Goal: Contribute content

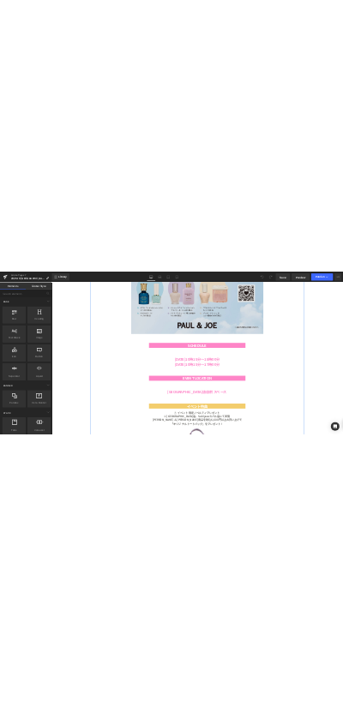
scroll to position [1456, 0]
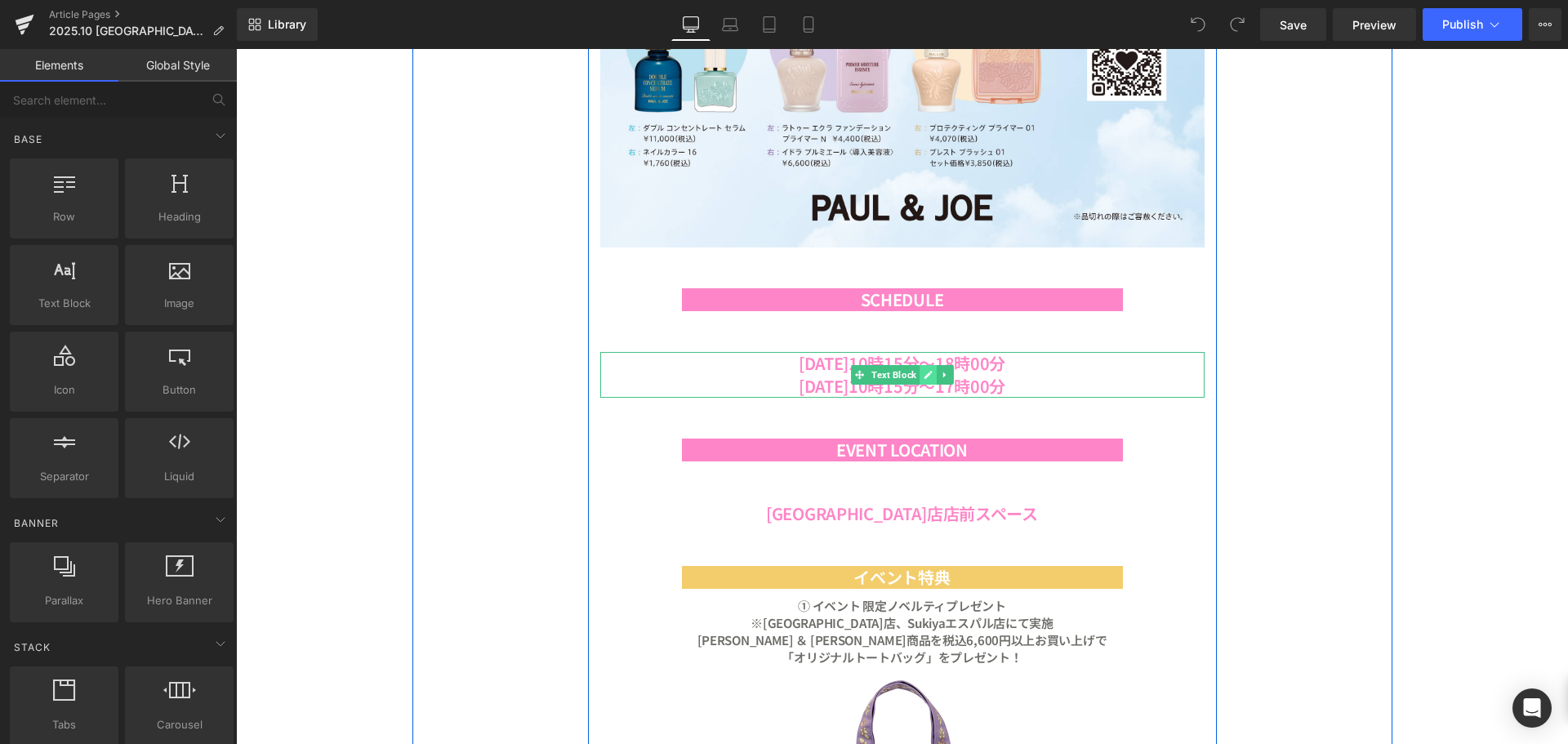
click at [924, 383] on link at bounding box center [928, 375] width 17 height 20
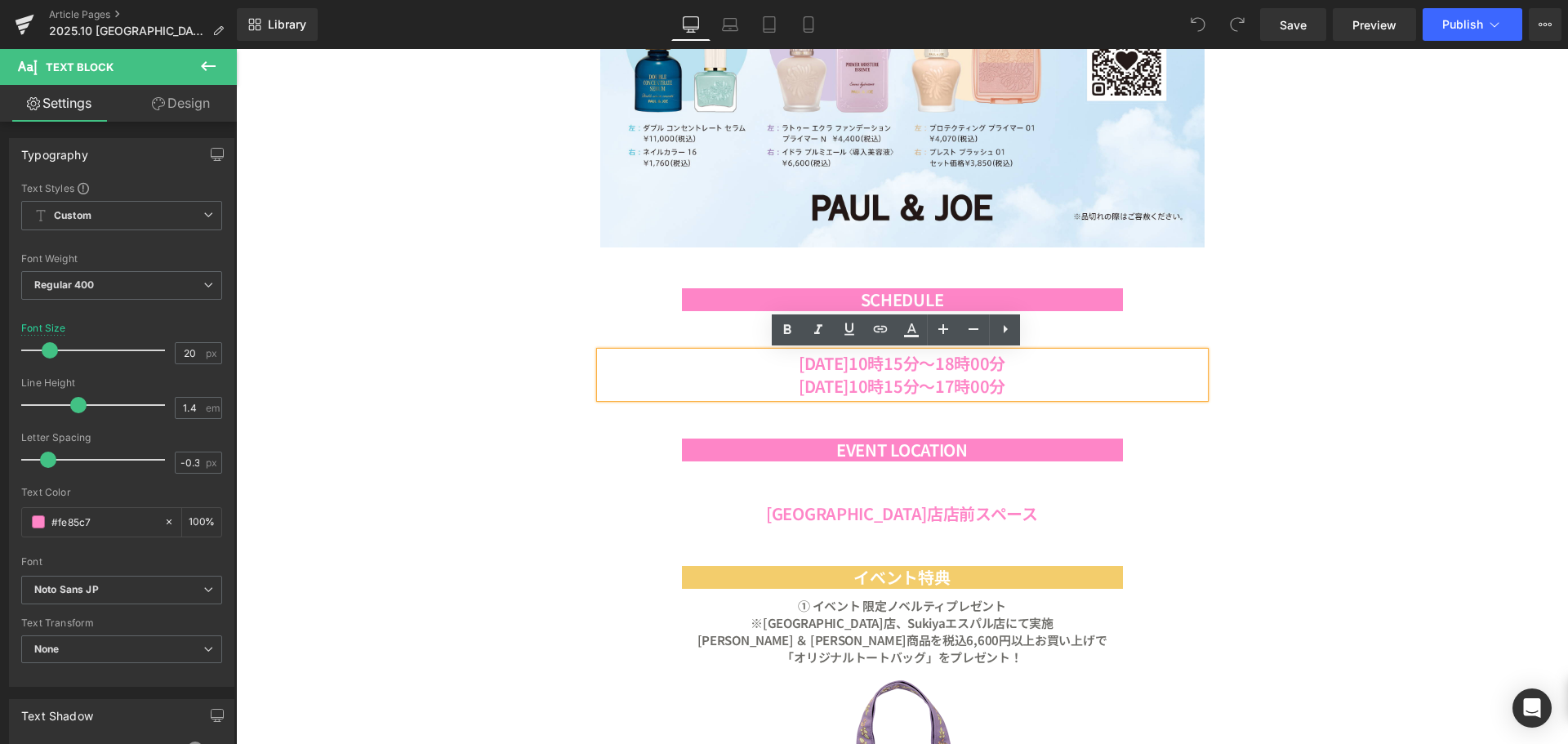
drag, startPoint x: 886, startPoint y: 366, endPoint x: 745, endPoint y: 356, distance: 141.4
click at [745, 356] on div "[DATE]10時15分～18時00分 [DATE]10時15分～17時00分" at bounding box center [902, 375] width 605 height 46
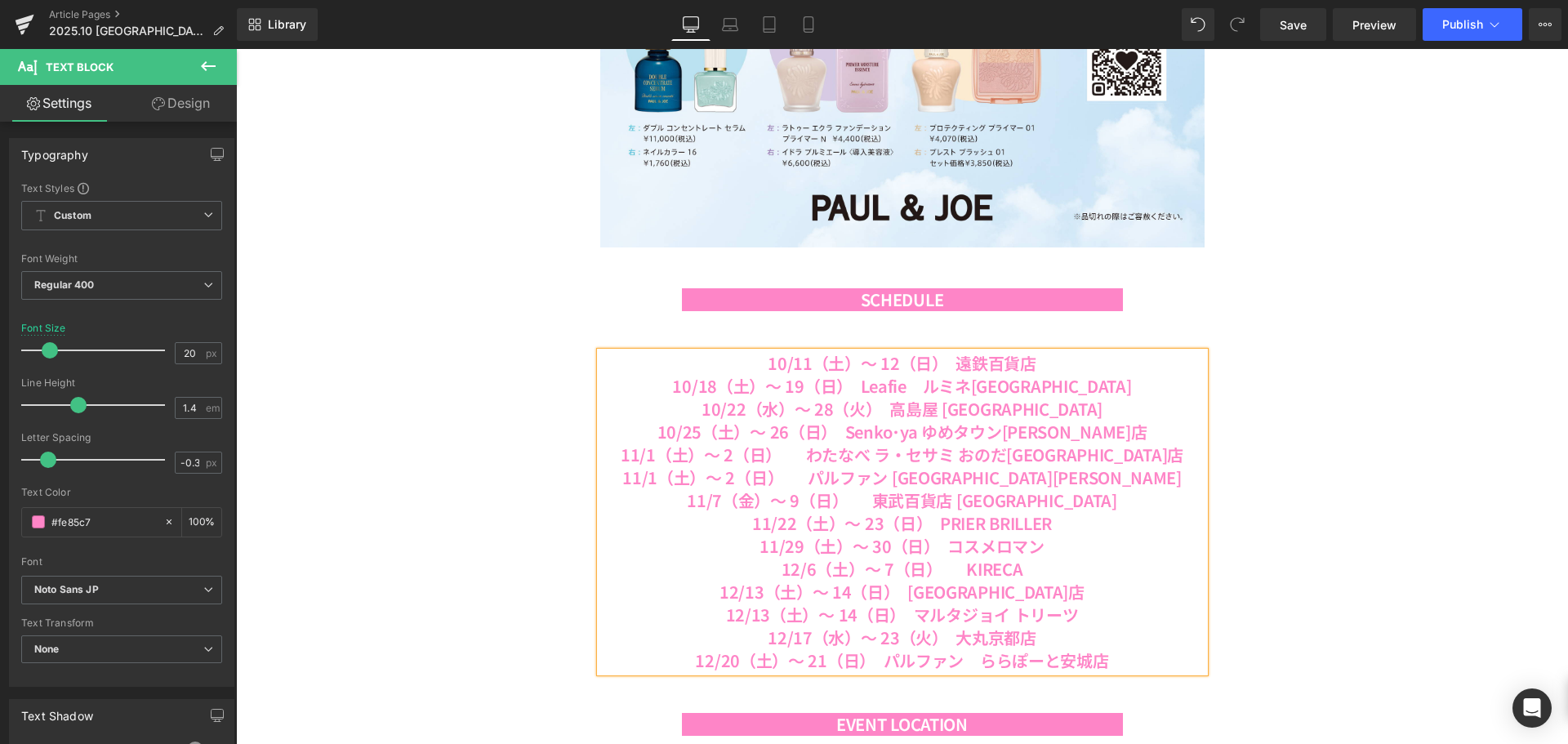
click at [793, 362] on b "10/11（土）～ 12（日）　遠鉄百貨店" at bounding box center [902, 362] width 269 height 24
click at [750, 389] on b "10/18（土）～ 19（日）　Leafie　ルミネ[GEOGRAPHIC_DATA]" at bounding box center [901, 385] width 459 height 24
copy b "日"
click at [783, 407] on b "10/22（水）～ 28（火）　高島屋 [GEOGRAPHIC_DATA]" at bounding box center [902, 408] width 402 height 24
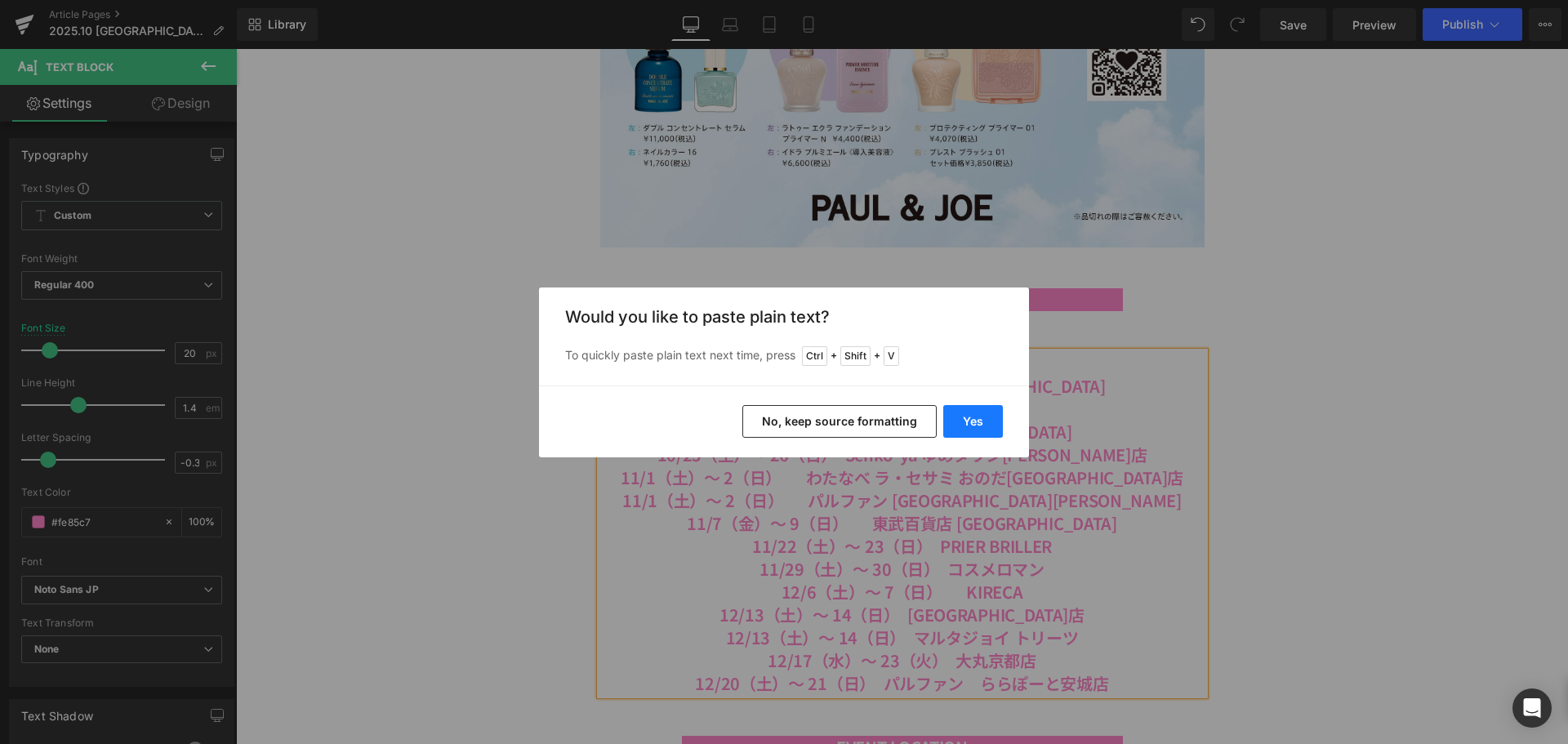
click at [973, 413] on button "Yes" at bounding box center [973, 422] width 60 height 32
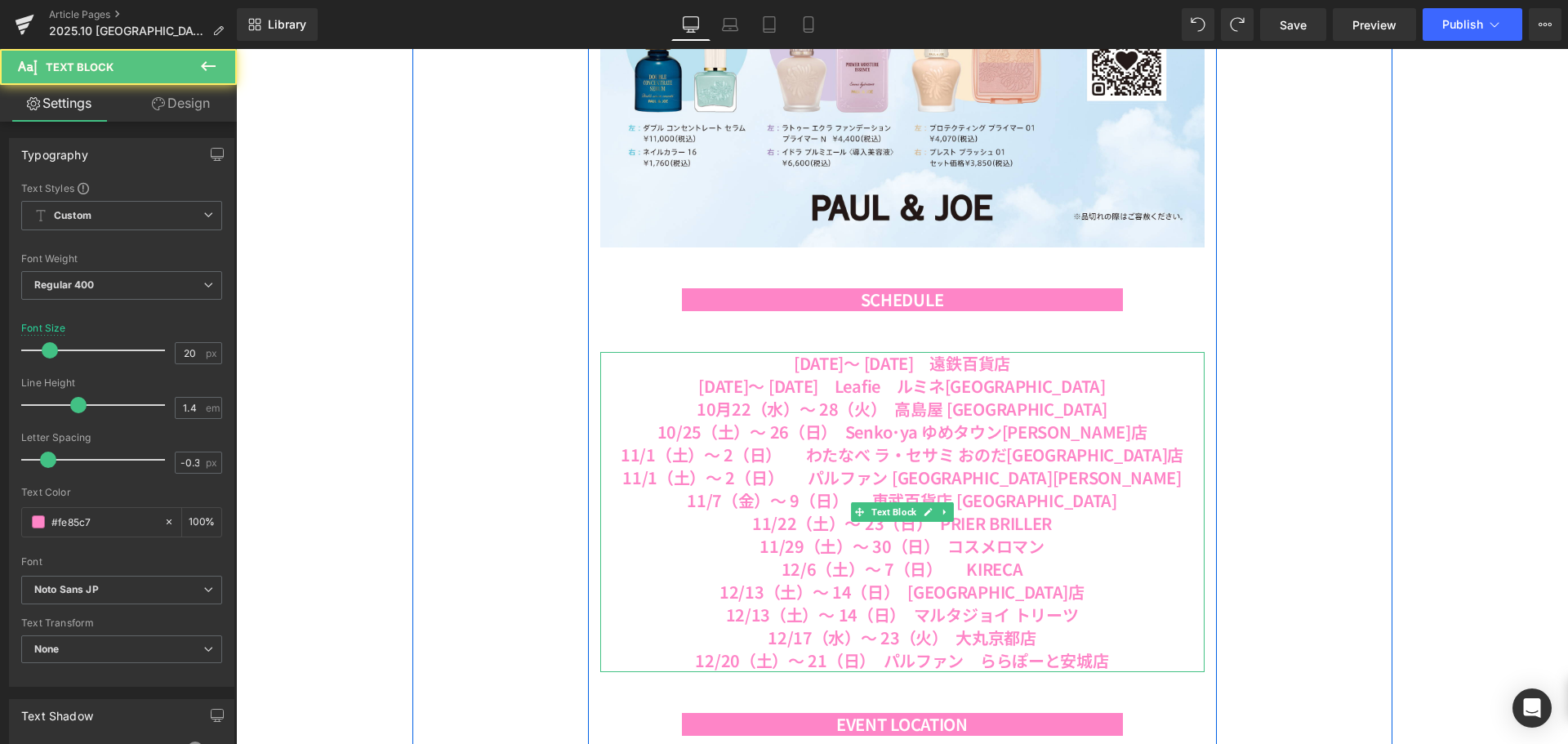
click at [800, 411] on b "10月22（水）～ 28（火）　高島屋 [GEOGRAPHIC_DATA]" at bounding box center [902, 408] width 411 height 24
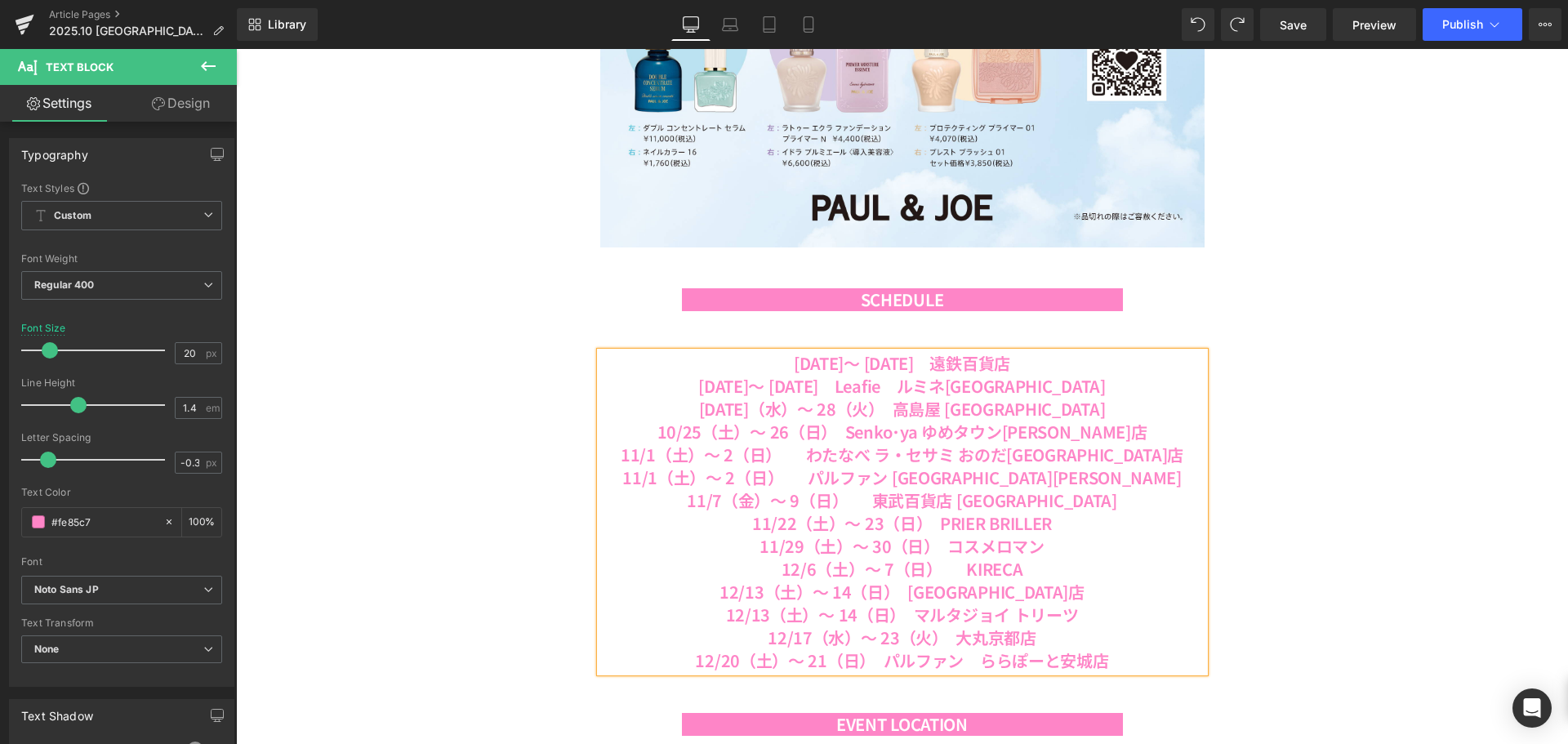
click at [895, 404] on b "[DATE]（水）～ 28（火）　高島屋 [GEOGRAPHIC_DATA]" at bounding box center [902, 408] width 407 height 24
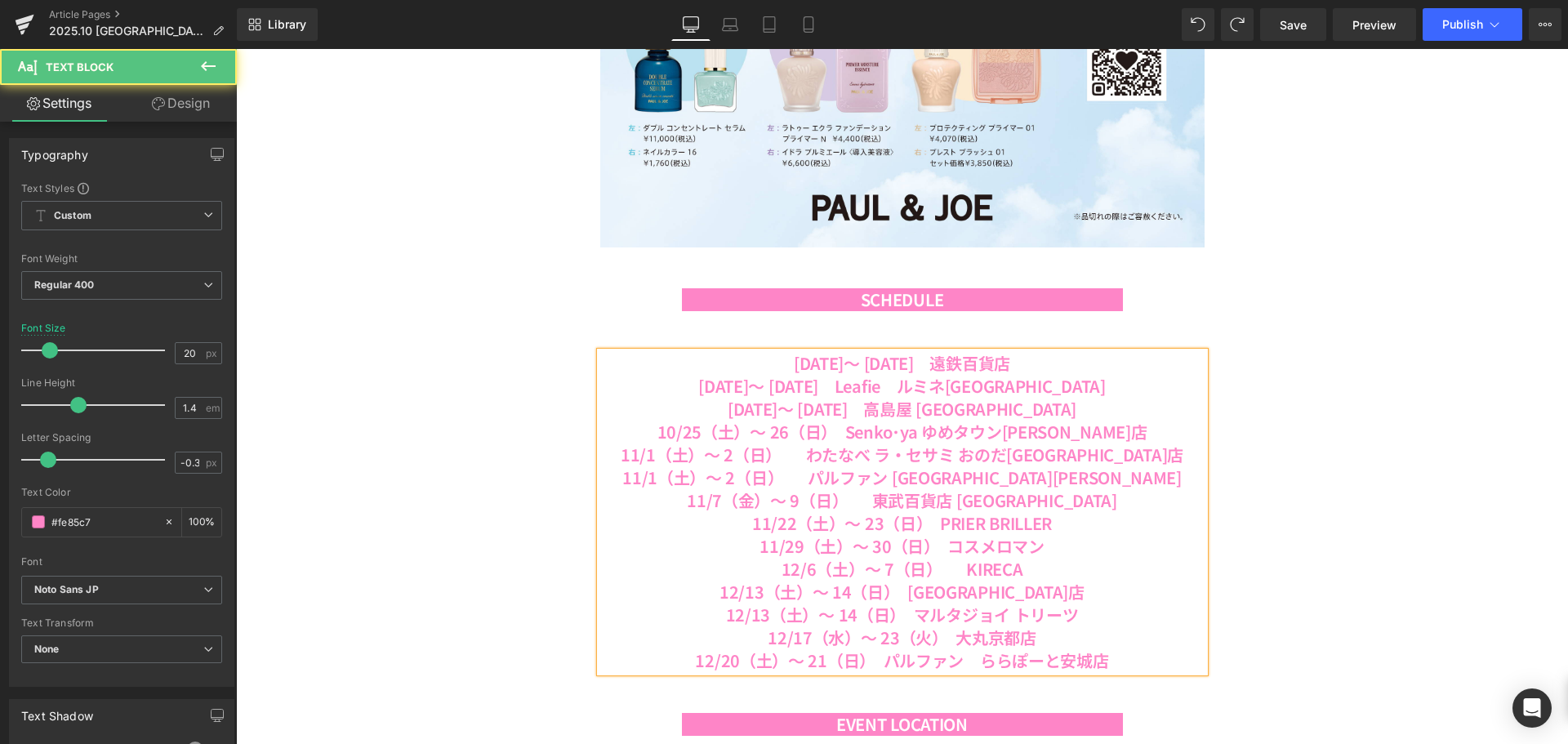
click at [748, 427] on b "10/25（土）～ 26（日）　Senko･ya ゆめタウン[PERSON_NAME]店" at bounding box center [902, 431] width 490 height 24
click at [844, 429] on b "[DATE]（土）～ 26（日）　Senko･ya ゆめタウン[PERSON_NAME]店" at bounding box center [902, 431] width 496 height 24
click at [712, 432] on b "[DATE]（土）～ 26日（日）　Senko･ya ゆめタウン[PERSON_NAME]店" at bounding box center [901, 431] width 511 height 24
click at [677, 452] on b "11/1（土）～ 2（日）　　わたなべ ラ・セサミ おのだ[GEOGRAPHIC_DATA]店" at bounding box center [902, 454] width 563 height 24
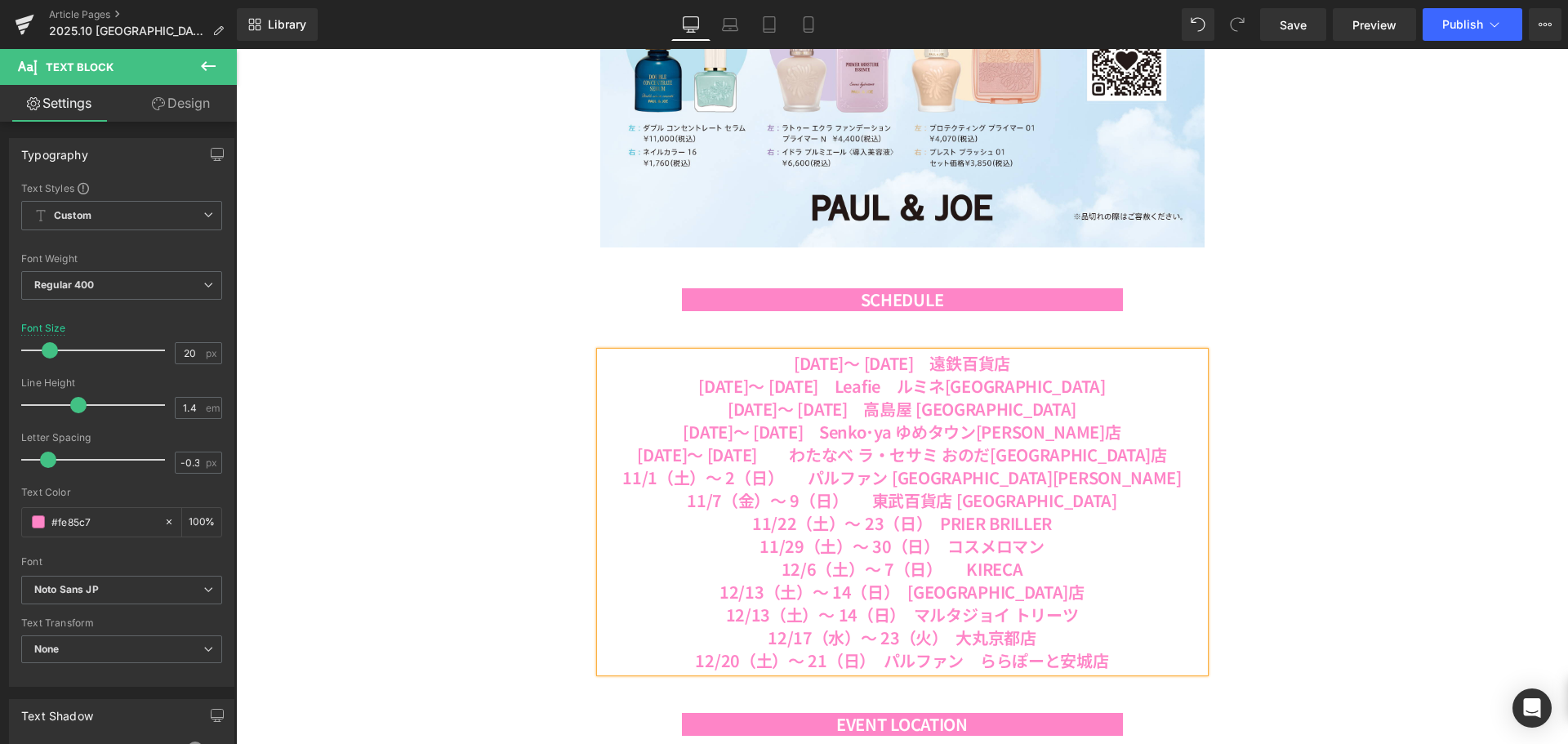
click at [720, 477] on b "11/1（土）～ 2（日）　　パルファン [GEOGRAPHIC_DATA][PERSON_NAME]" at bounding box center [902, 477] width 560 height 24
click at [760, 503] on b "11/7（金）～ 9（日）　　東武百貨店 [GEOGRAPHIC_DATA]" at bounding box center [901, 500] width 430 height 24
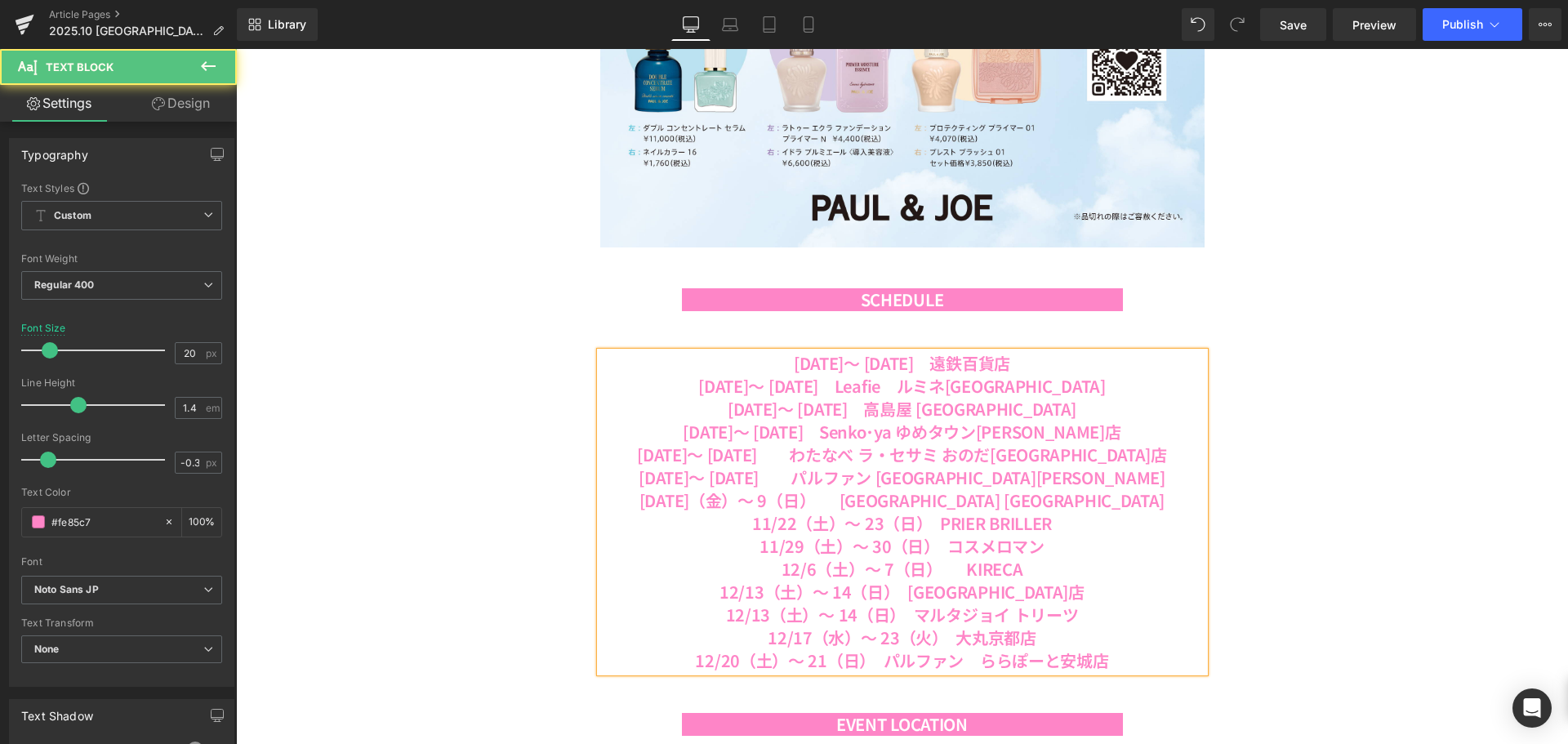
click at [876, 495] on b "[DATE]（金）～ 9（日）　　[GEOGRAPHIC_DATA] [GEOGRAPHIC_DATA]" at bounding box center [902, 500] width 526 height 24
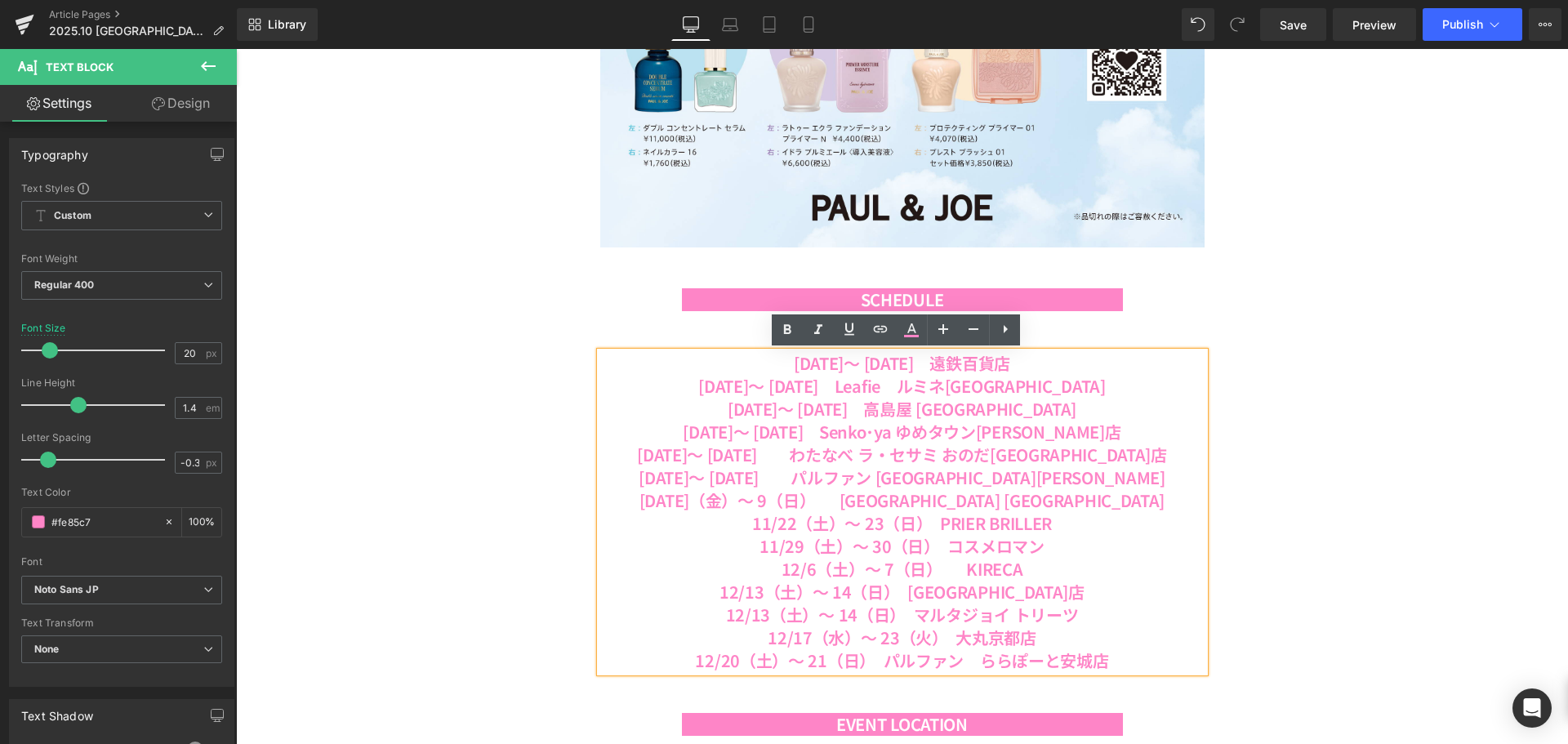
click at [862, 502] on b "[DATE]（金）～ 9（日）　　[GEOGRAPHIC_DATA] [GEOGRAPHIC_DATA]" at bounding box center [902, 500] width 526 height 24
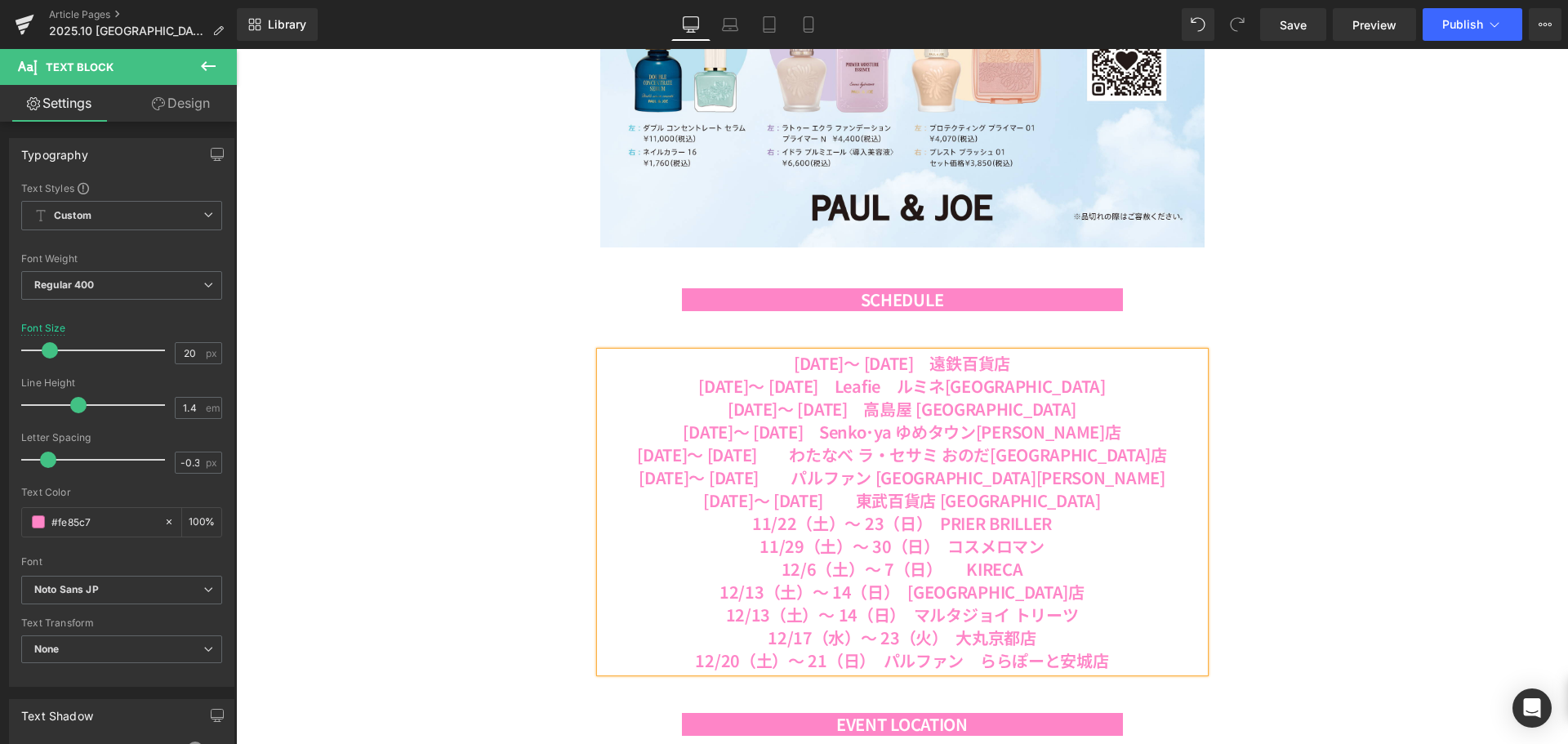
click at [774, 528] on b "11/22（土）～ 23（日）　PRIER BRILLER" at bounding box center [902, 523] width 299 height 24
click at [891, 525] on b "[DATE]（土）～ 23（日）　[PERSON_NAME]" at bounding box center [902, 523] width 322 height 24
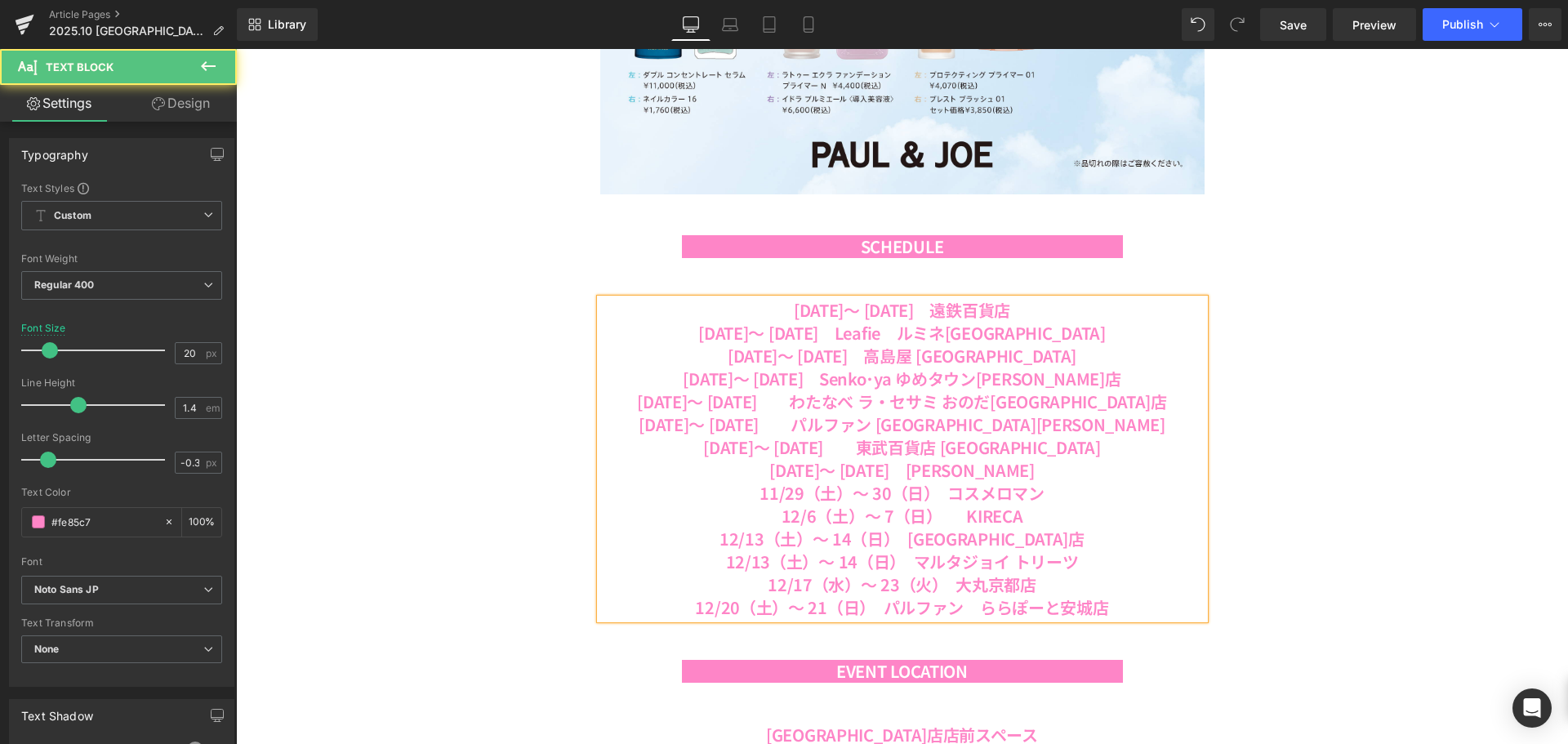
scroll to position [1471, 0]
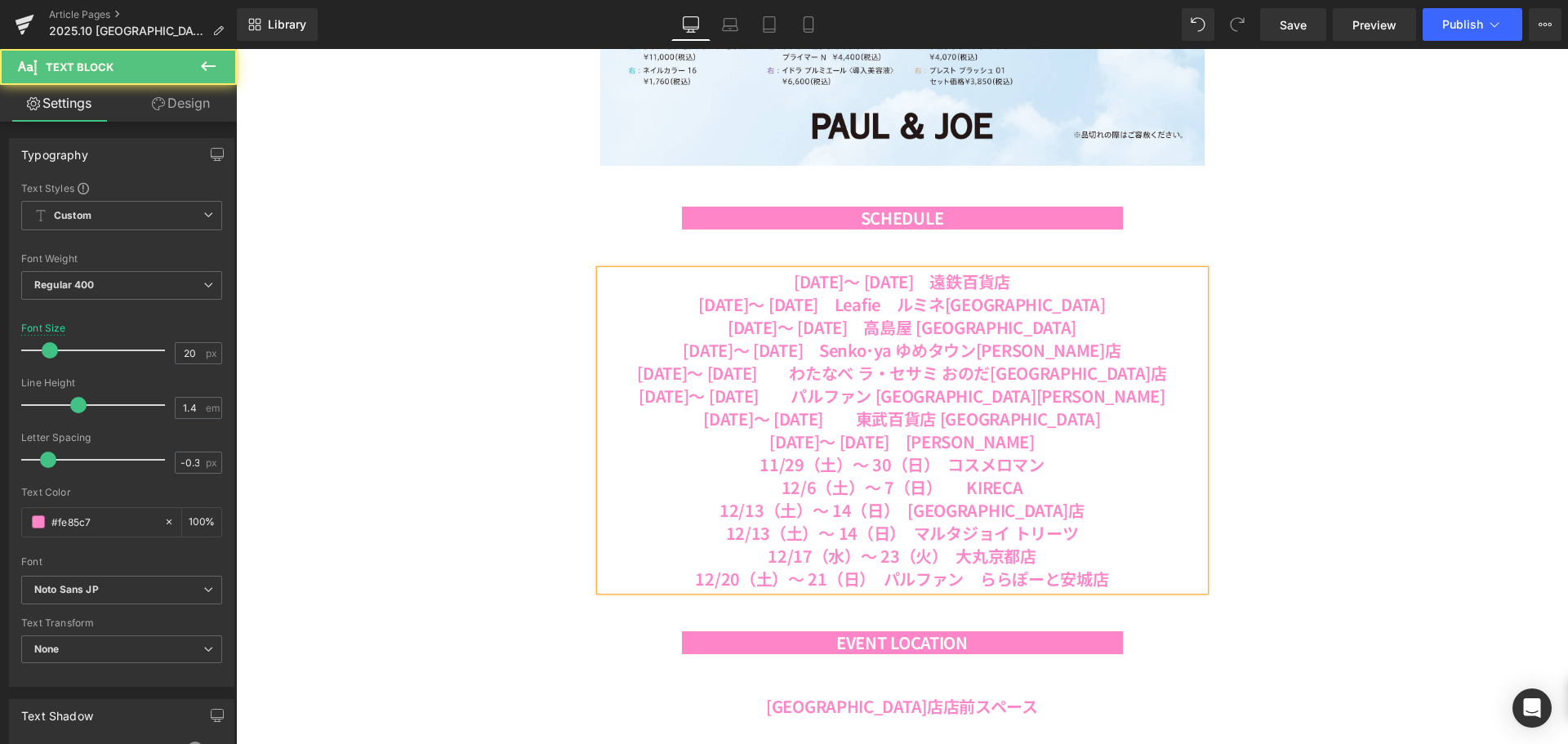
click at [836, 500] on b "12/13（土）～ 14（日）　[GEOGRAPHIC_DATA]店" at bounding box center [902, 509] width 365 height 24
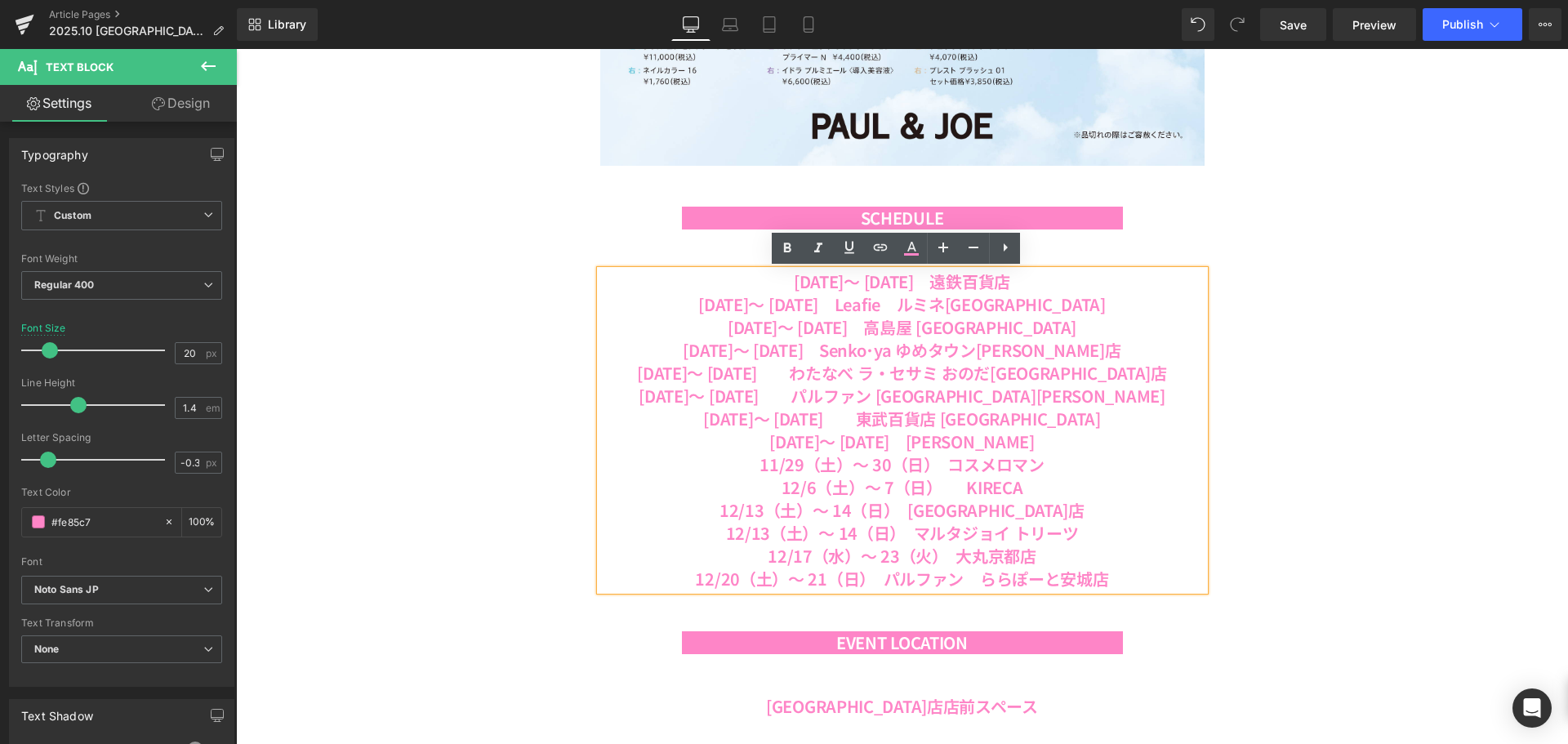
click at [777, 452] on b "11/29（土）～ 30（日）　コスメロマン" at bounding box center [901, 464] width 284 height 24
click at [799, 488] on b "12/6（土）～ 7（日）　　KIRECA" at bounding box center [903, 486] width 242 height 24
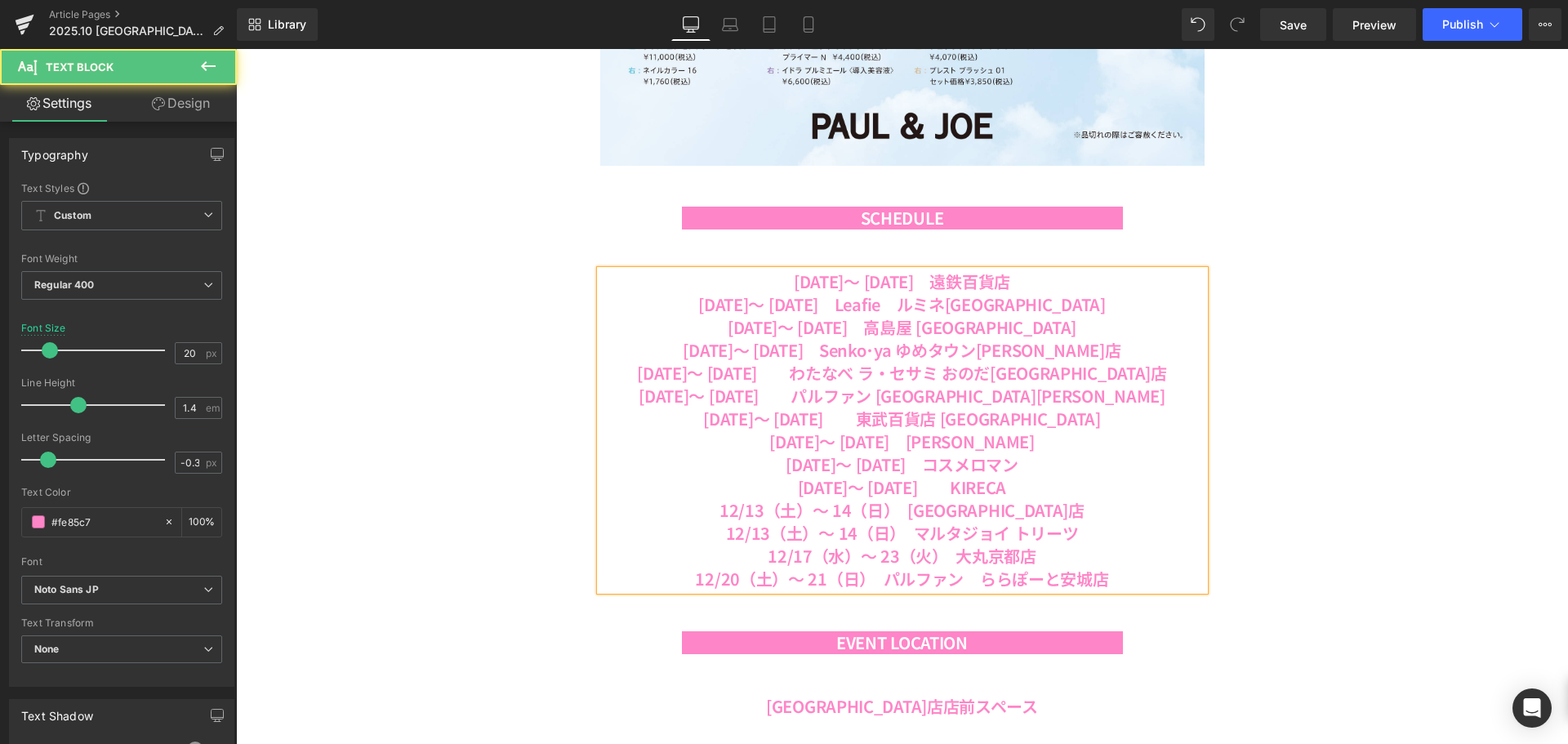
click at [774, 519] on b "12/13（土）～ 14（日）　[GEOGRAPHIC_DATA]店" at bounding box center [902, 509] width 365 height 24
click at [749, 535] on b "12/13（土）～ 14（日）　マルタジョイ トリーツ" at bounding box center [902, 532] width 353 height 24
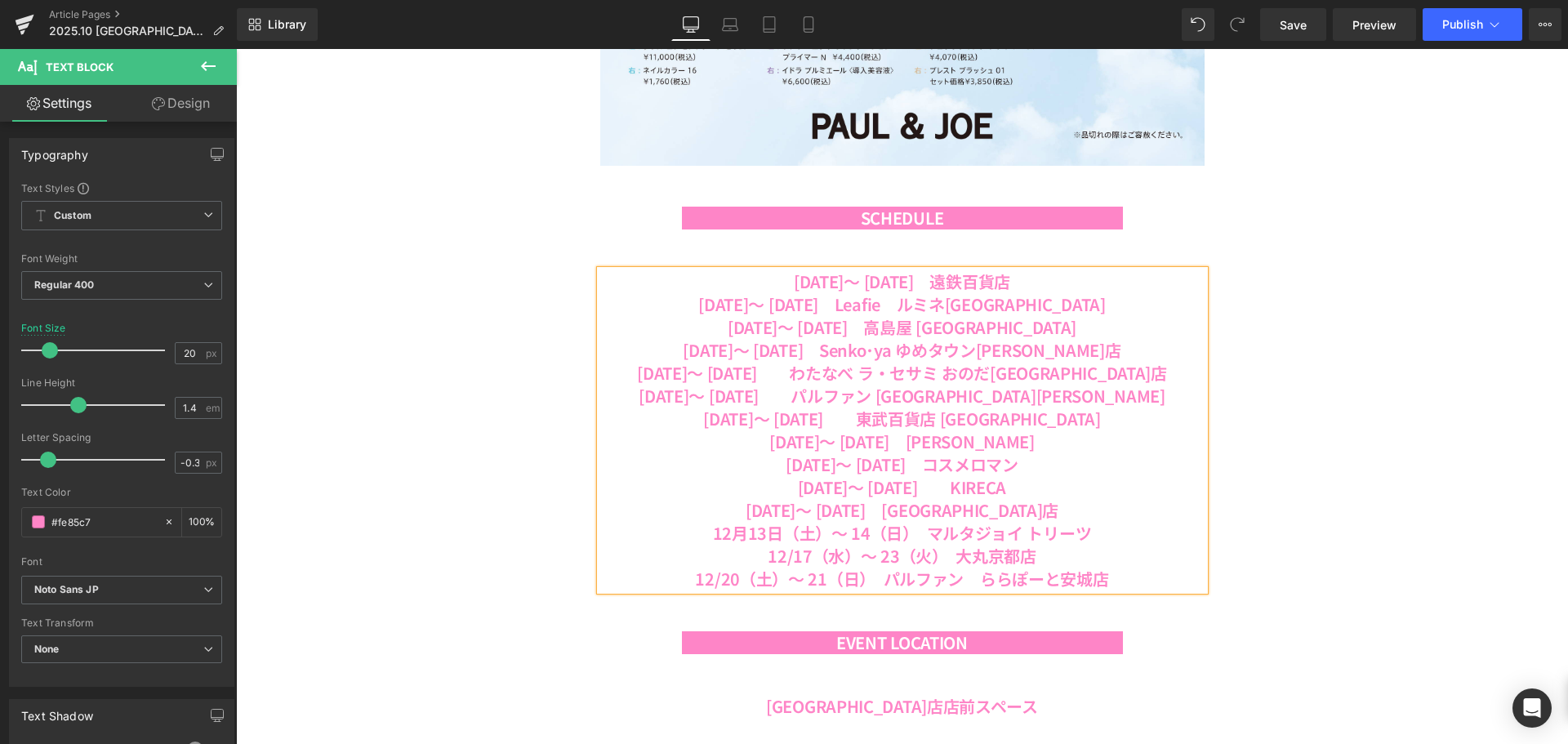
click at [870, 538] on b "13日（土）～ 14（日）　マルタジョイ トリーツ" at bounding box center [919, 532] width 344 height 24
click at [788, 552] on b "12/17（水）～ 23（火）　大丸京都店" at bounding box center [902, 555] width 269 height 24
click at [913, 551] on b "[DATE]（水）～ 23（火）　大丸京都店" at bounding box center [901, 555] width 274 height 24
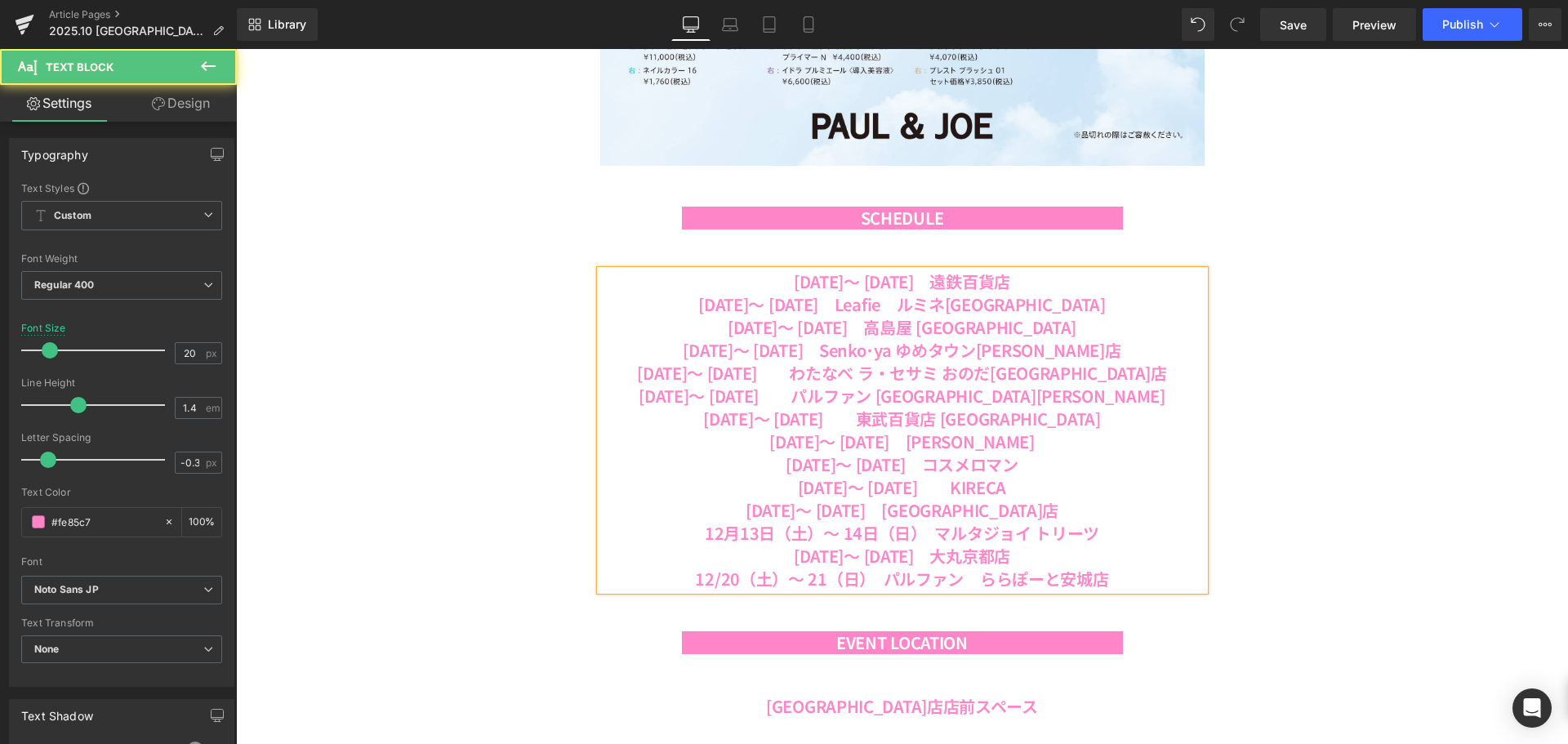
click at [716, 579] on b "12/20（土）～ 21（日）　パルファン　ららぽーと安城店" at bounding box center [901, 578] width 413 height 24
click at [838, 577] on b "[DATE]（土）～ 21（日）　[PERSON_NAME]と安城店" at bounding box center [902, 578] width 387 height 24
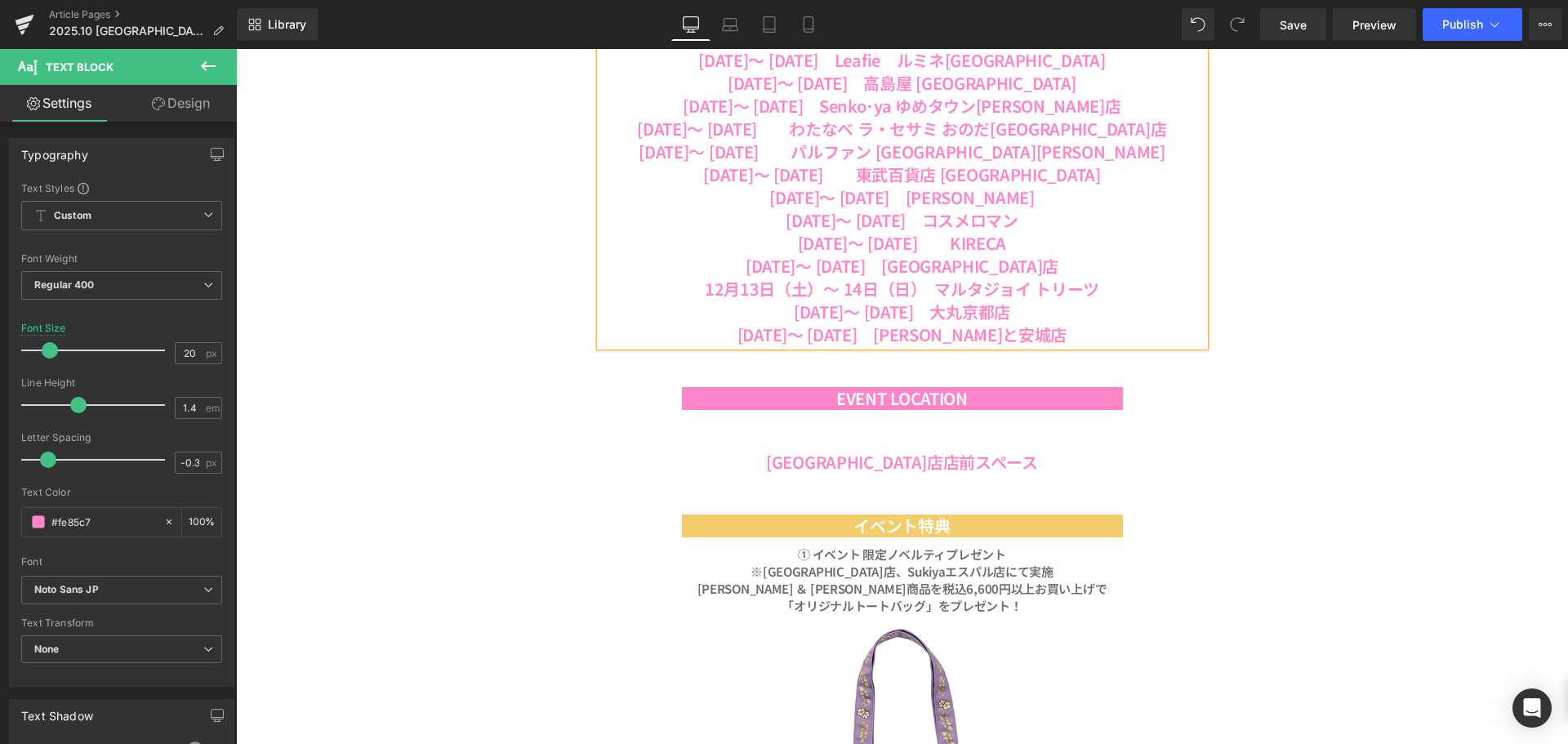
scroll to position [1716, 0]
click at [937, 403] on link at bounding box center [945, 398] width 17 height 20
click at [949, 399] on icon at bounding box center [953, 397] width 9 height 9
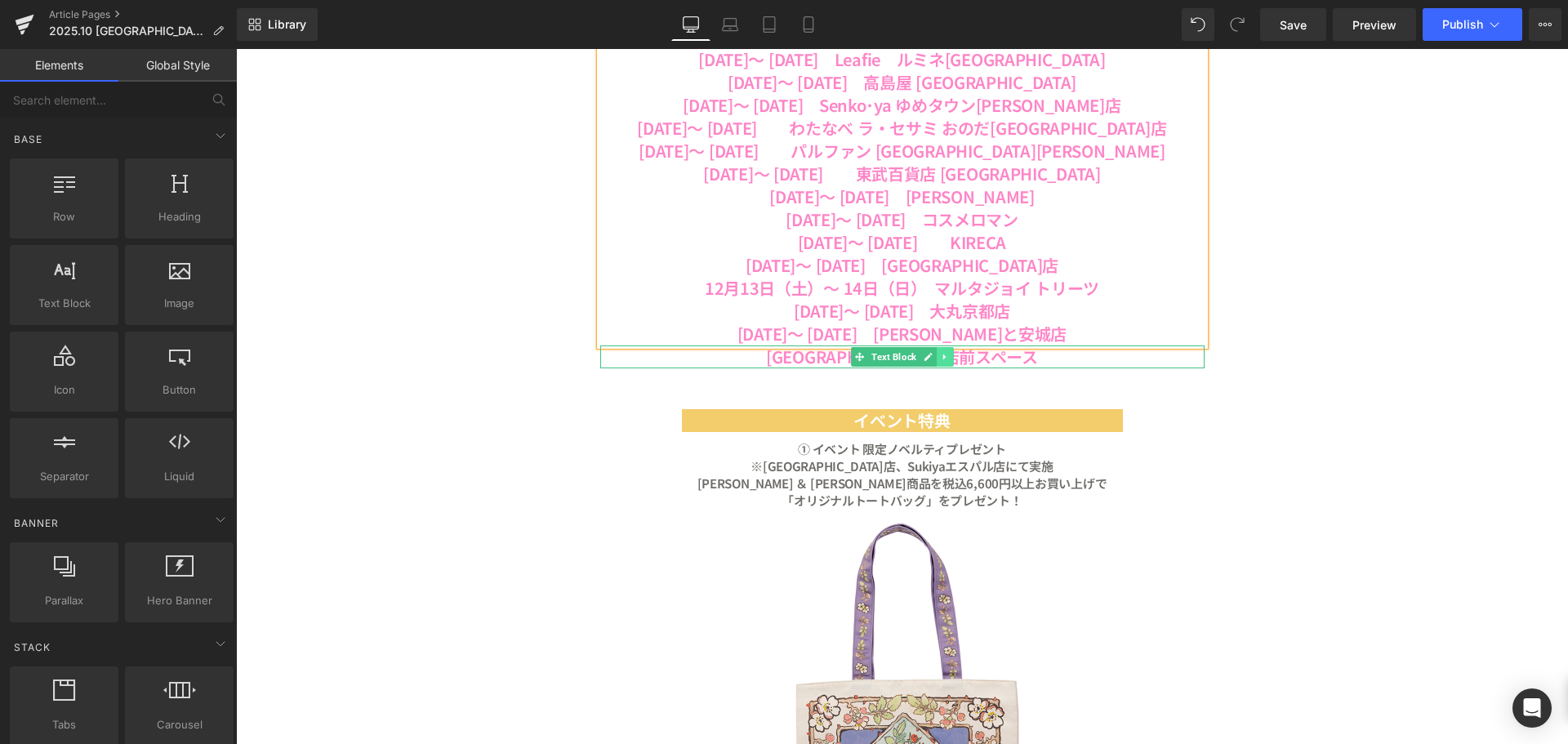
click at [940, 360] on icon at bounding box center [944, 357] width 9 height 10
click at [949, 359] on icon at bounding box center [953, 356] width 9 height 9
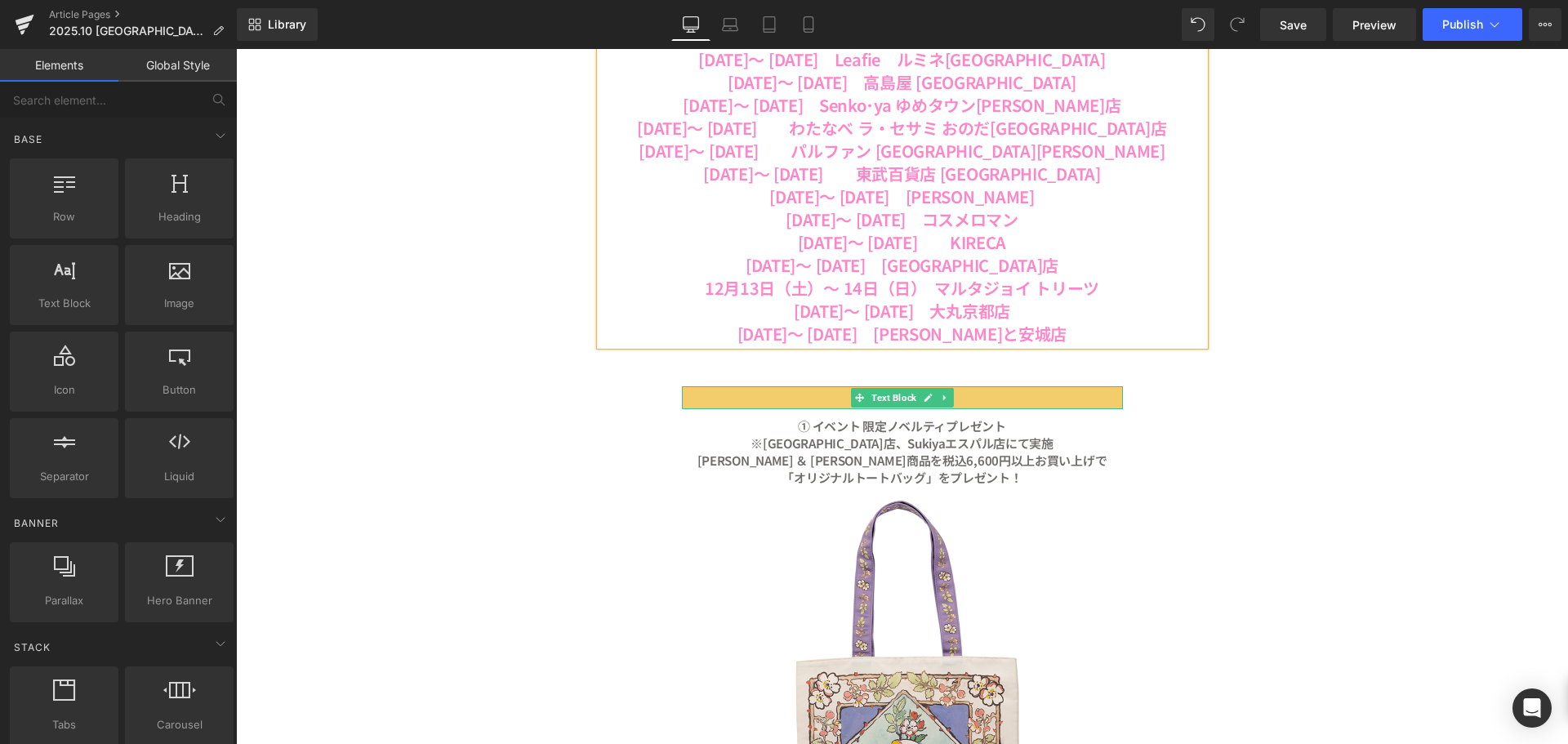
click at [941, 399] on icon at bounding box center [944, 398] width 9 height 10
click at [949, 400] on icon at bounding box center [953, 397] width 9 height 9
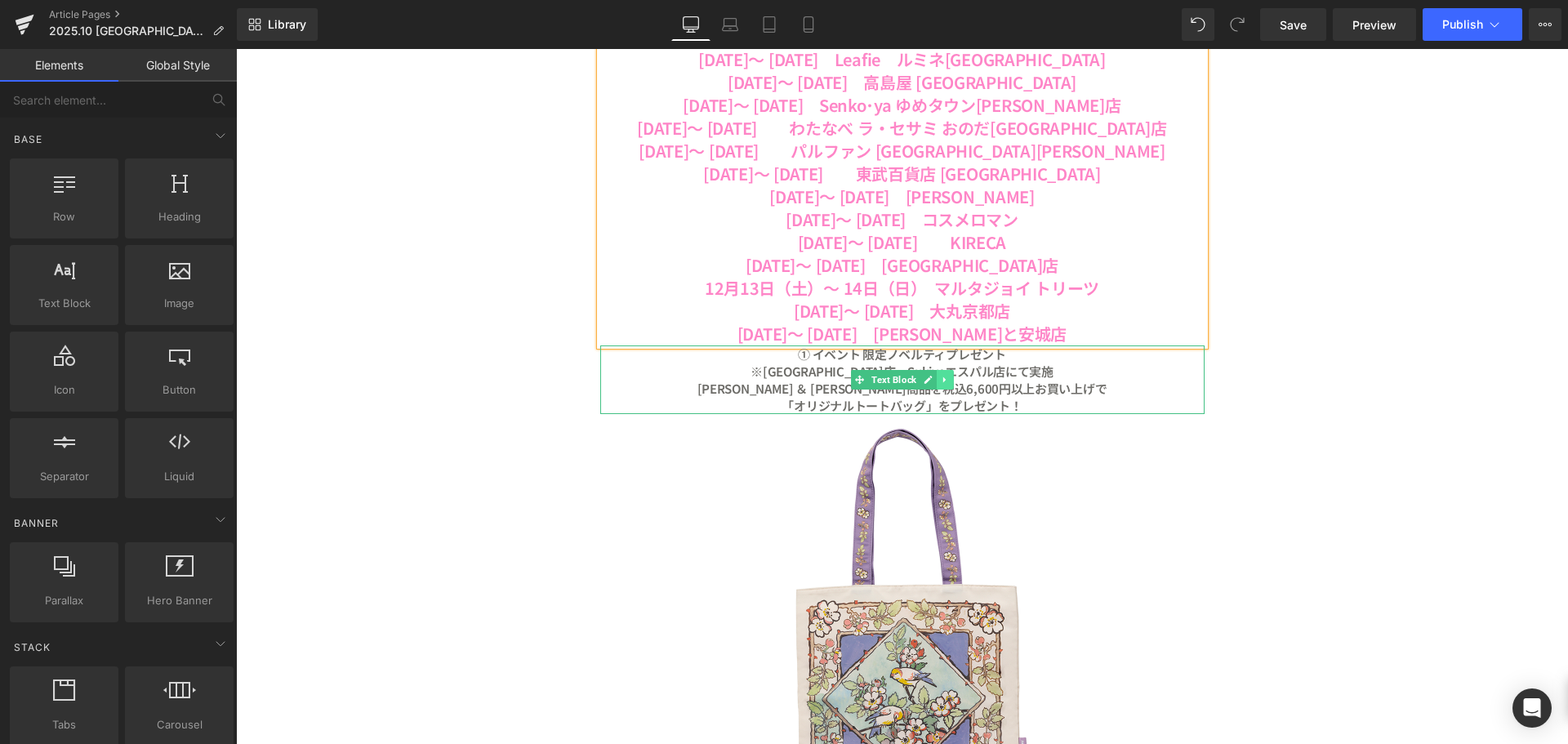
click at [942, 379] on icon at bounding box center [943, 380] width 3 height 6
click at [945, 379] on link at bounding box center [954, 380] width 17 height 20
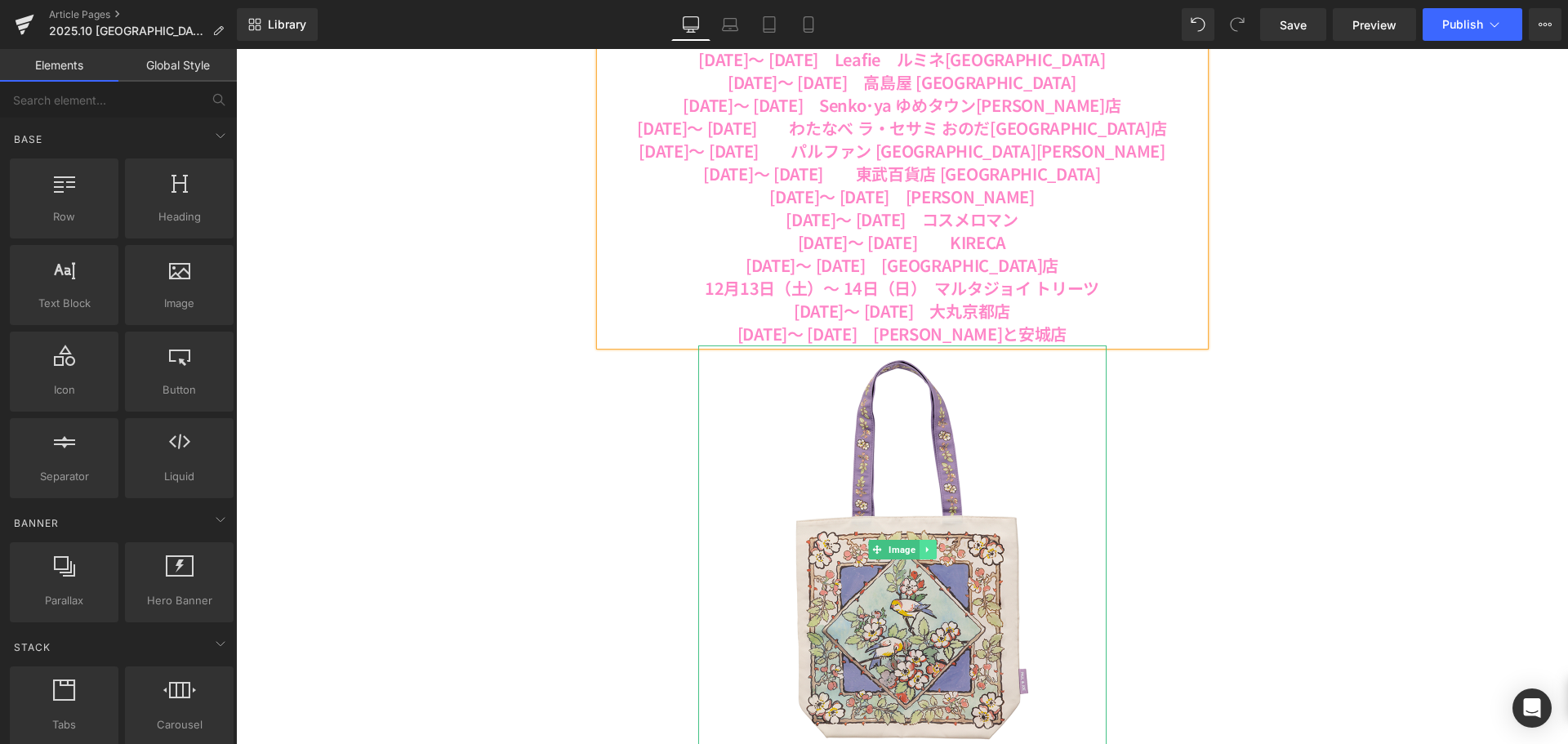
click at [928, 549] on link at bounding box center [927, 549] width 17 height 20
click at [933, 547] on icon at bounding box center [935, 548] width 9 height 9
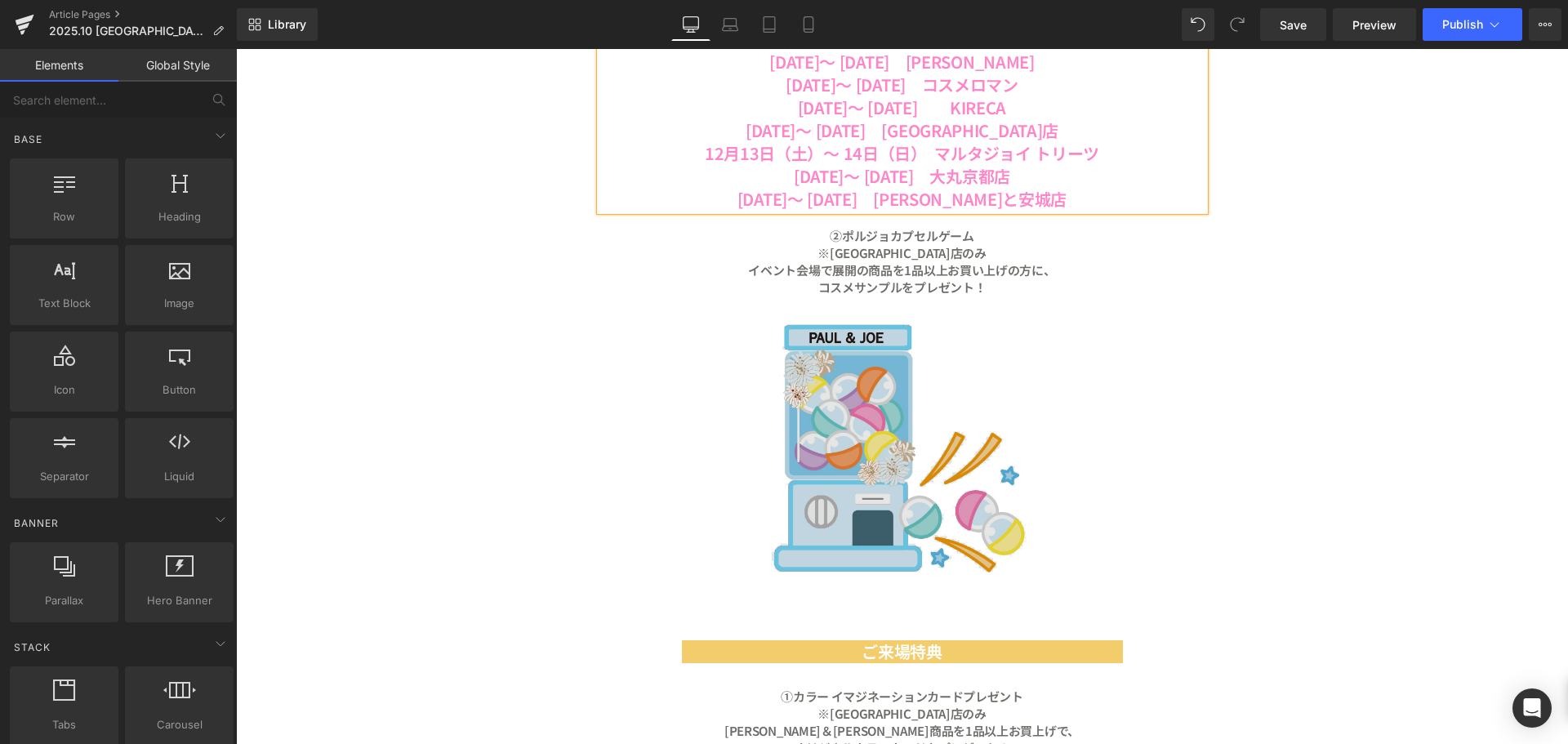
scroll to position [1879, 0]
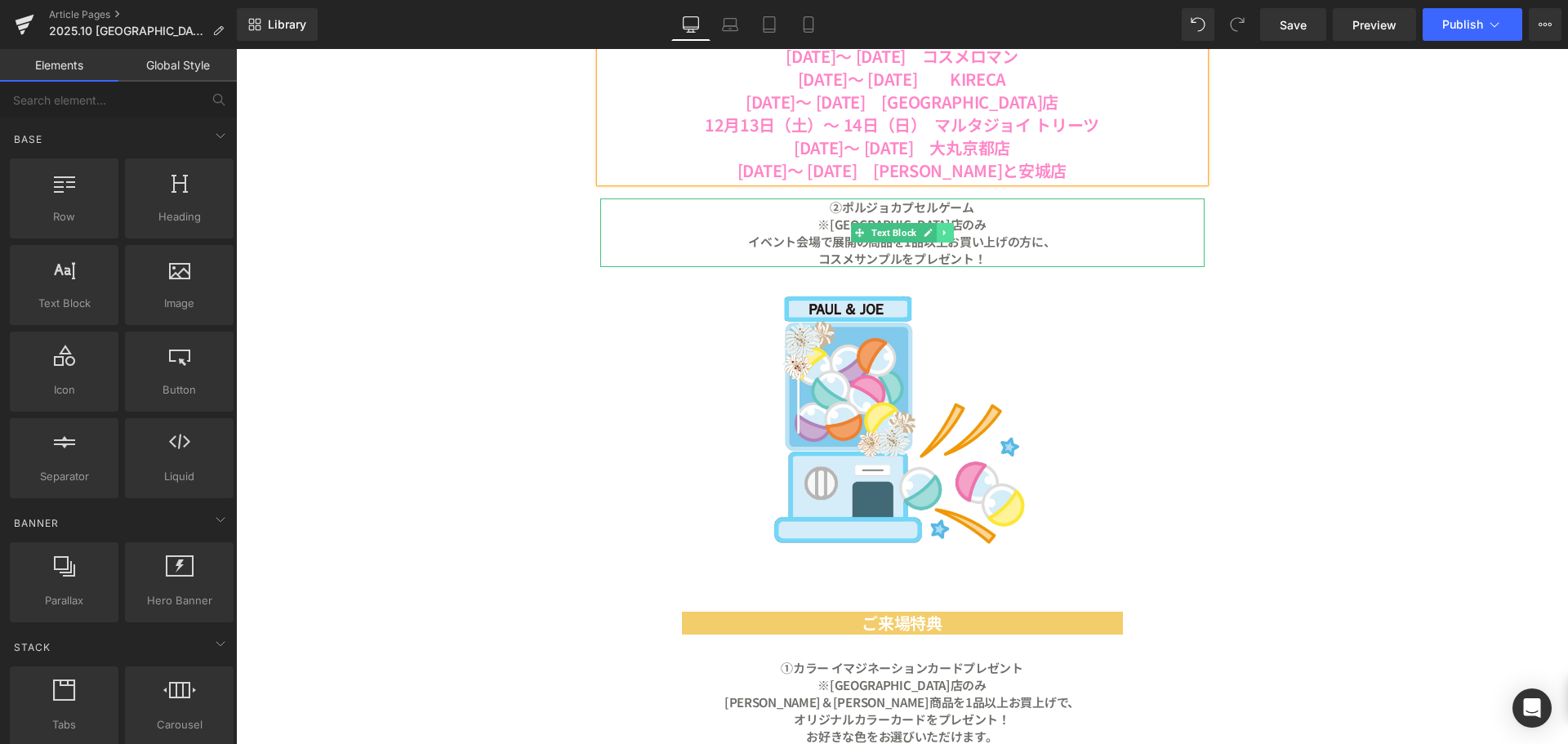
click at [942, 233] on icon at bounding box center [943, 233] width 3 height 6
click at [949, 235] on icon at bounding box center [953, 233] width 9 height 10
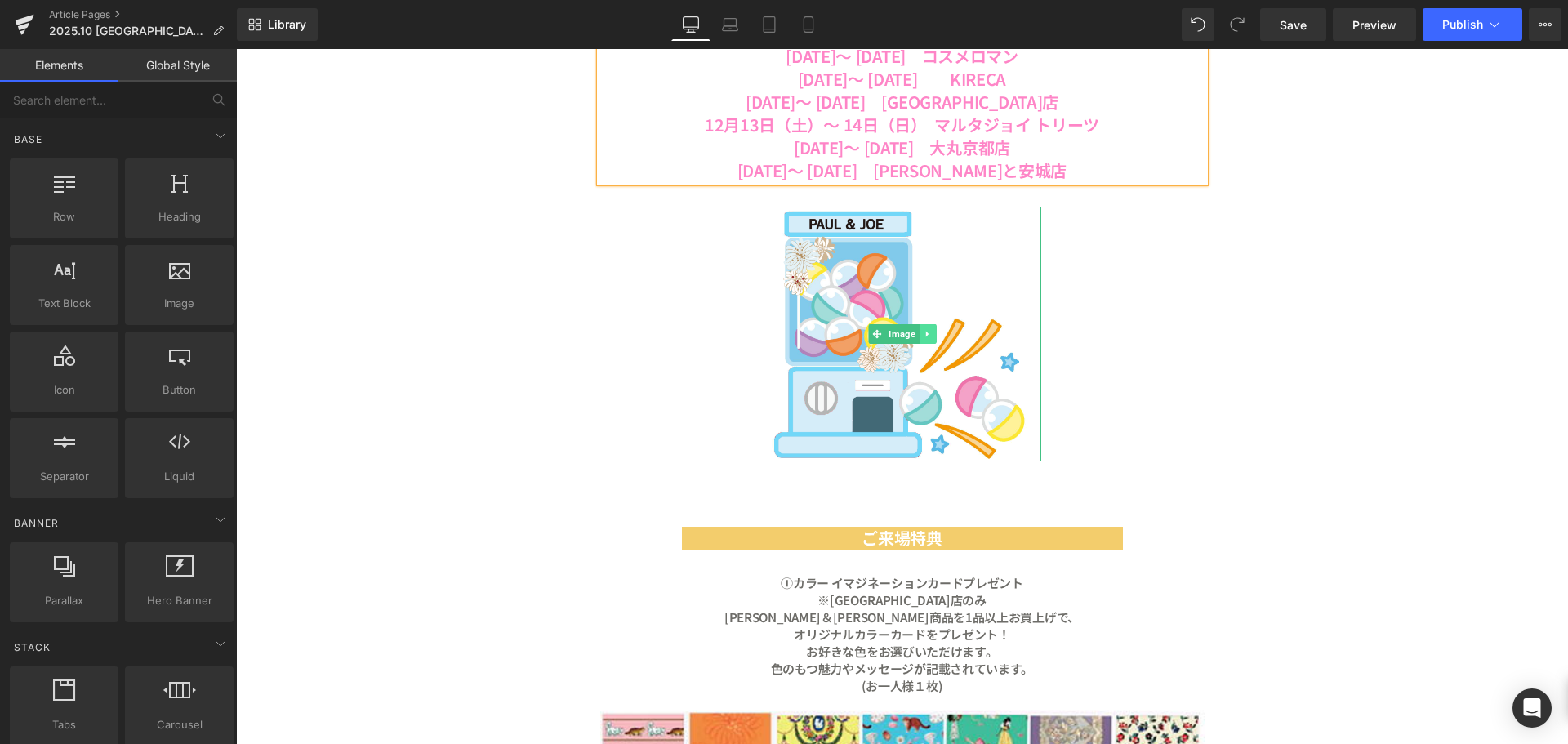
click at [924, 331] on icon at bounding box center [927, 334] width 9 height 10
click at [931, 338] on icon at bounding box center [935, 334] width 9 height 10
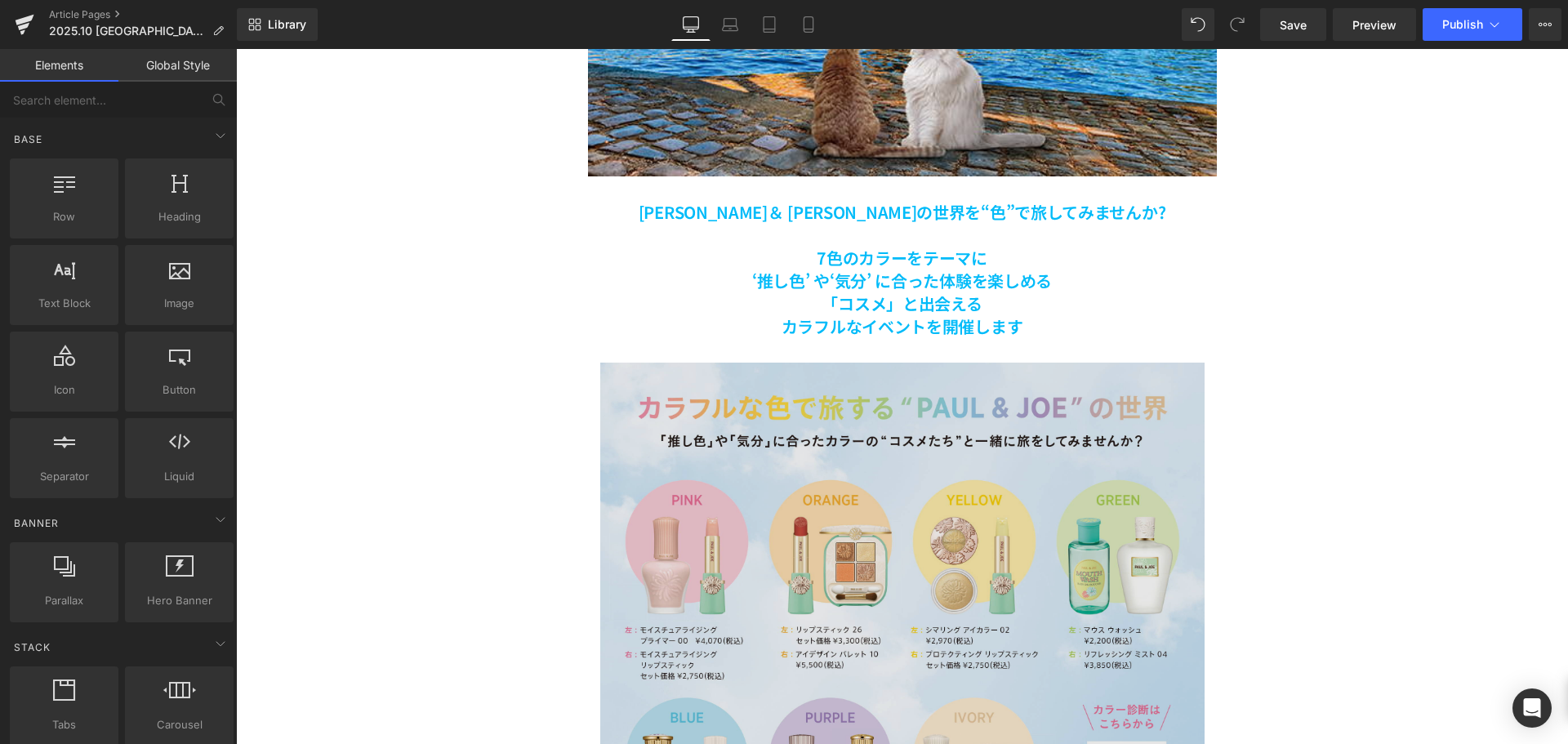
scroll to position [653, 0]
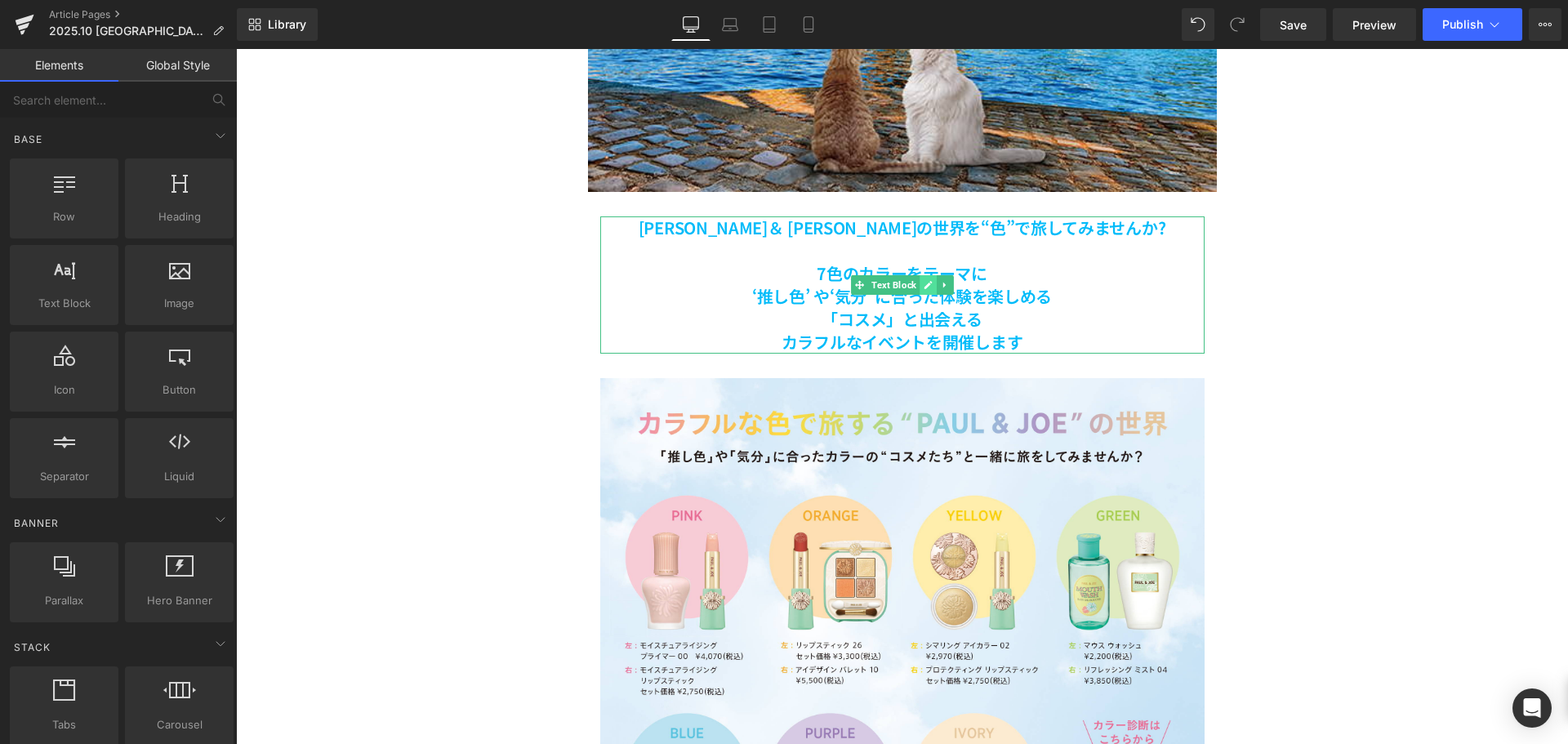
click at [924, 288] on icon at bounding box center [928, 285] width 9 height 10
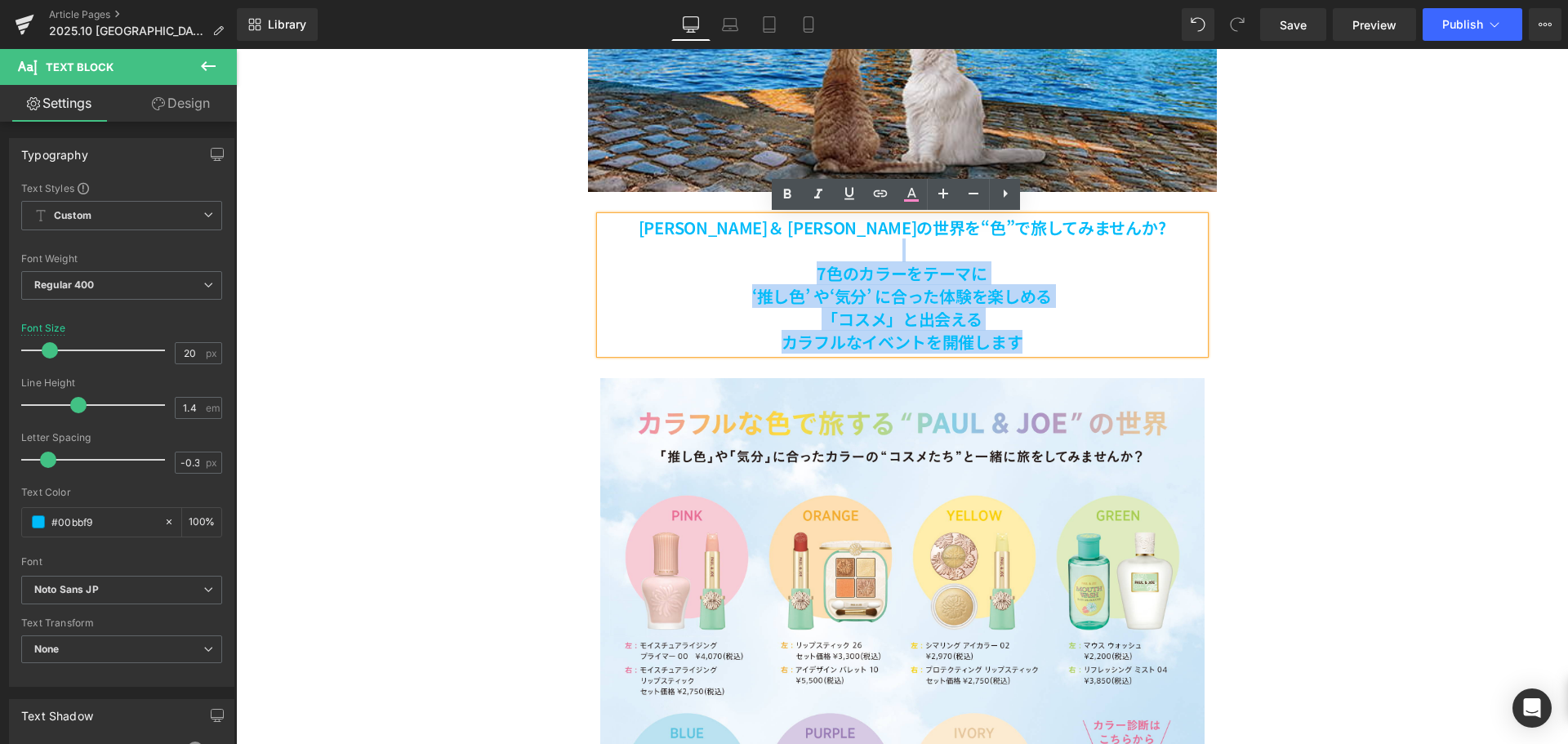
drag, startPoint x: 1021, startPoint y: 333, endPoint x: 795, endPoint y: 256, distance: 238.8
click at [795, 256] on div "[PERSON_NAME]＆ [PERSON_NAME]の世界を“色”で旅してみませんか? 7色のカラーをテーマに ‘推し色’ や‘気分’ に合った体験を楽し…" at bounding box center [902, 285] width 605 height 137
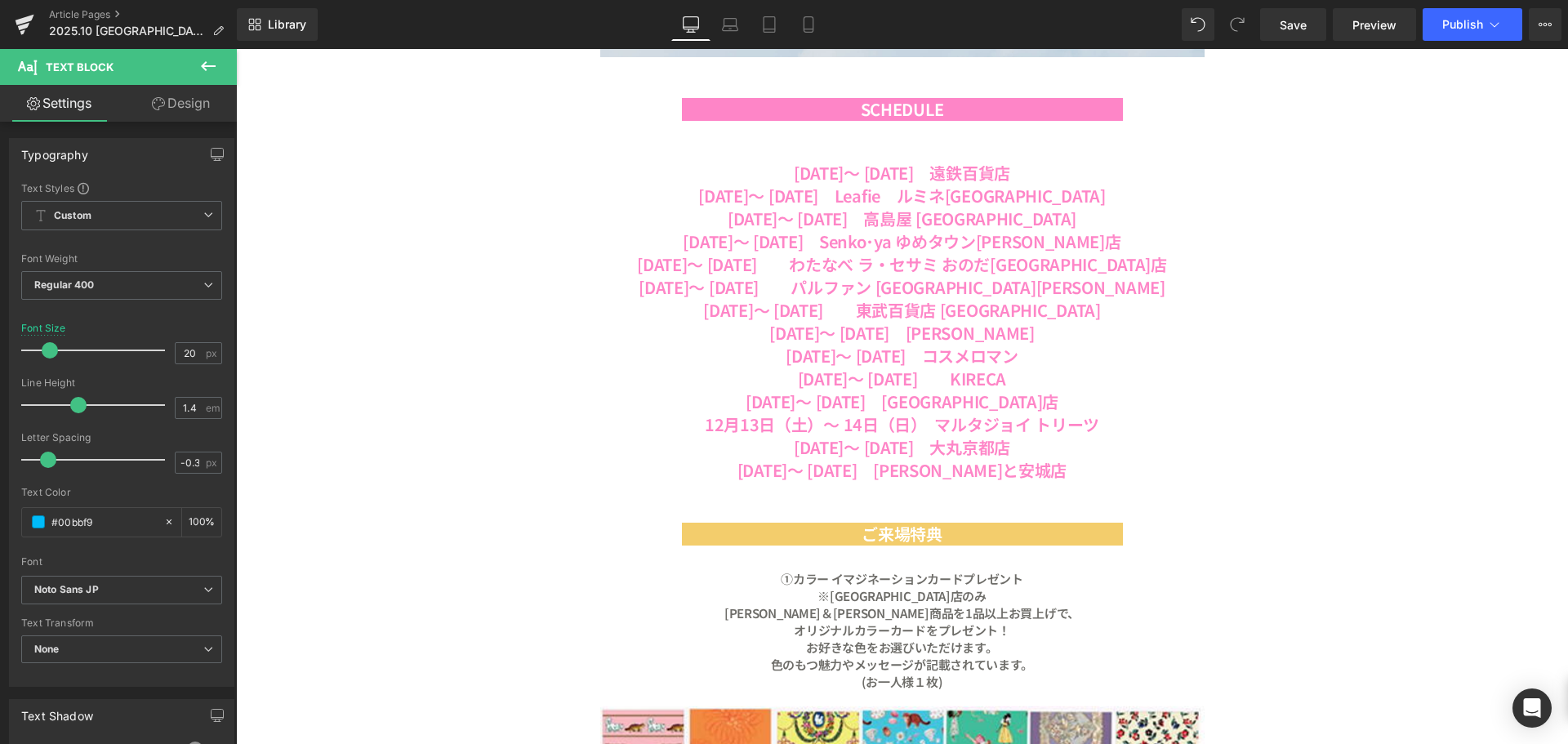
scroll to position [1471, 0]
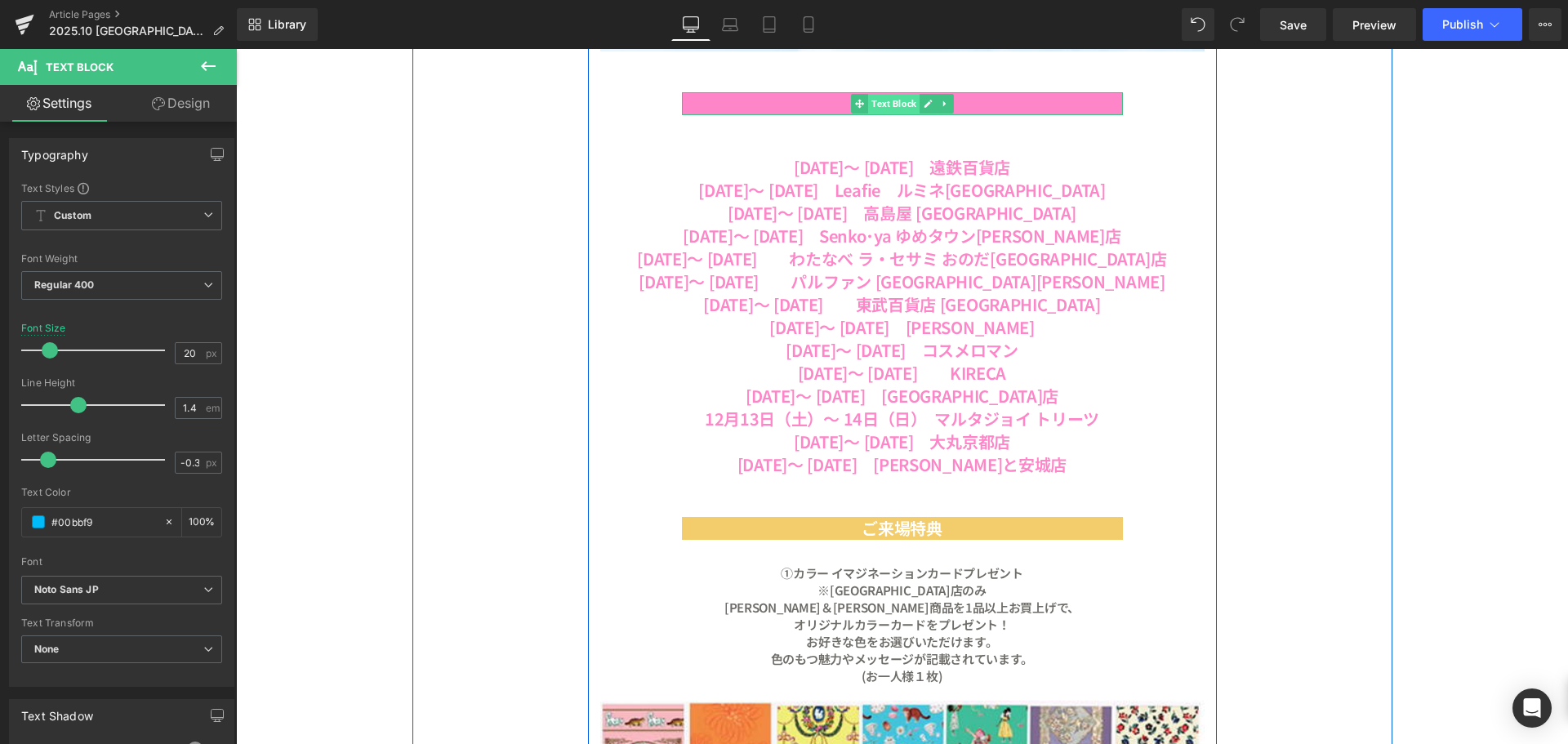
click at [878, 108] on span "Text Block" at bounding box center [894, 103] width 52 height 20
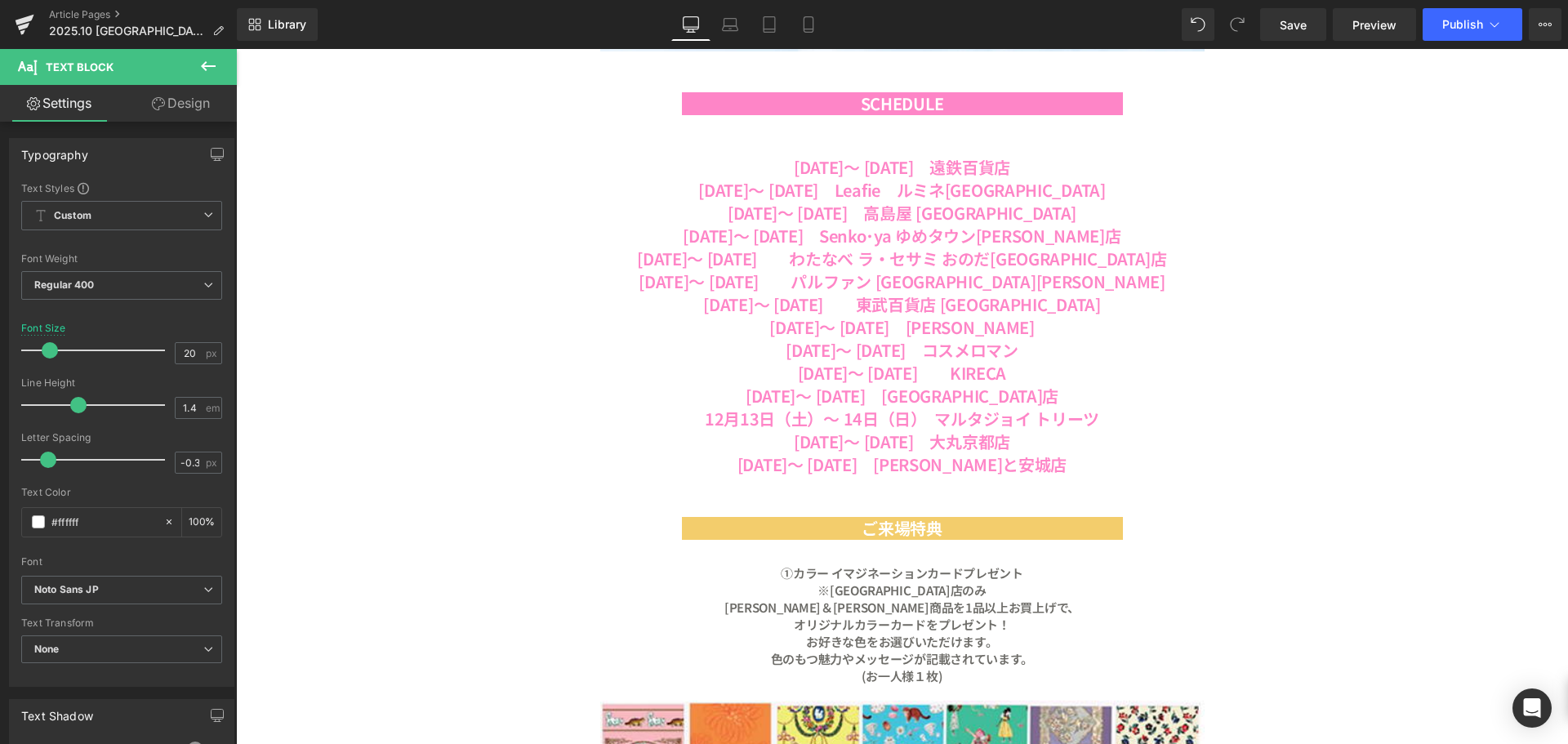
click at [222, 71] on button at bounding box center [208, 67] width 57 height 36
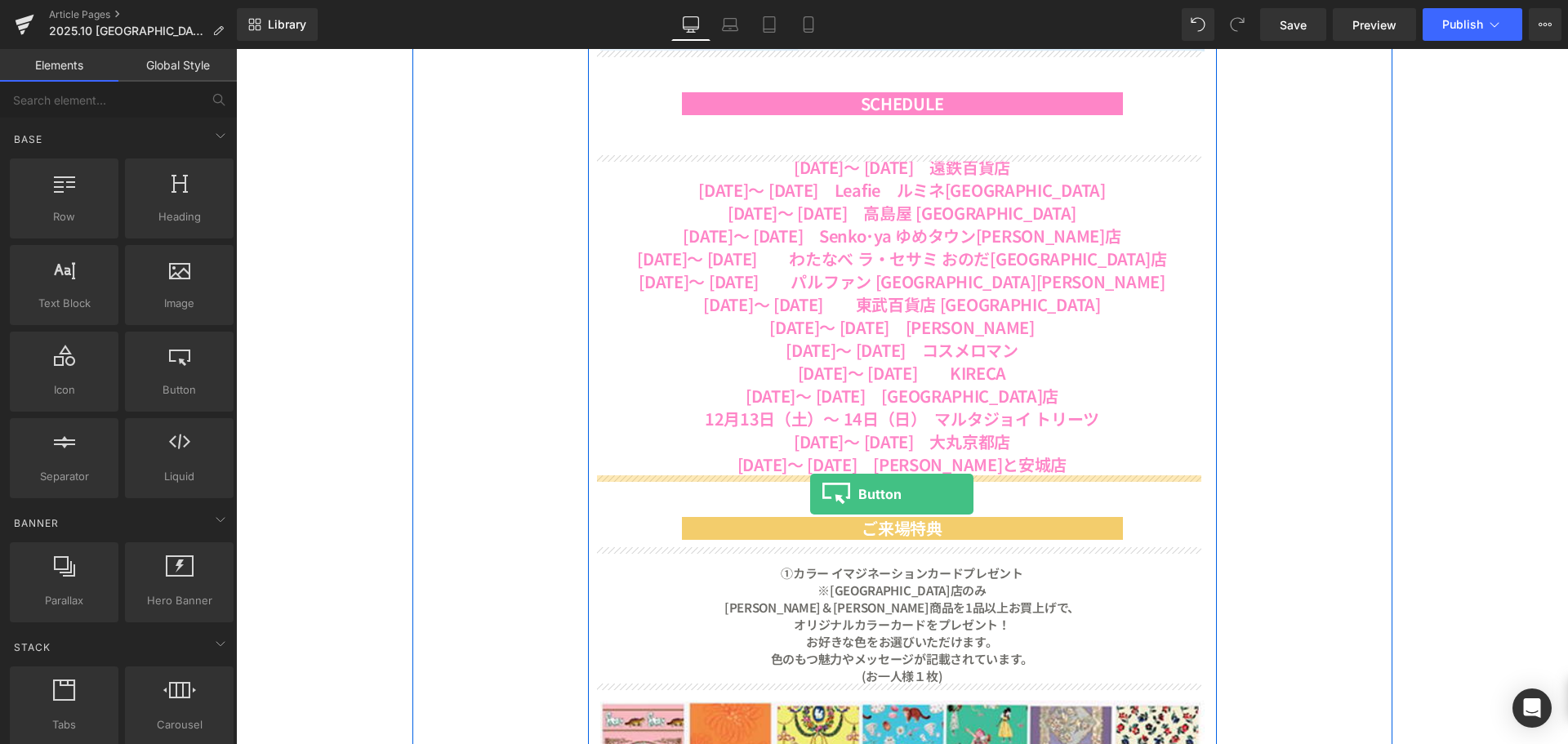
drag, startPoint x: 419, startPoint y: 429, endPoint x: 811, endPoint y: 494, distance: 397.4
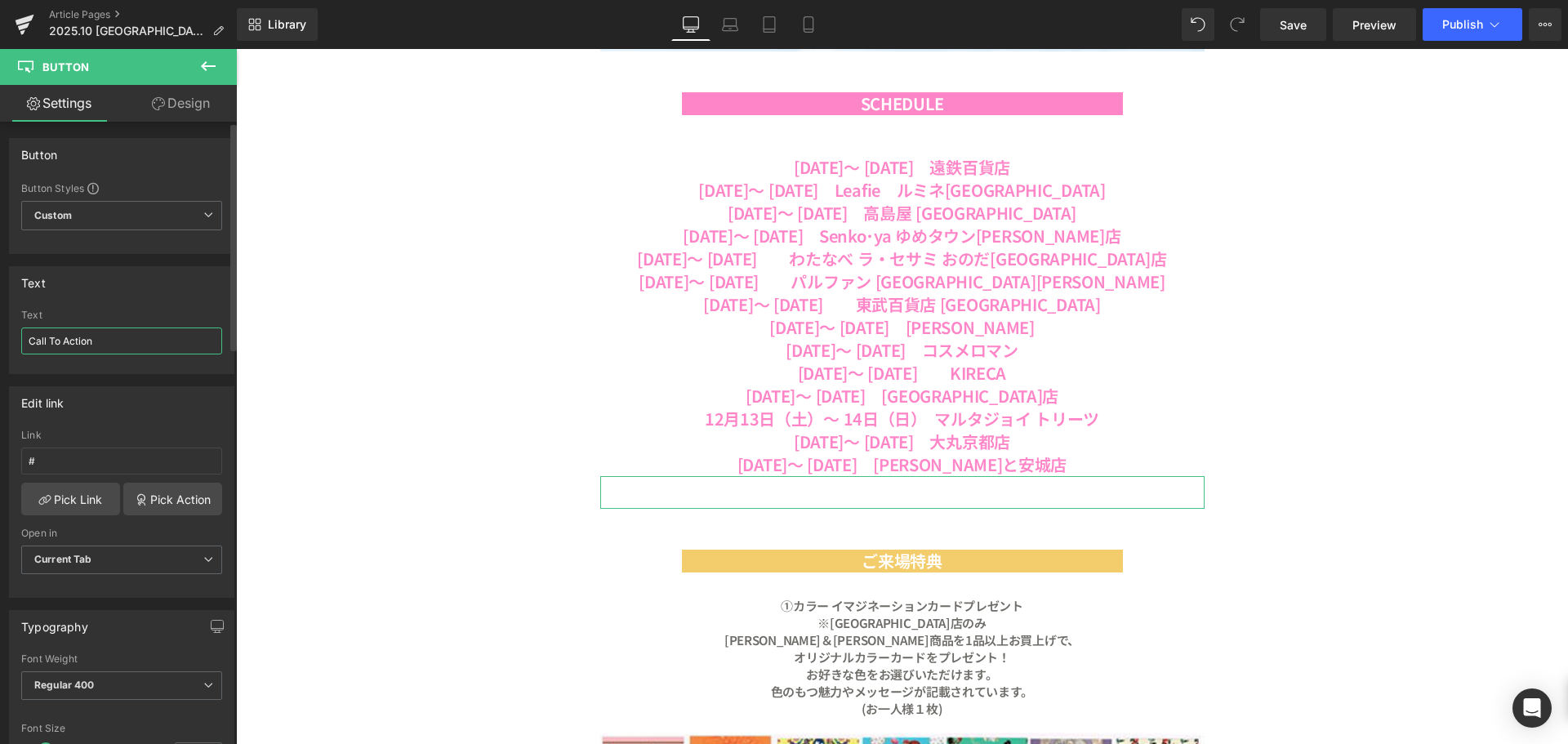
drag, startPoint x: 129, startPoint y: 343, endPoint x: 0, endPoint y: 342, distance: 129.0
click at [0, 342] on div "Text Call To Action Text Call To Action" at bounding box center [122, 314] width 244 height 120
type input "っ"
type input "ショップリストはこちら"
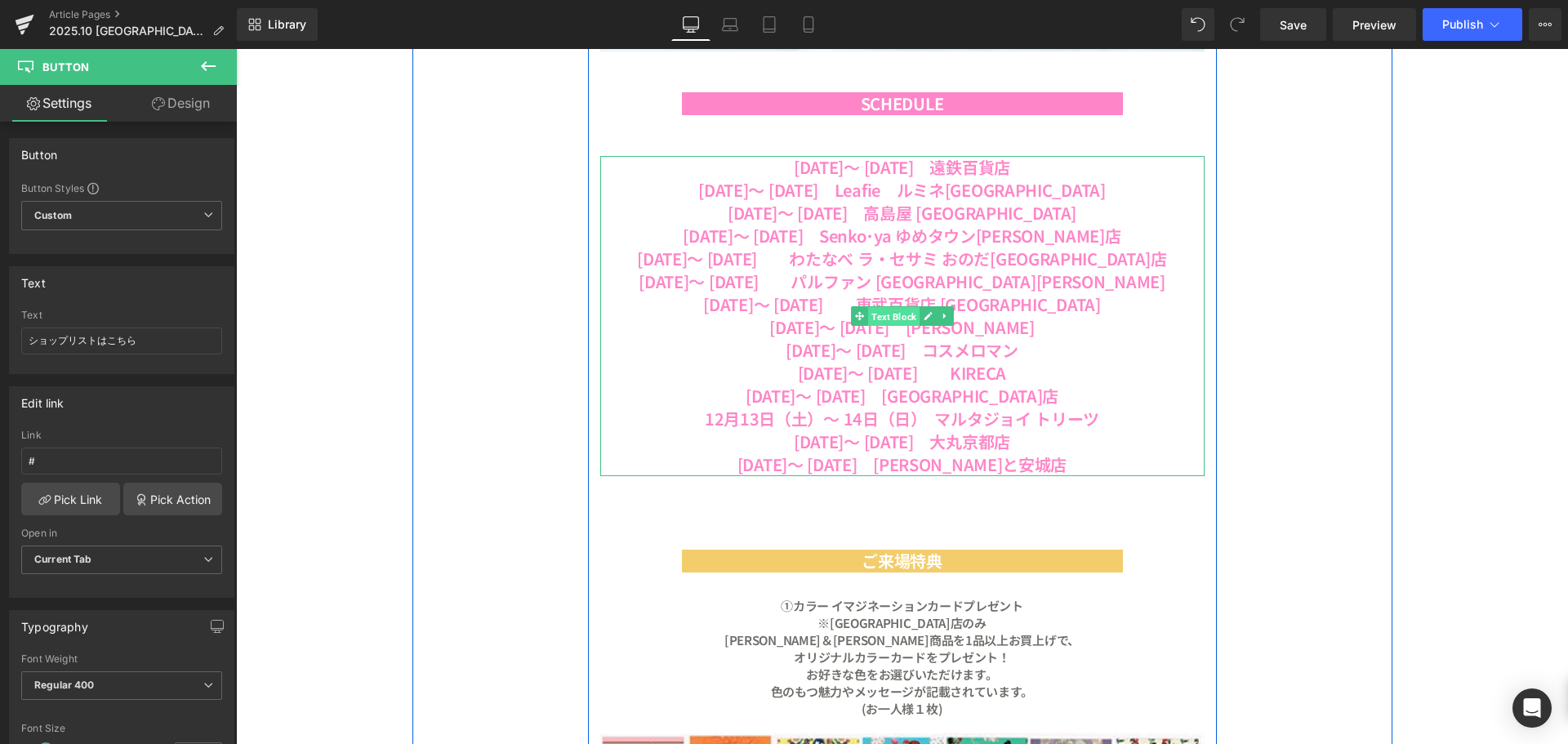
click at [885, 321] on span "Text Block" at bounding box center [894, 317] width 52 height 20
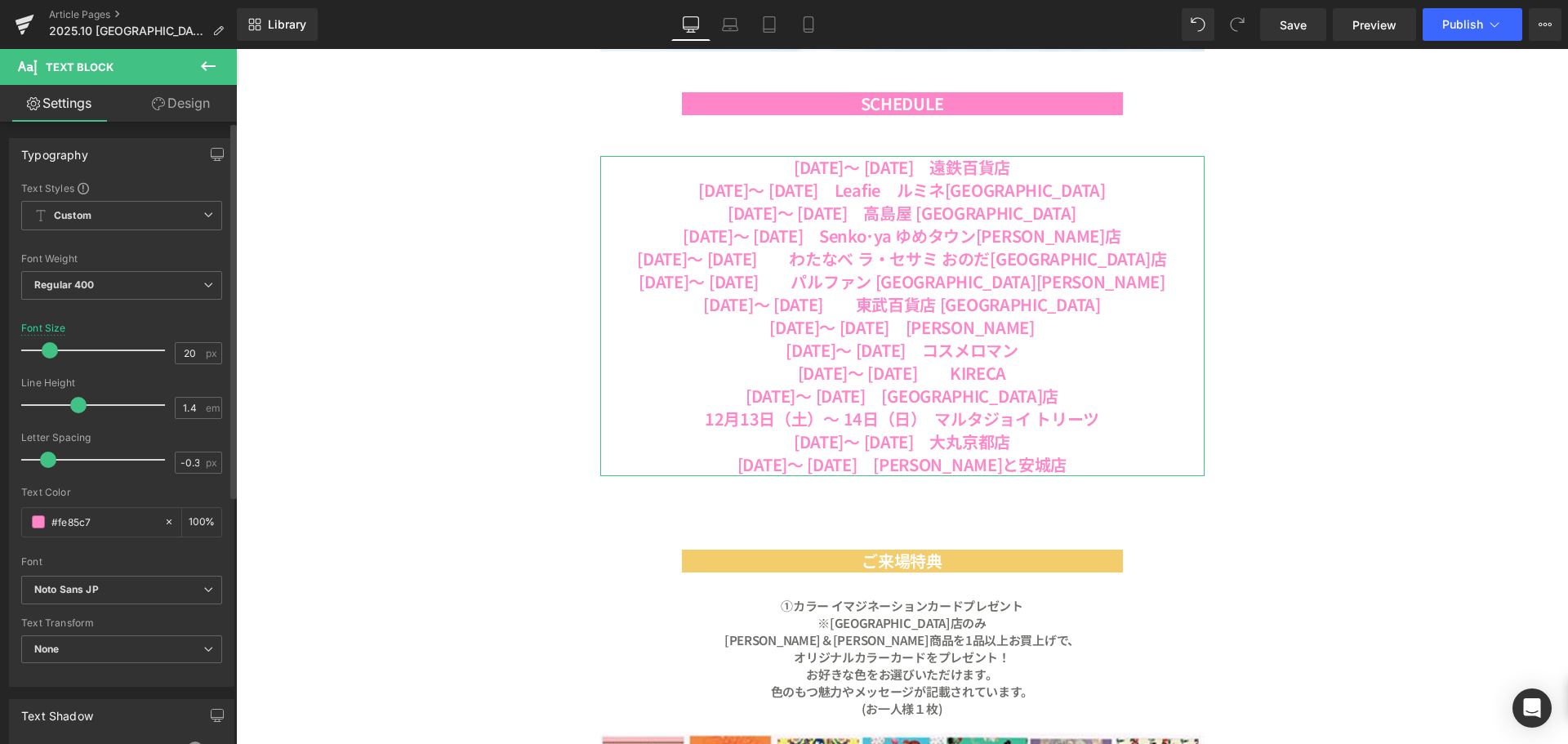
drag, startPoint x: 105, startPoint y: 513, endPoint x: 20, endPoint y: 519, distance: 85.2
click at [20, 519] on div "Text Styles Custom Custom Setup Global Style Custom Setup Global Style Thin 100…" at bounding box center [121, 433] width 224 height 505
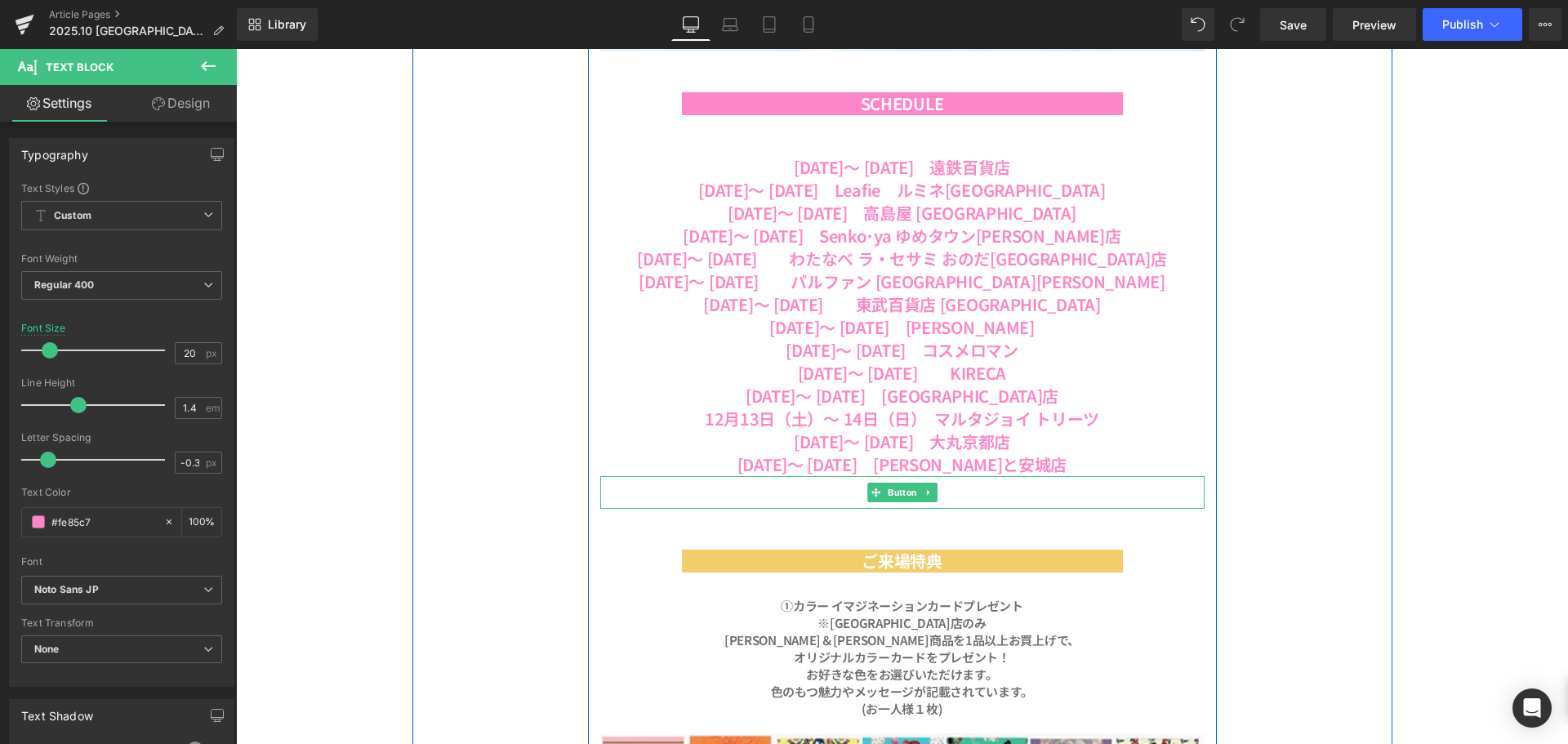
drag, startPoint x: 903, startPoint y: 492, endPoint x: 259, endPoint y: 500, distance: 644.0
click at [903, 492] on span "Button" at bounding box center [903, 492] width 36 height 20
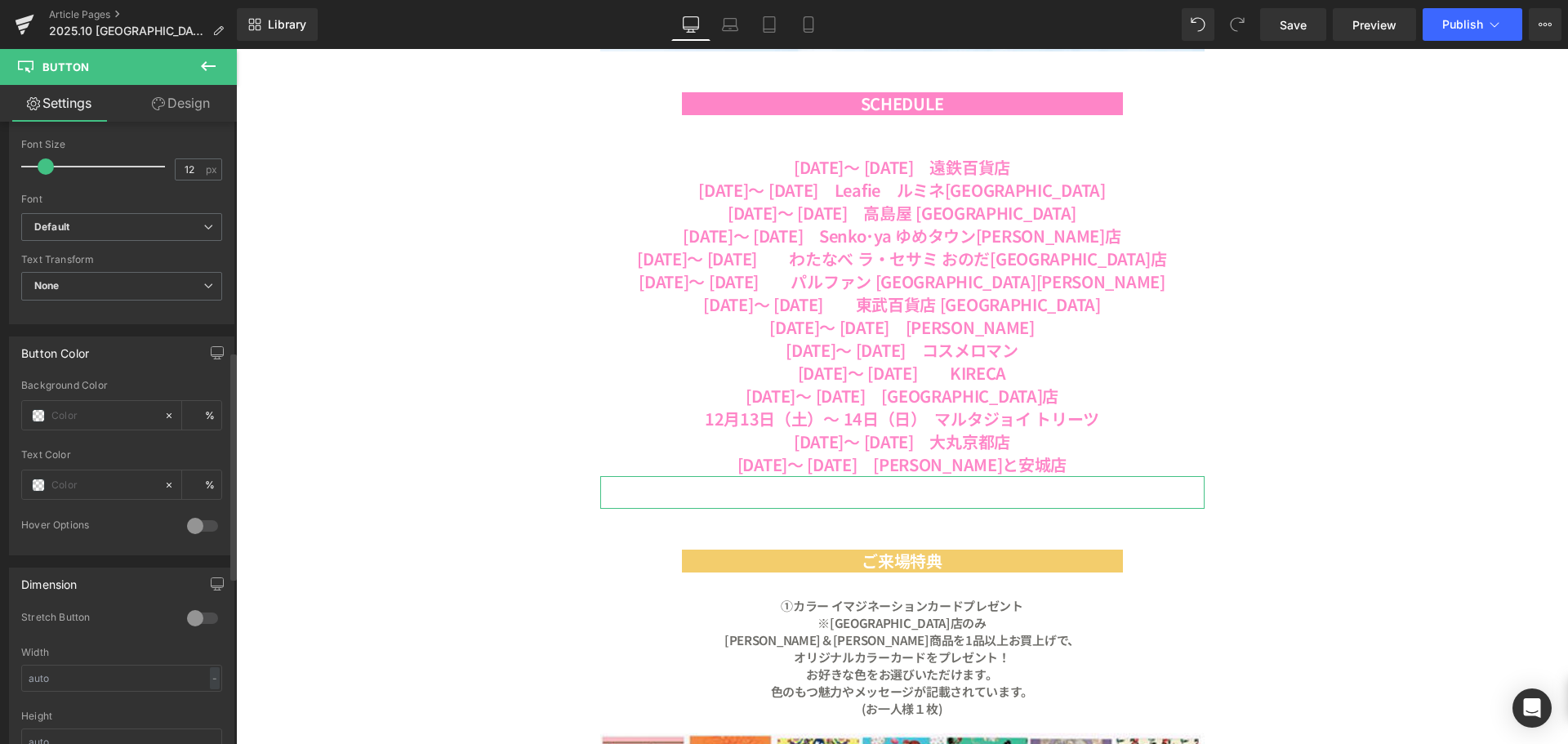
scroll to position [653, 0]
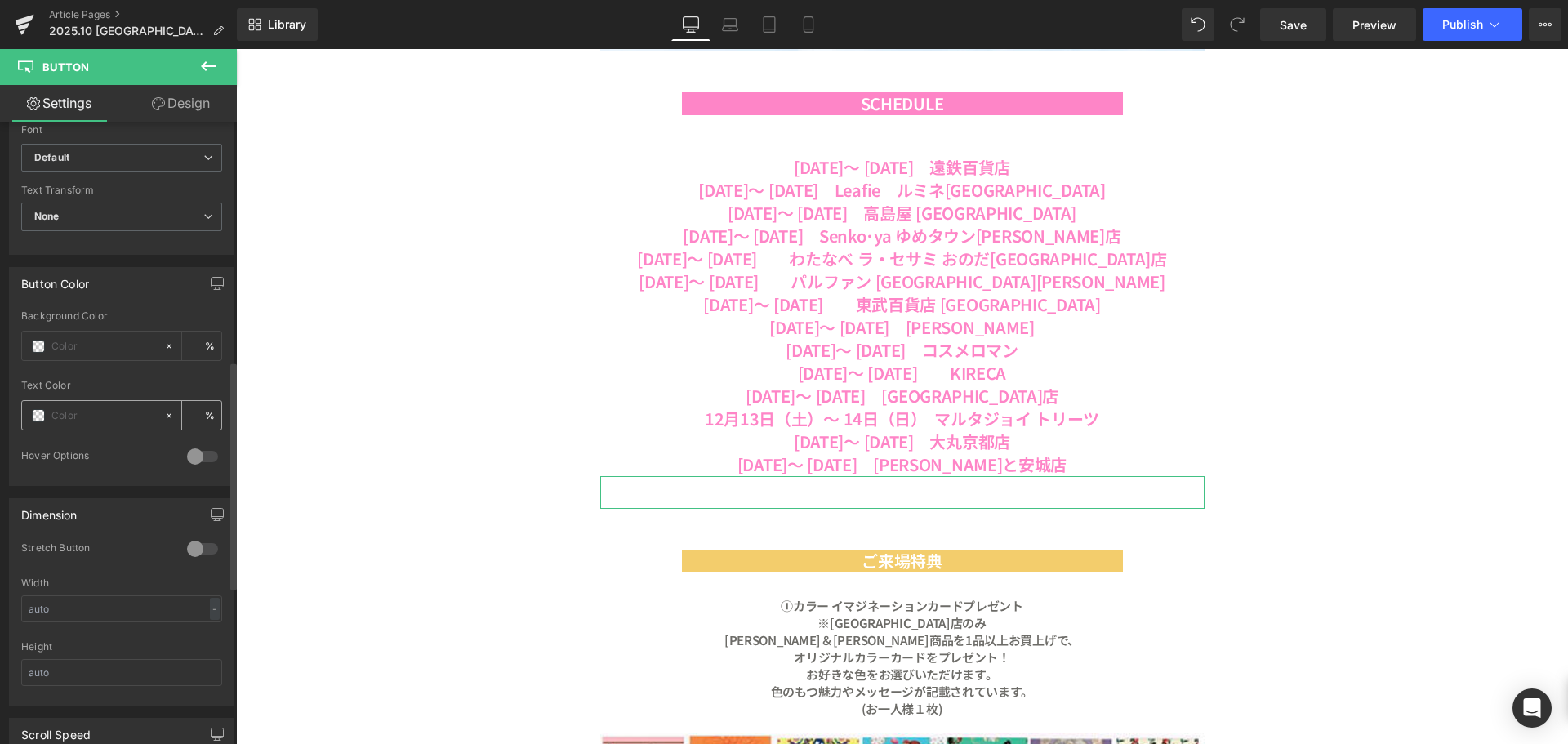
click at [69, 419] on input "text" at bounding box center [104, 416] width 105 height 18
paste input "#fe85c7"
type input "#fe85c7"
type input "100"
type input "#fe85c7"
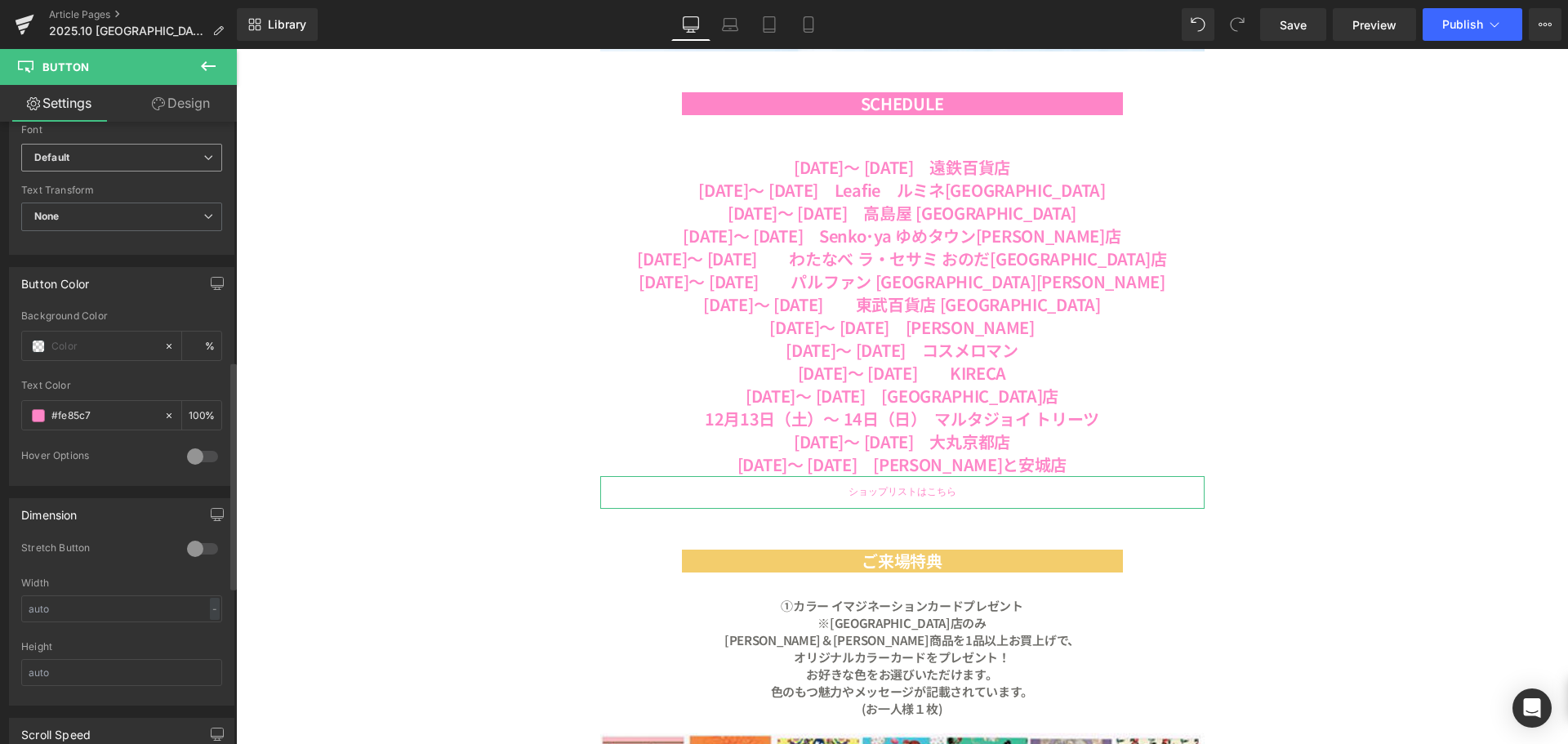
click at [123, 155] on b "Default" at bounding box center [118, 157] width 169 height 14
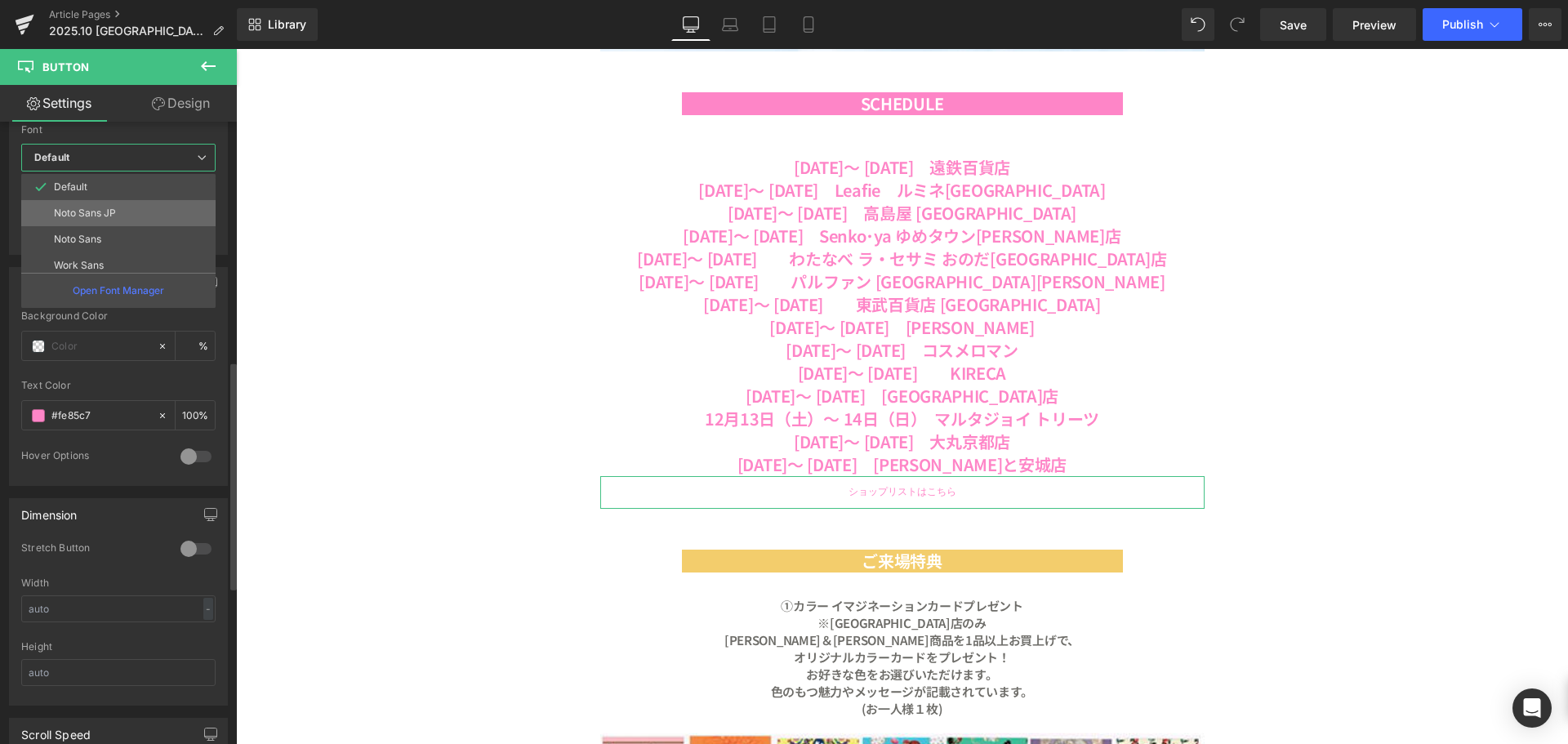
click at [112, 217] on p "Noto Sans JP" at bounding box center [85, 214] width 62 height 11
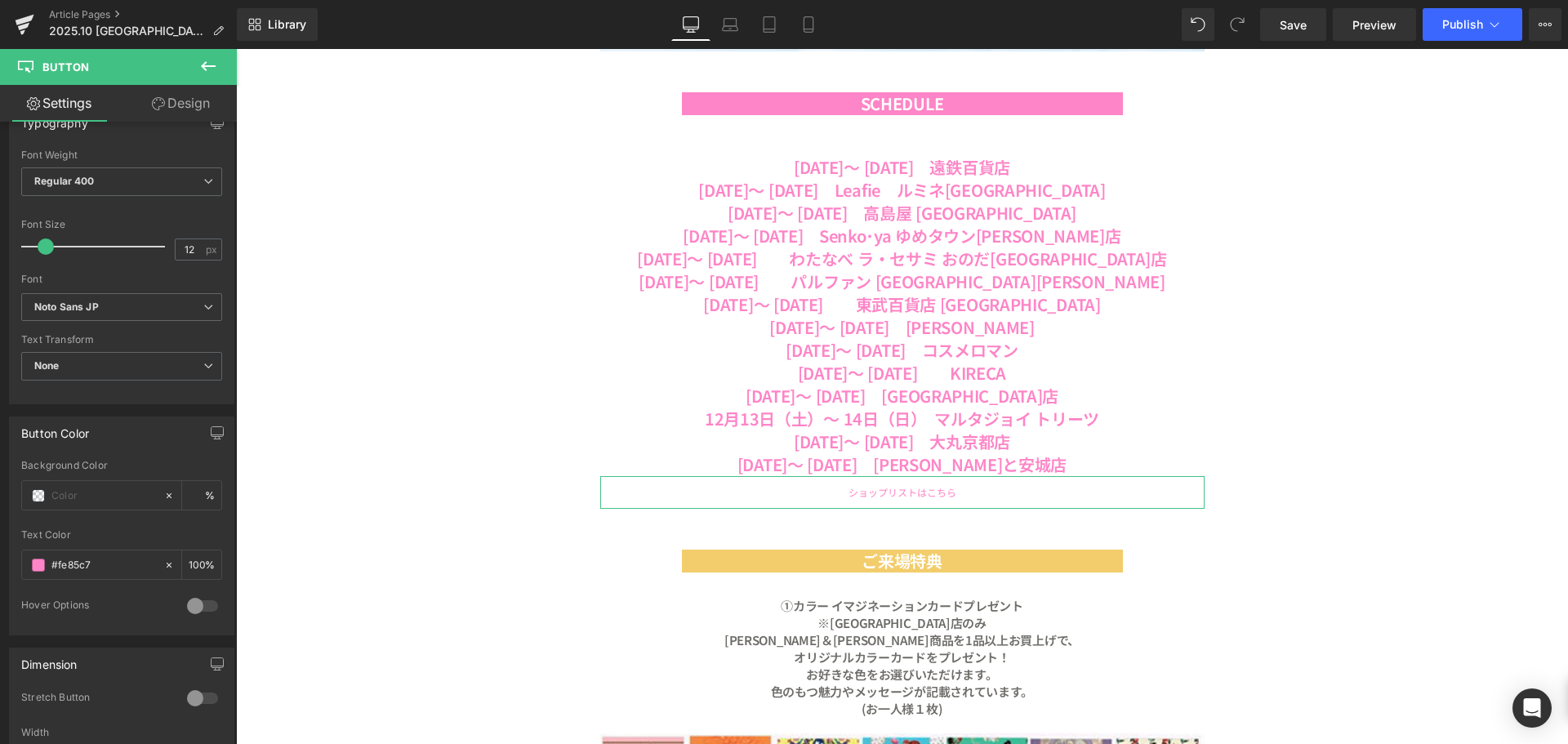
scroll to position [408, 0]
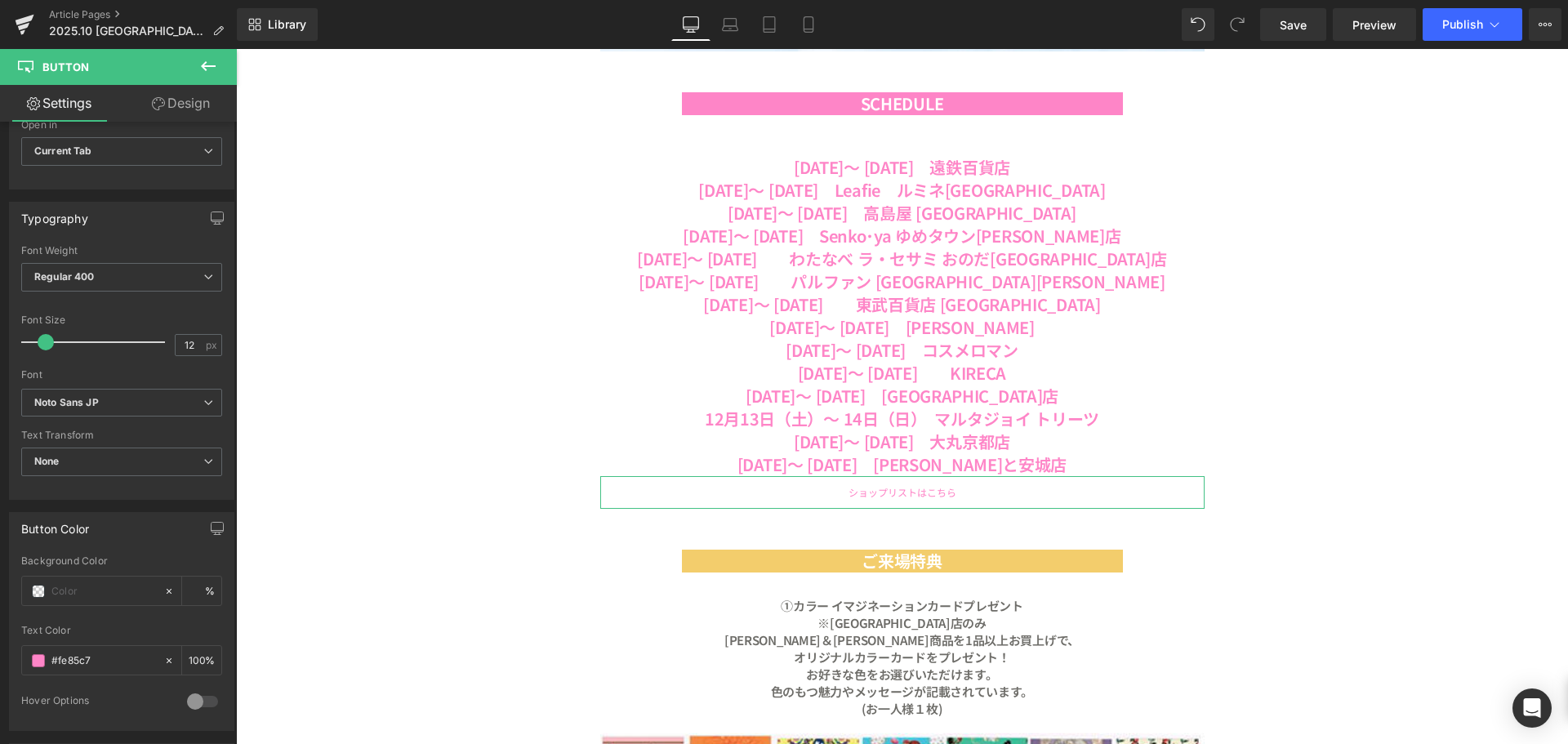
drag, startPoint x: 196, startPoint y: 89, endPoint x: 107, endPoint y: 322, distance: 249.4
click at [196, 89] on link "Design" at bounding box center [181, 103] width 118 height 37
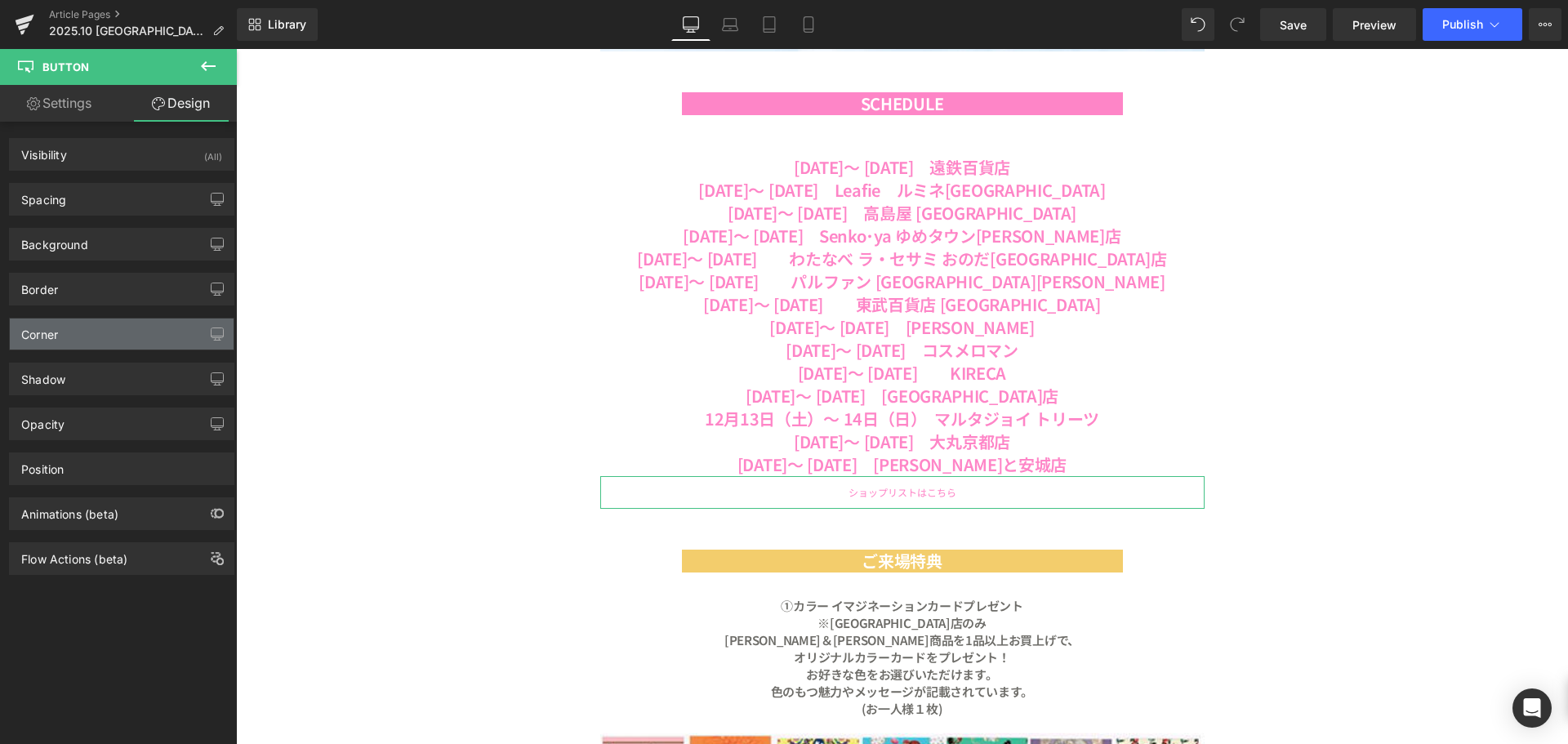
click at [106, 335] on div "Corner" at bounding box center [121, 334] width 224 height 31
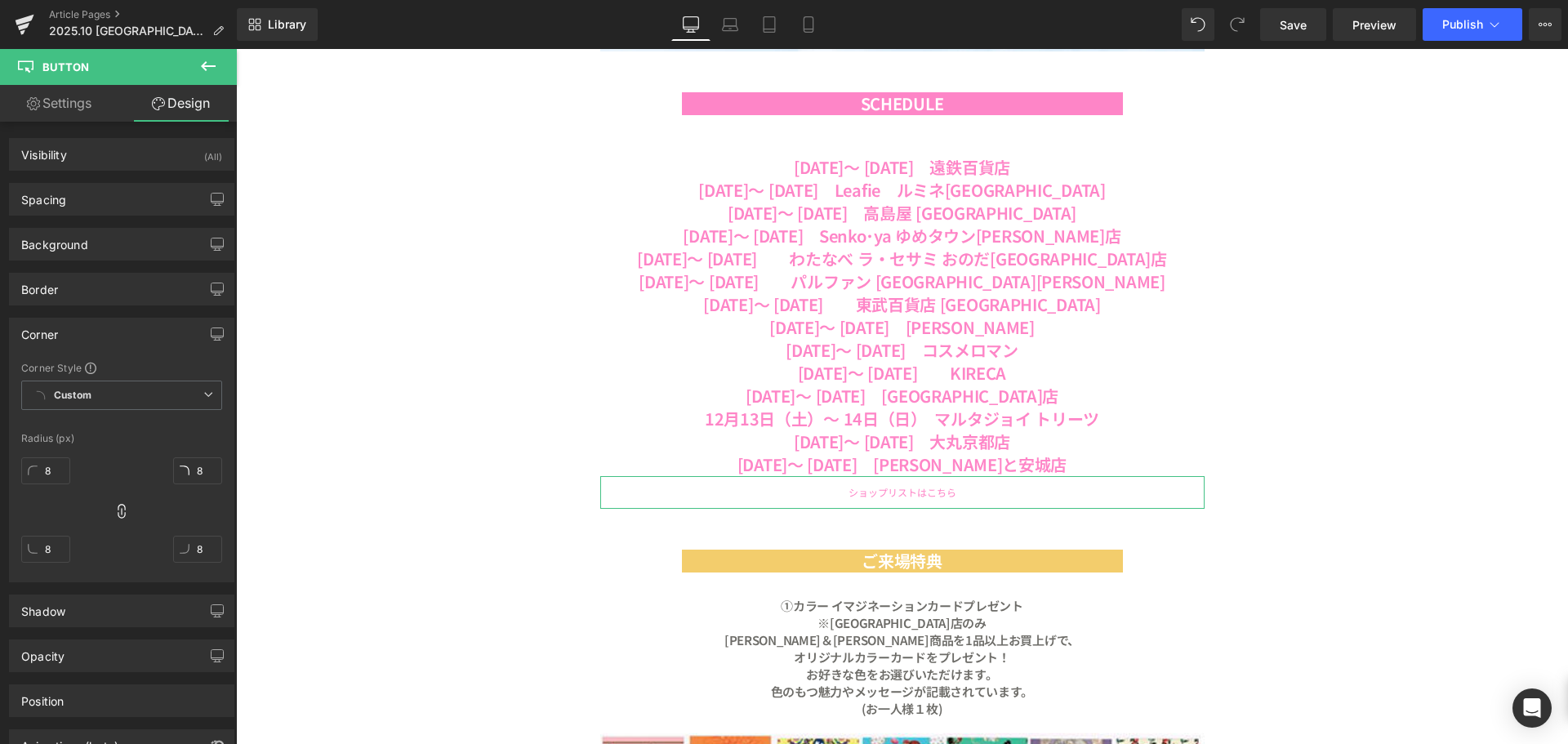
click at [109, 329] on div "Corner" at bounding box center [121, 334] width 224 height 31
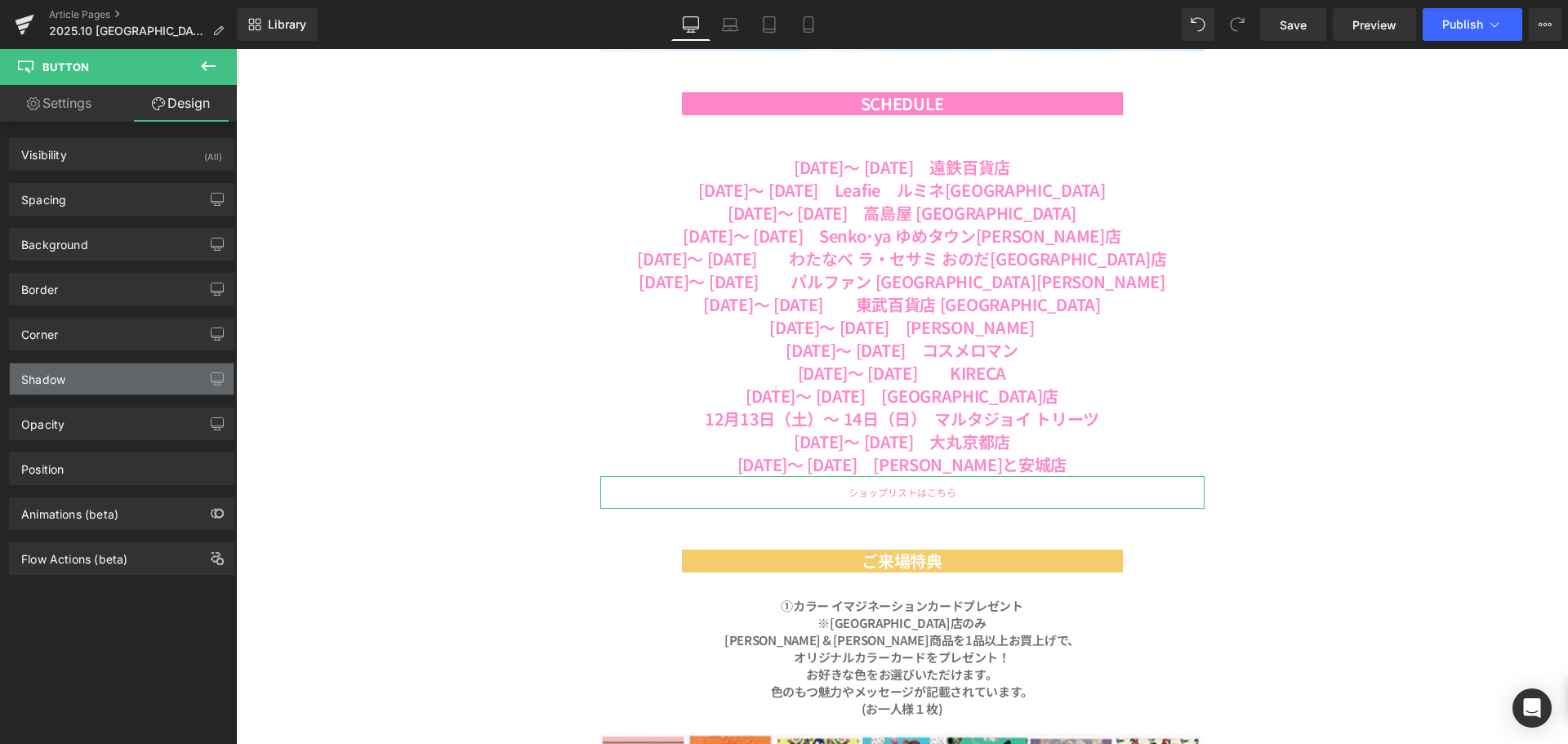
click at [107, 379] on div "Shadow" at bounding box center [121, 379] width 224 height 31
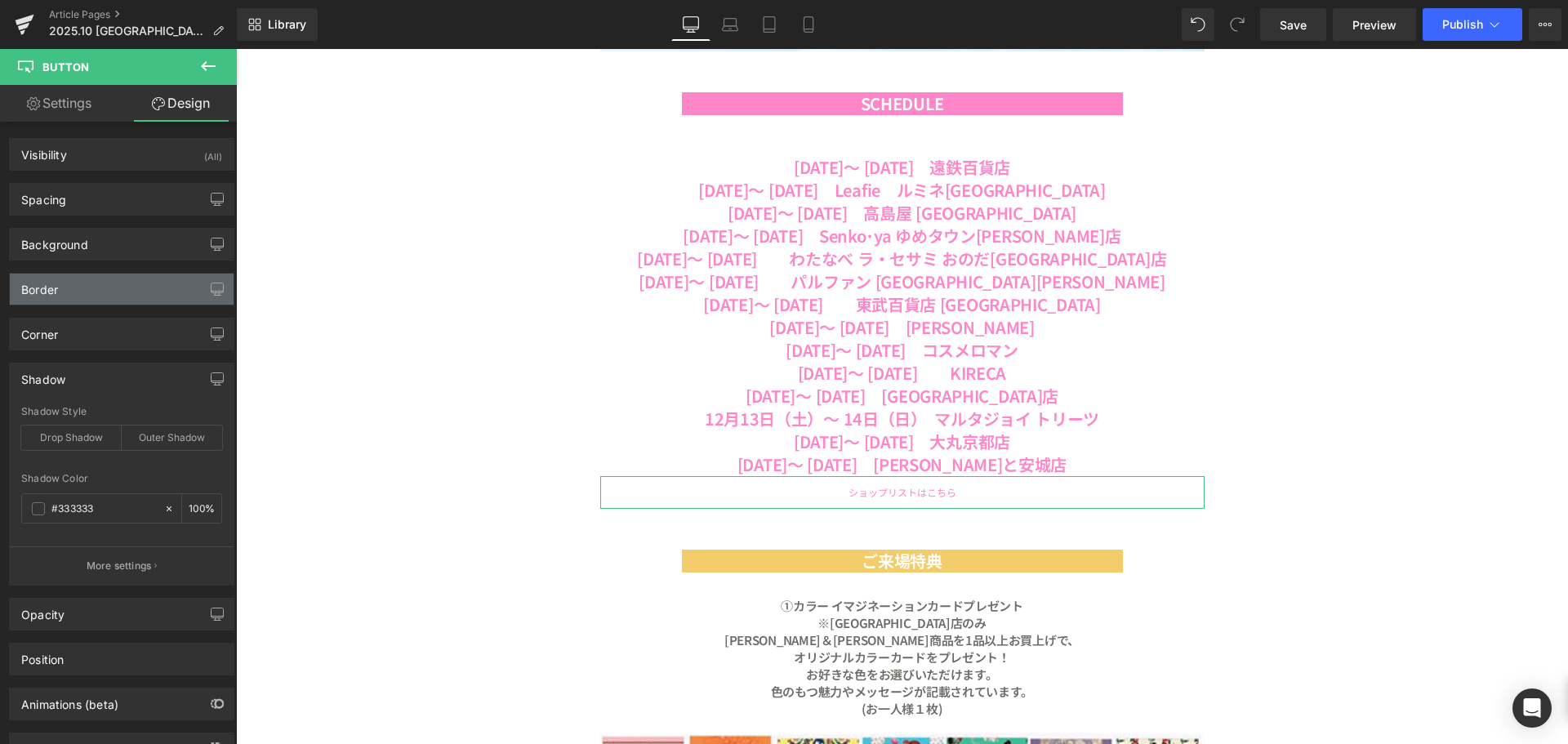
click at [100, 293] on div "Border" at bounding box center [121, 289] width 224 height 31
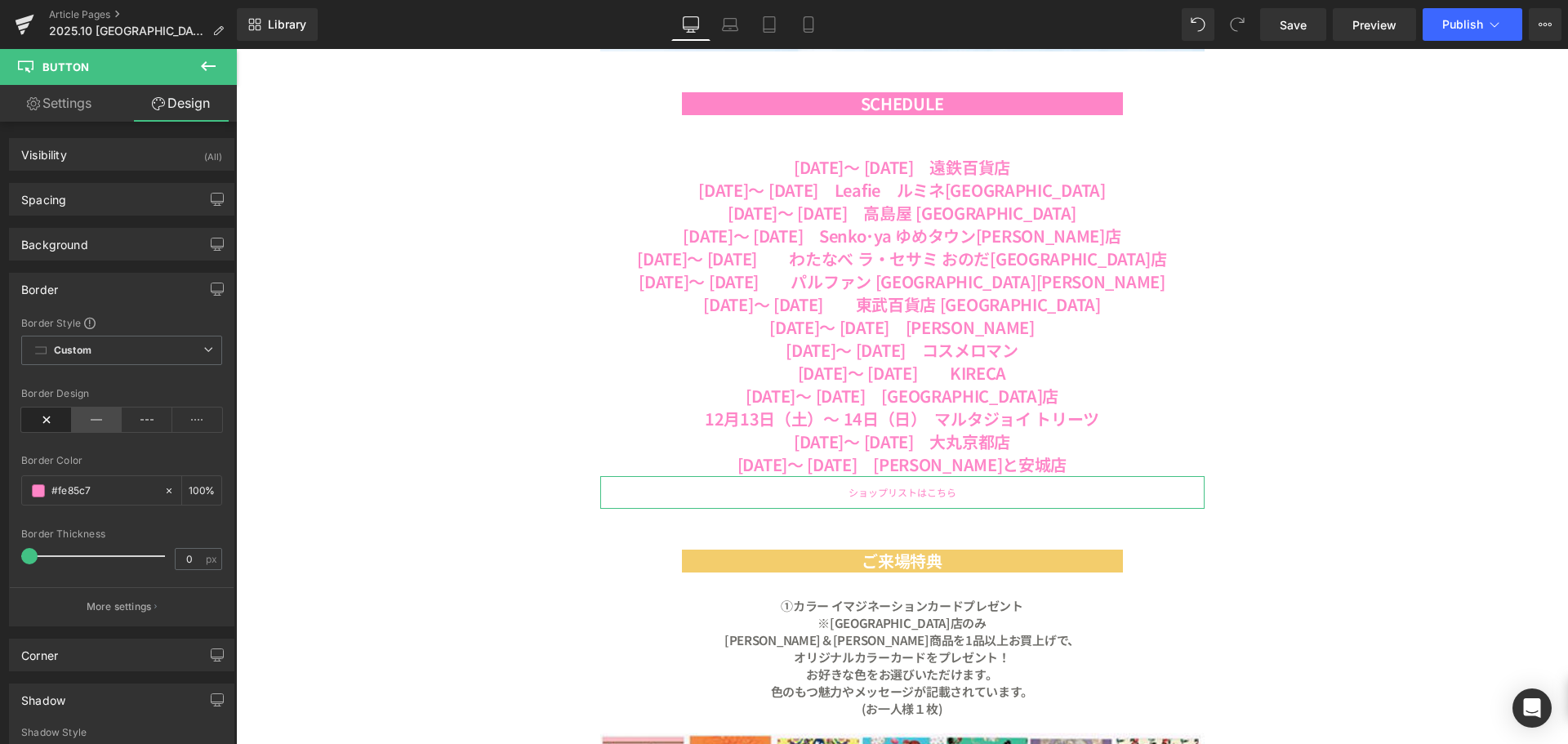
click at [98, 417] on icon at bounding box center [96, 420] width 51 height 25
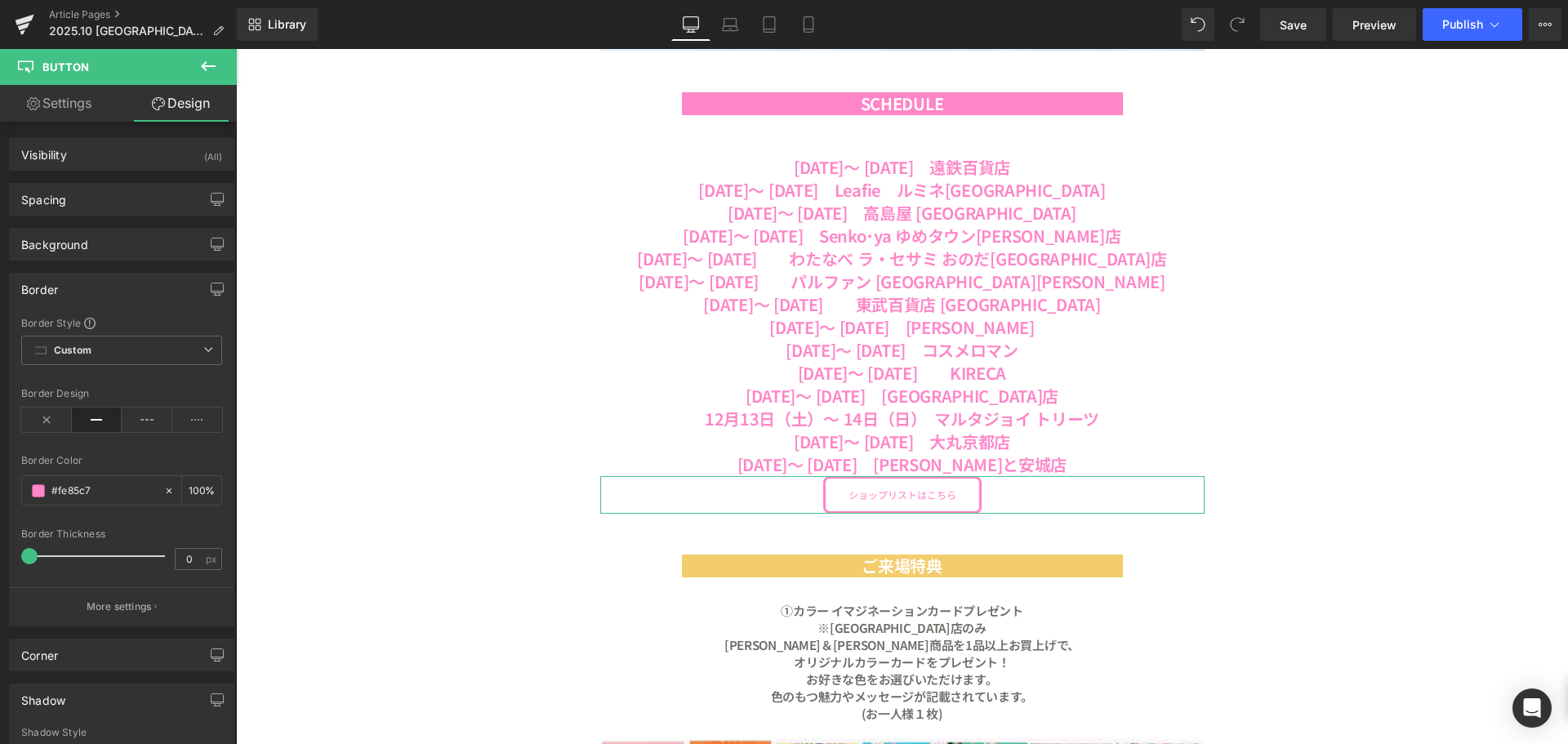
click at [91, 106] on link "Settings" at bounding box center [59, 103] width 118 height 37
type input "100"
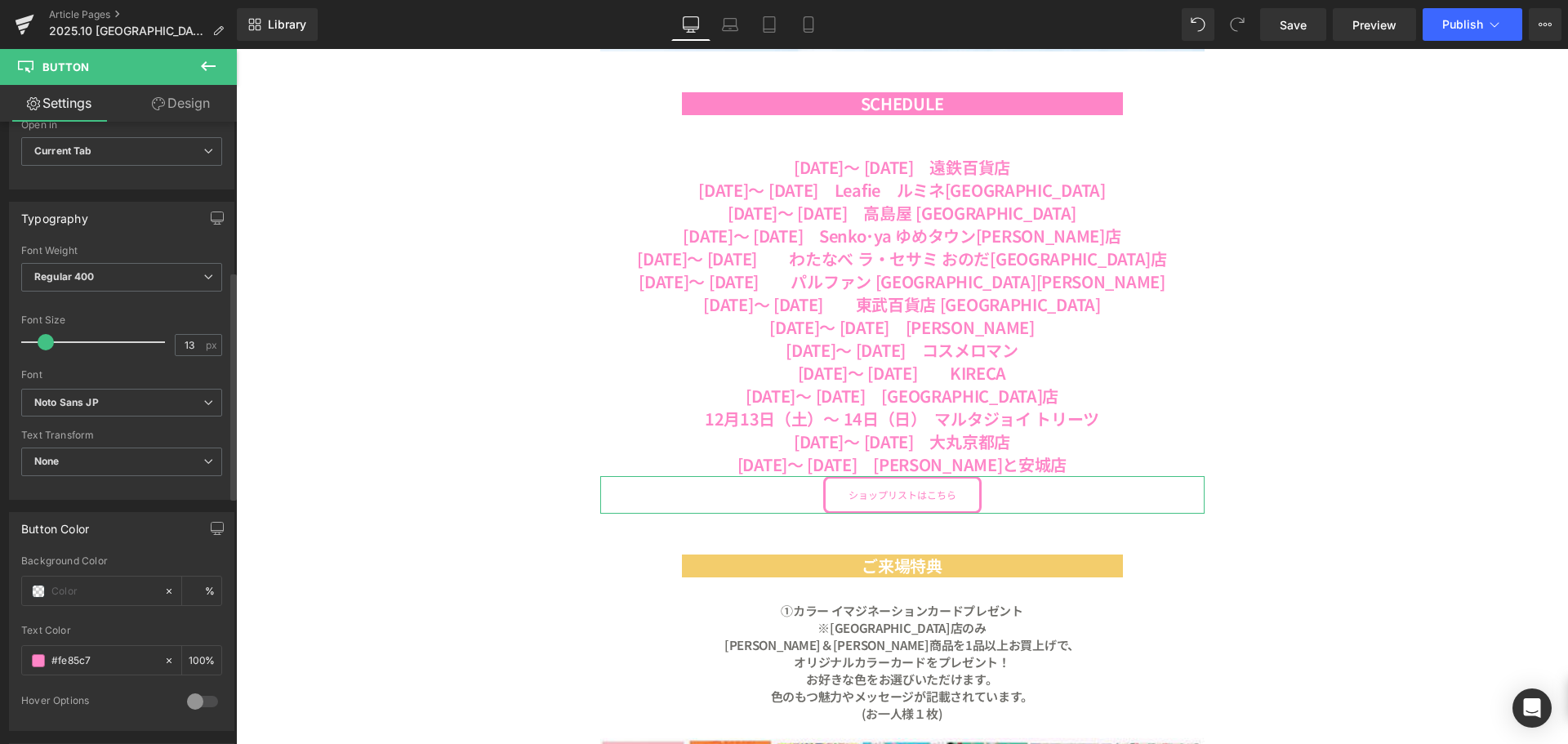
type input "14"
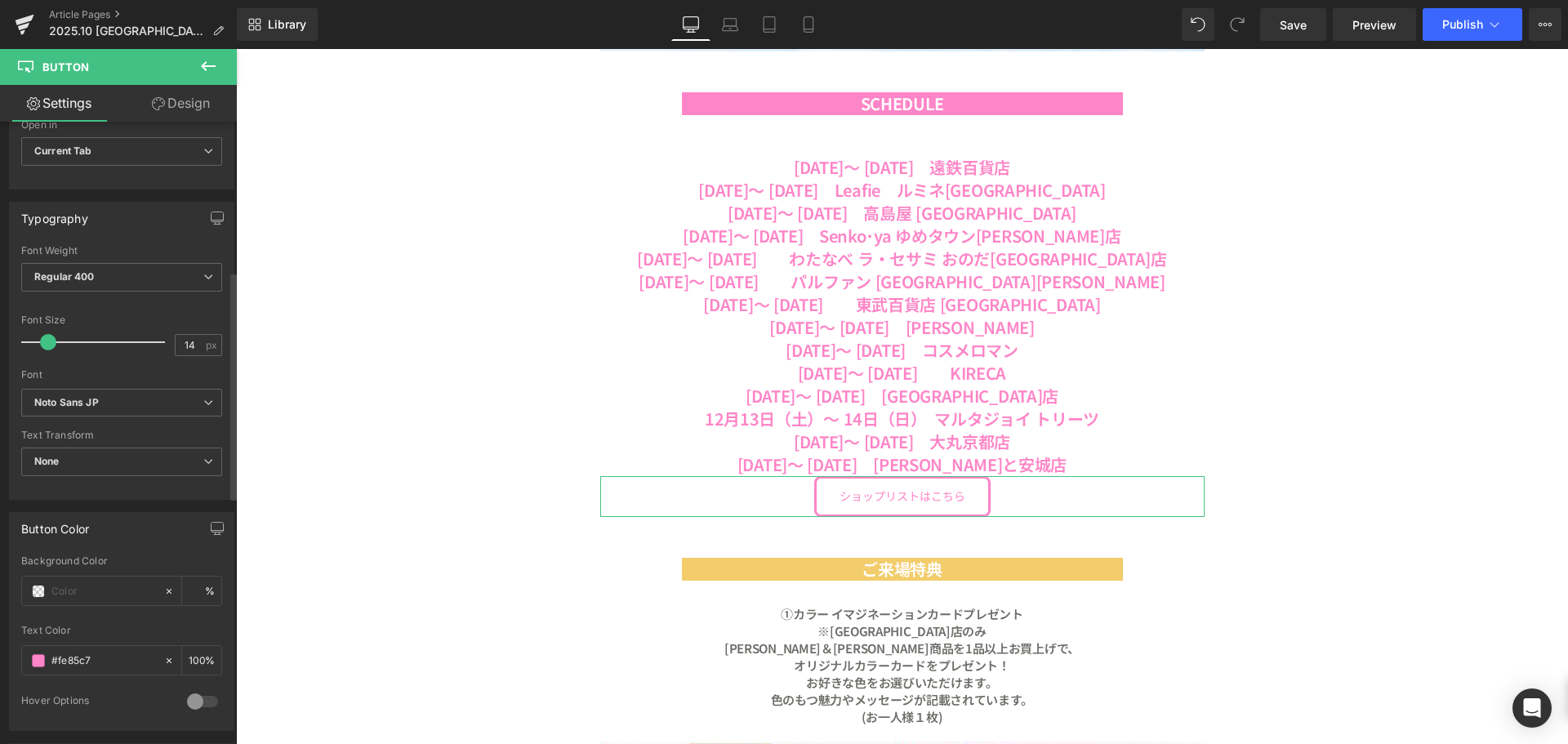
click at [47, 339] on span at bounding box center [48, 341] width 16 height 16
click at [120, 276] on span "Regular 400" at bounding box center [121, 278] width 201 height 29
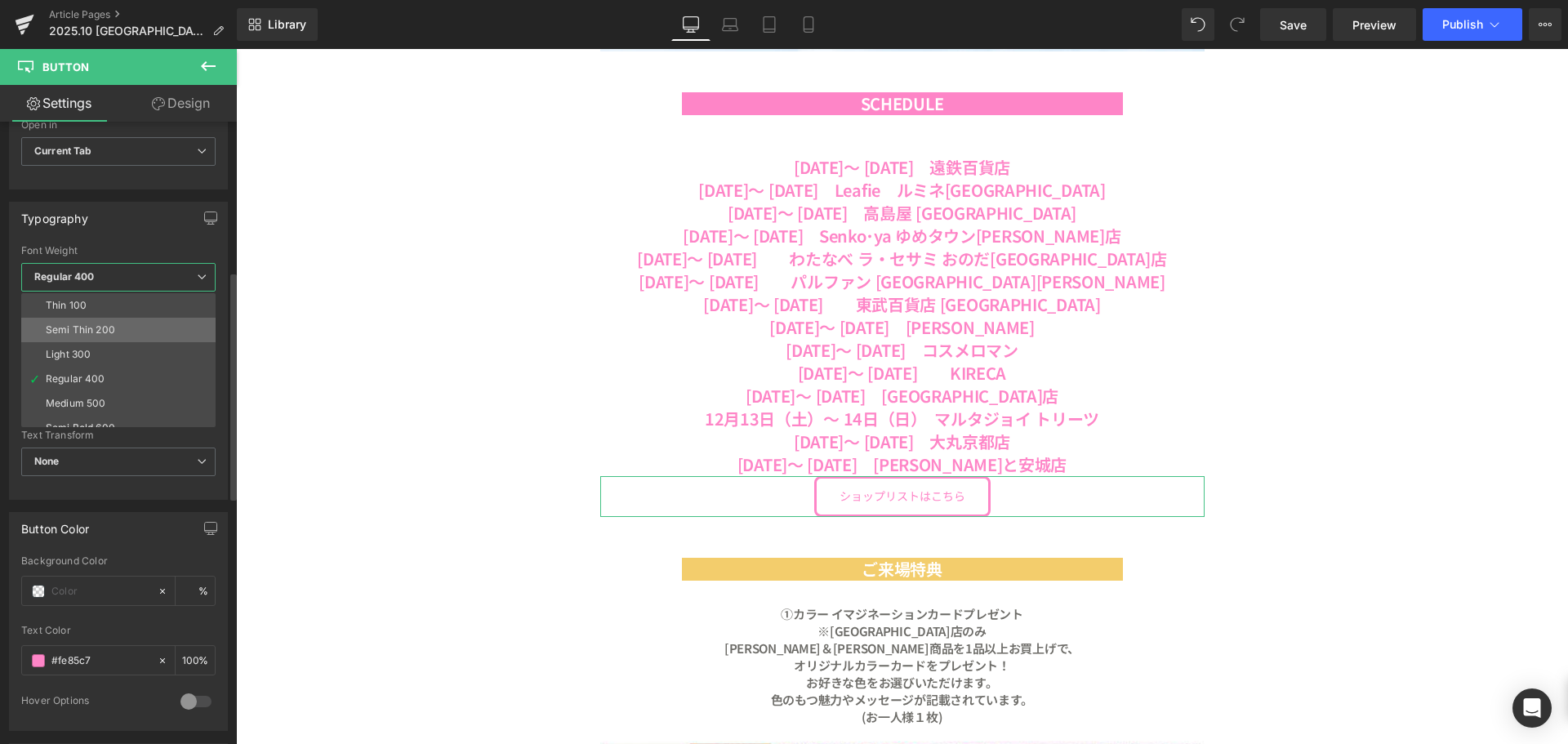
scroll to position [82, 0]
click at [98, 416] on li "Bold 700" at bounding box center [122, 420] width 202 height 25
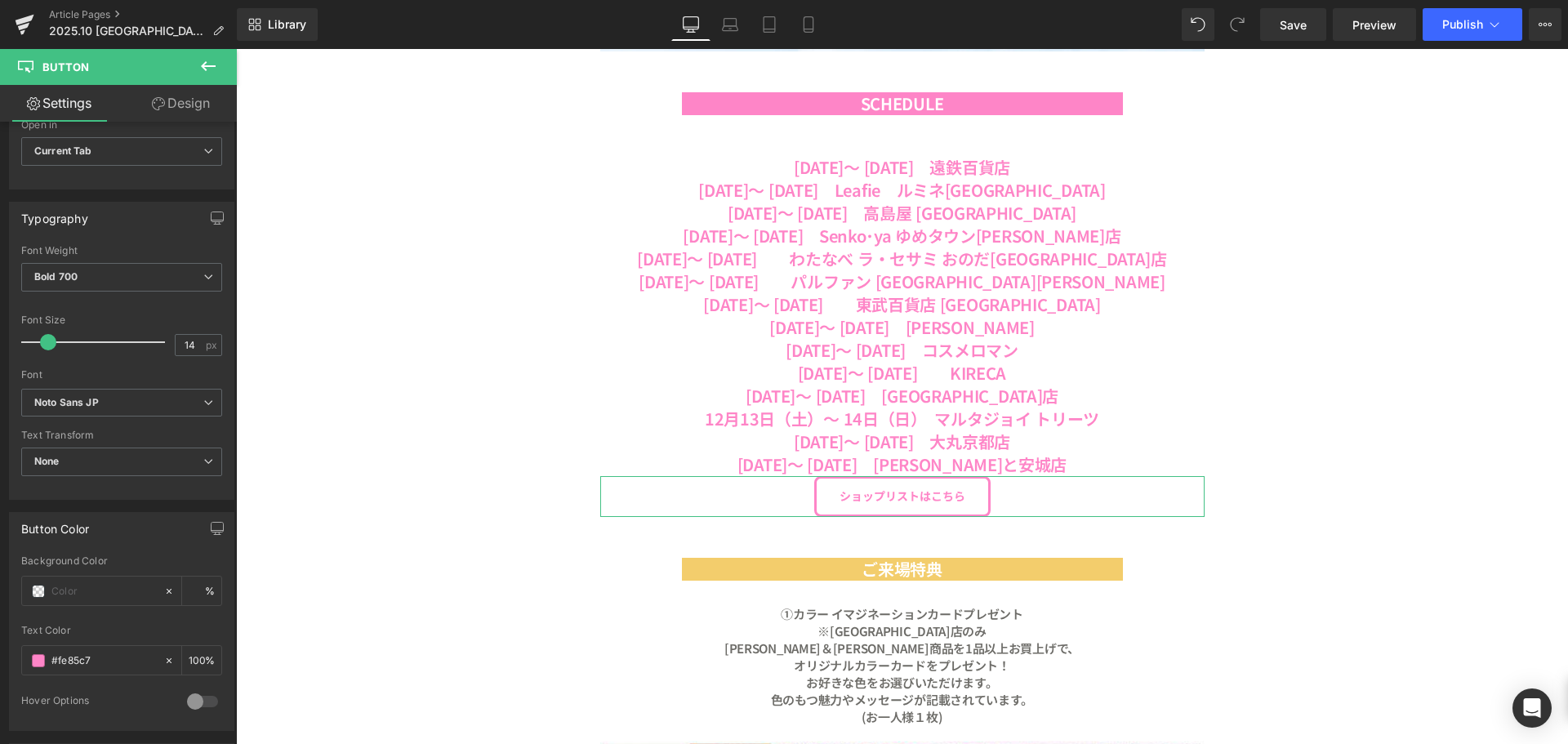
click at [186, 110] on link "Design" at bounding box center [181, 103] width 118 height 37
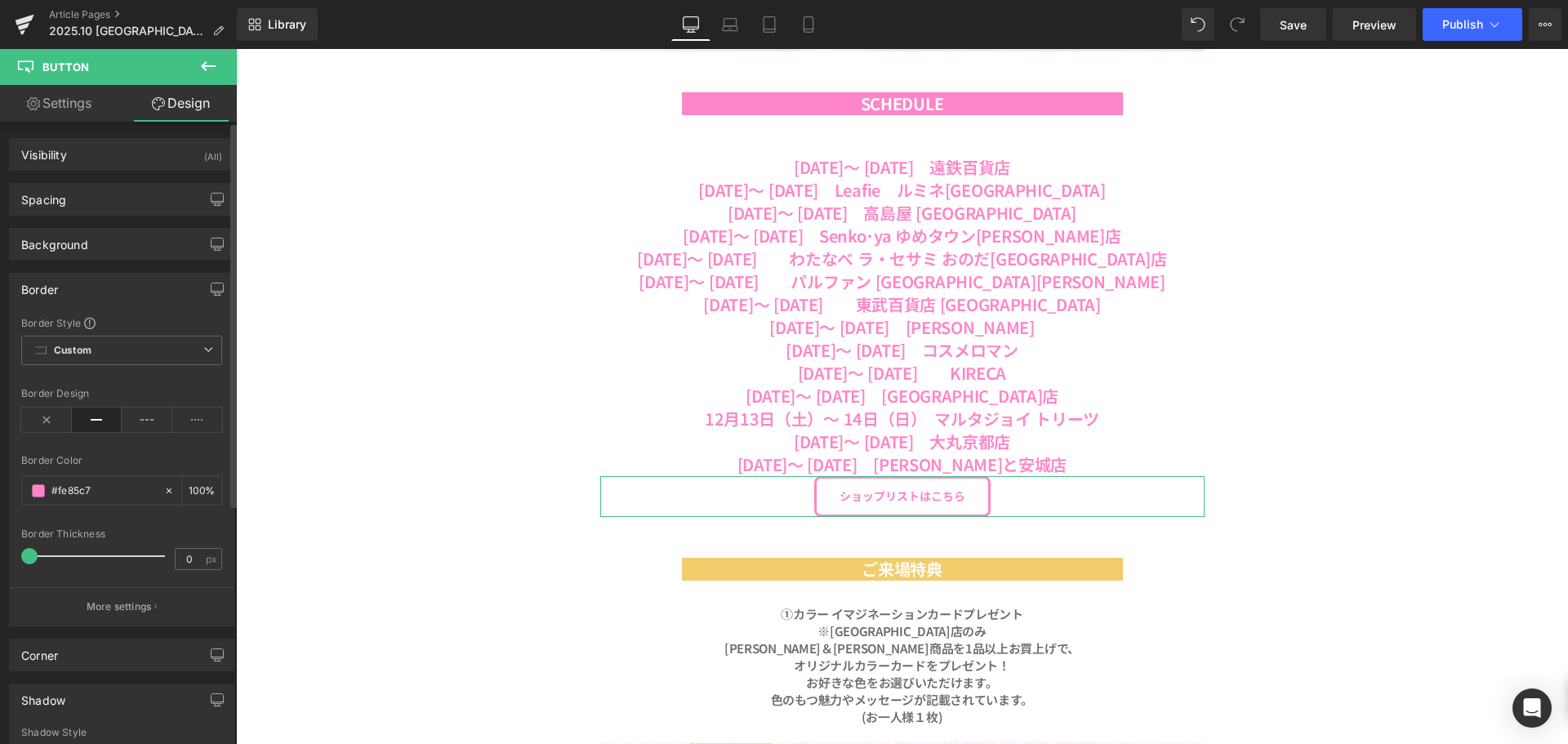
type input "0"
type input "10.4"
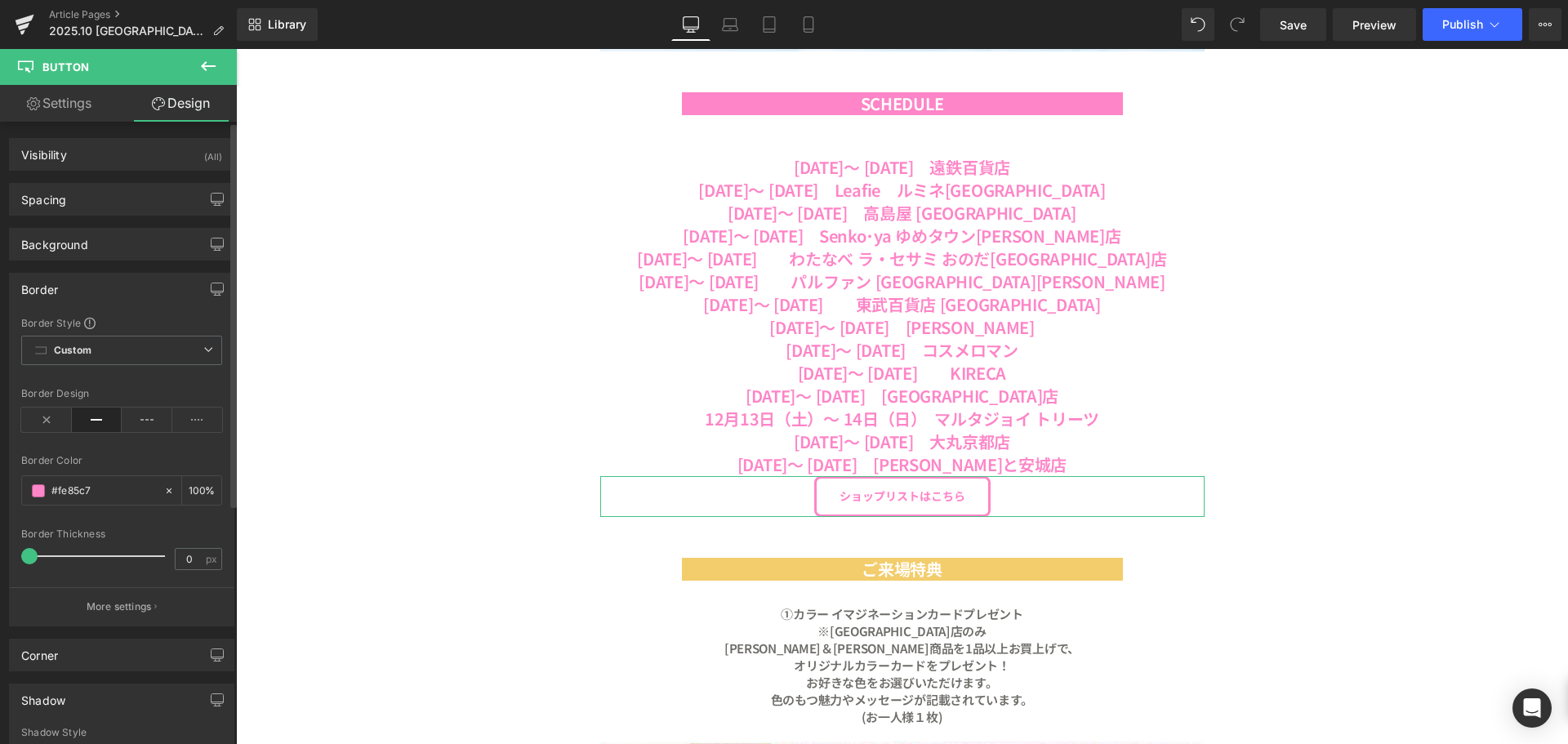
type input "28"
type input "10.4"
type input "28"
type input "100"
type input "3"
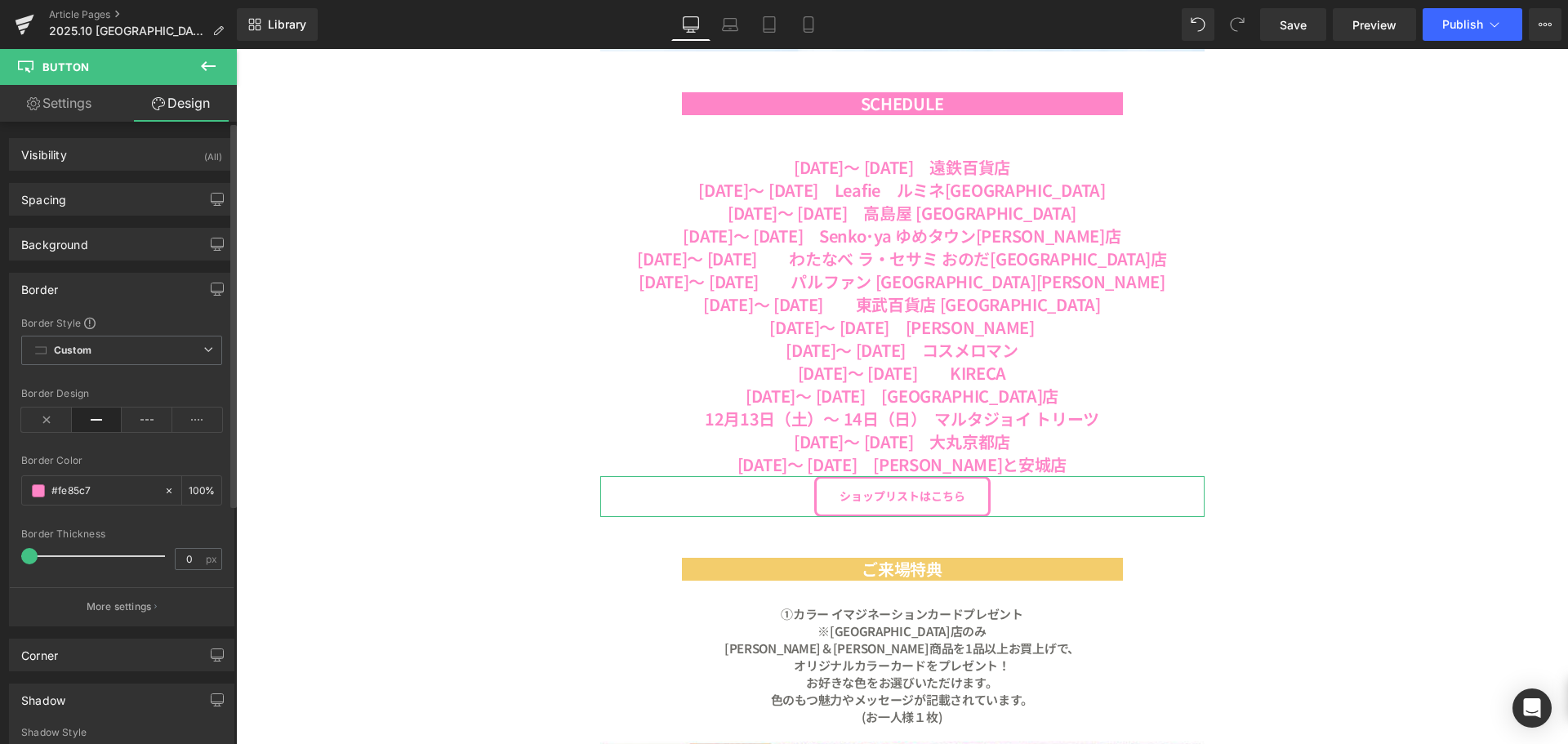
type input "100"
click at [133, 191] on div "Spacing" at bounding box center [121, 199] width 224 height 31
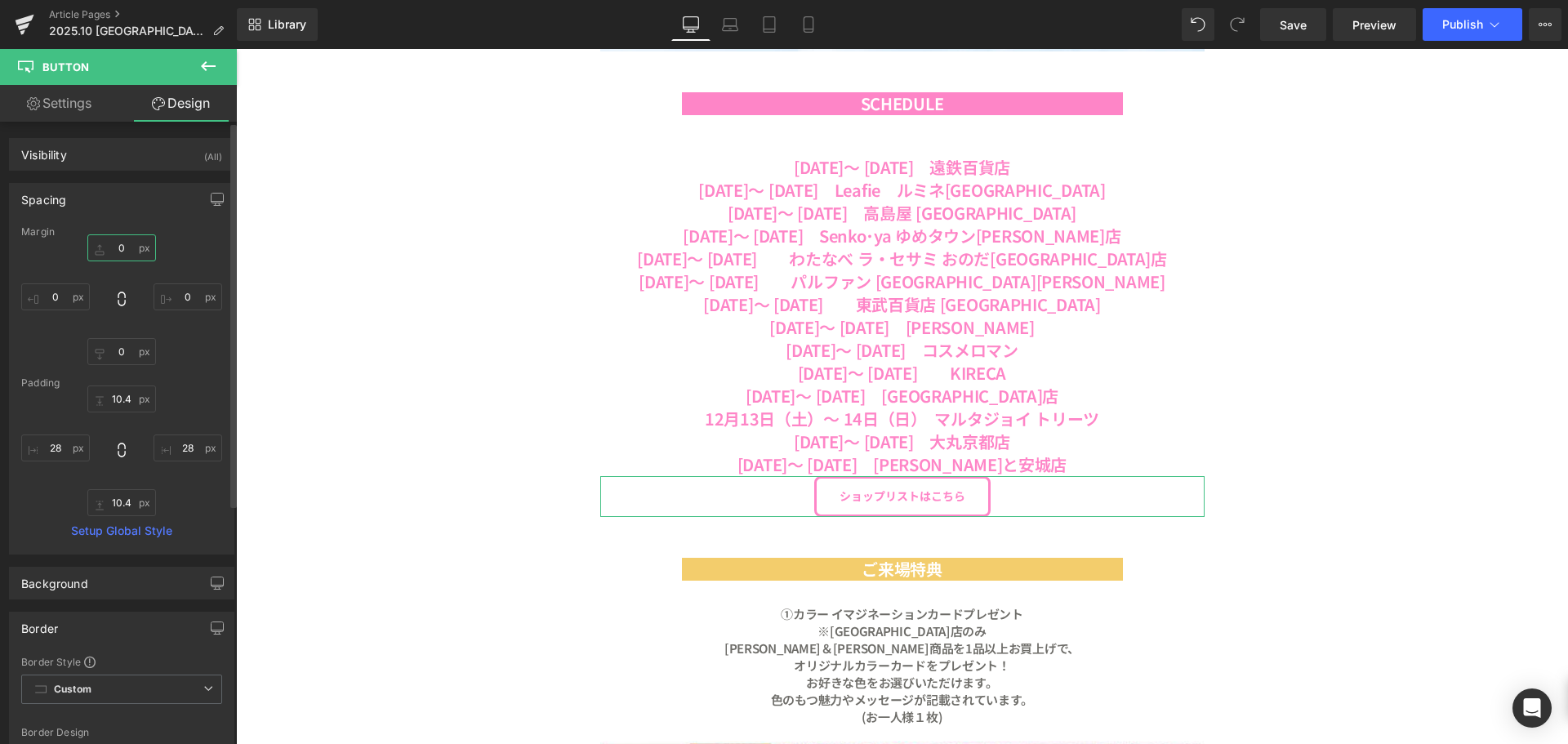
click at [127, 258] on input "0" at bounding box center [122, 248] width 69 height 27
type input "３"
type input "２"
type input "２０"
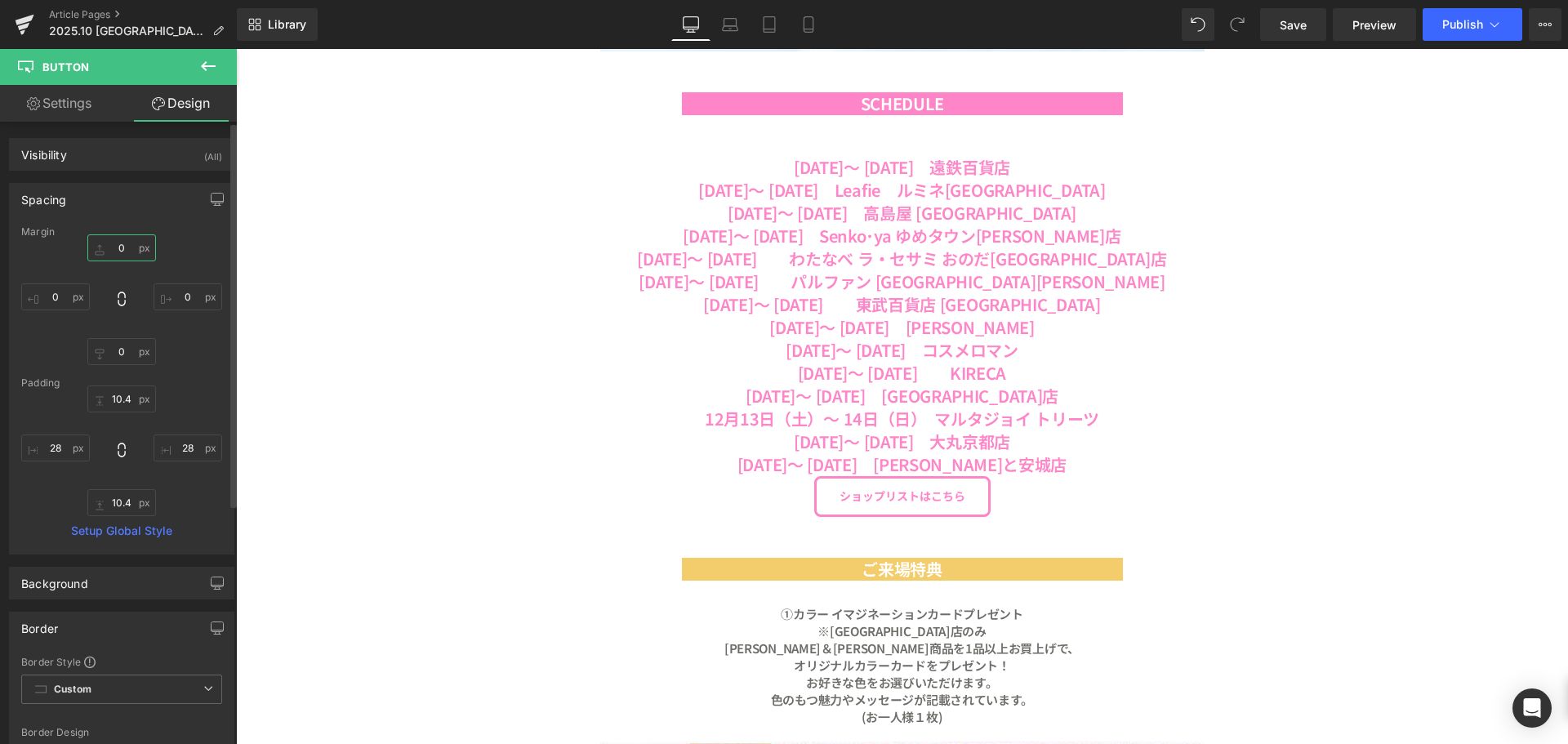
type input "２０"
type input "２"
type input "２０"
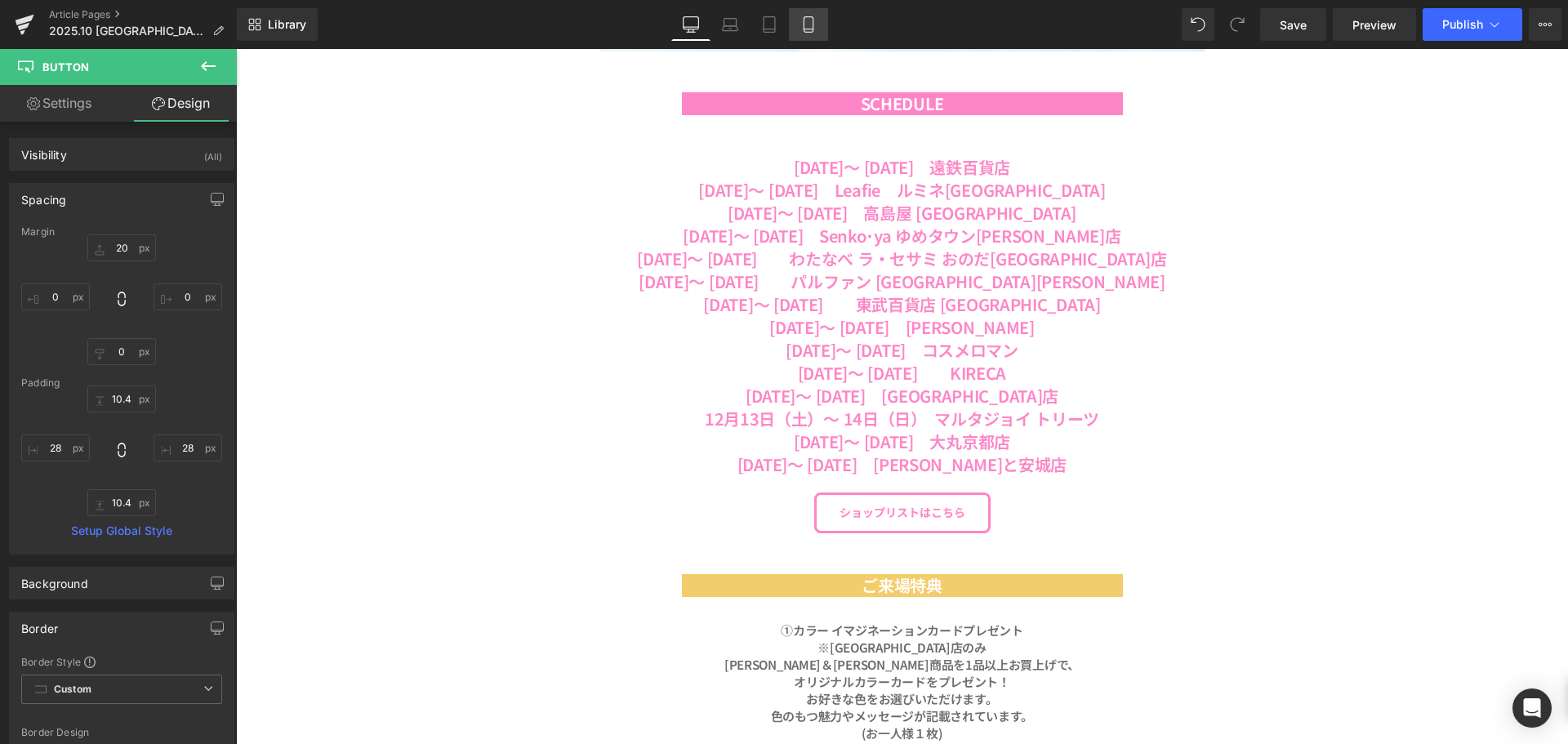
click at [799, 26] on link "Mobile" at bounding box center [808, 25] width 39 height 32
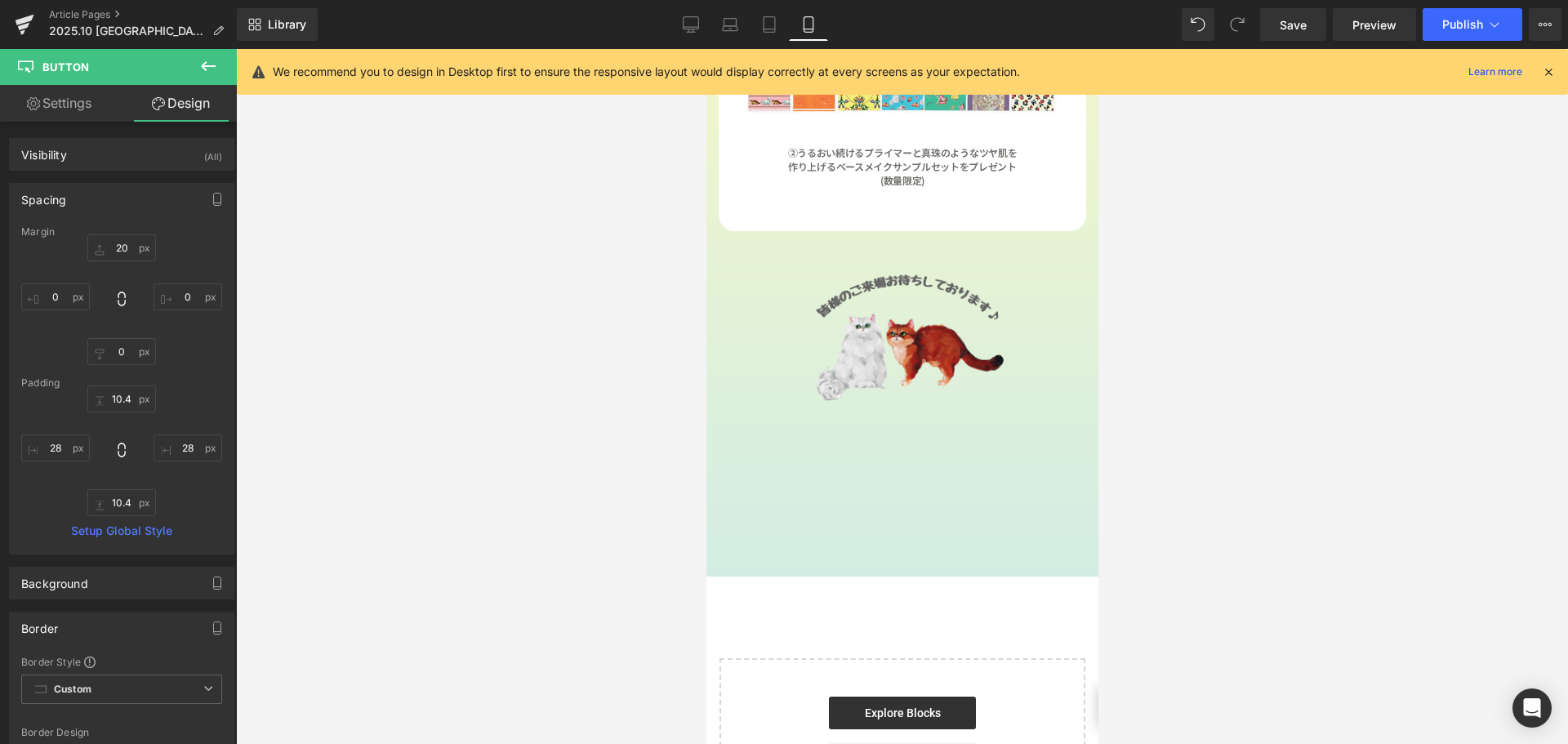
type input "20"
type input "0"
type input "10.4"
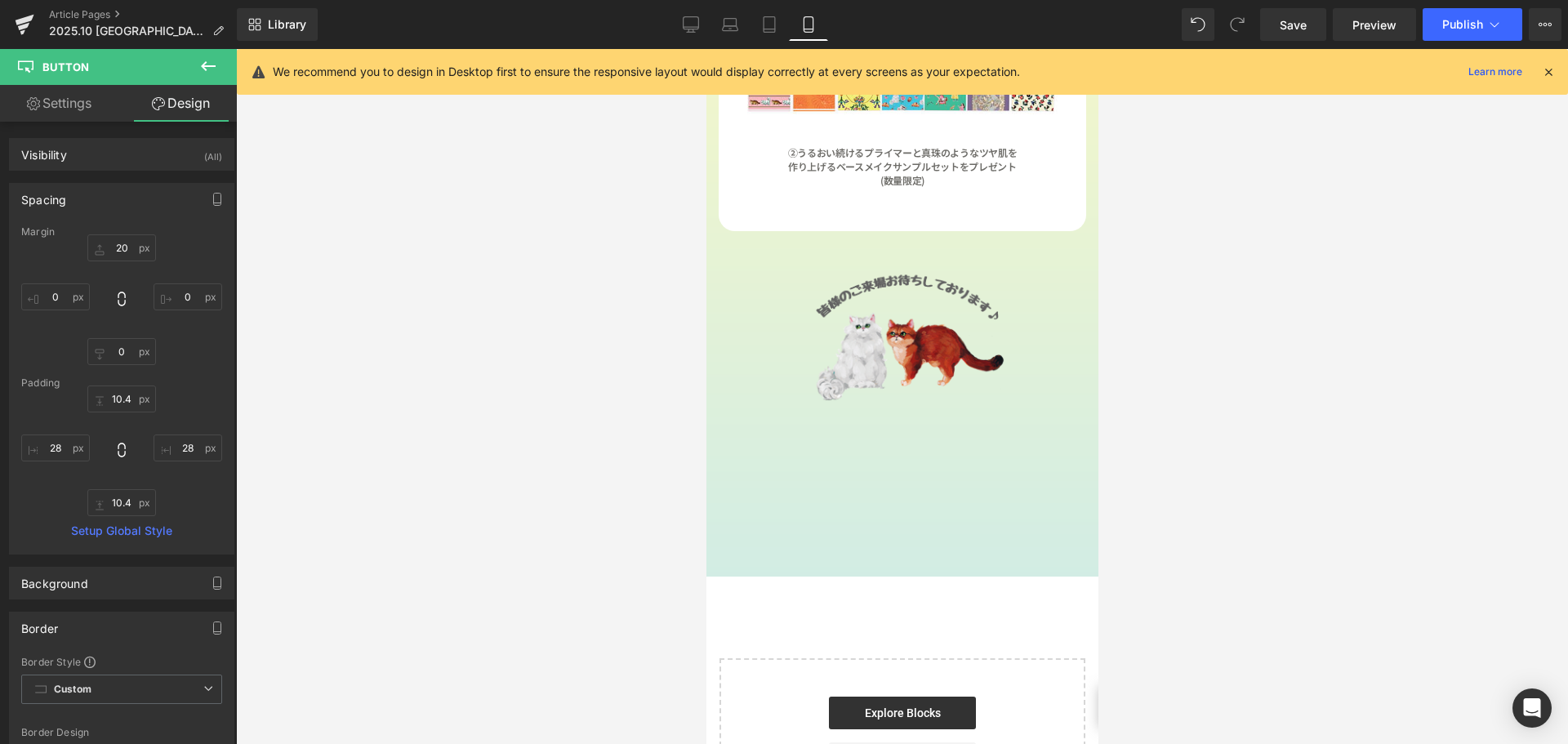
type input "28"
type input "10.4"
type input "28"
type input "100"
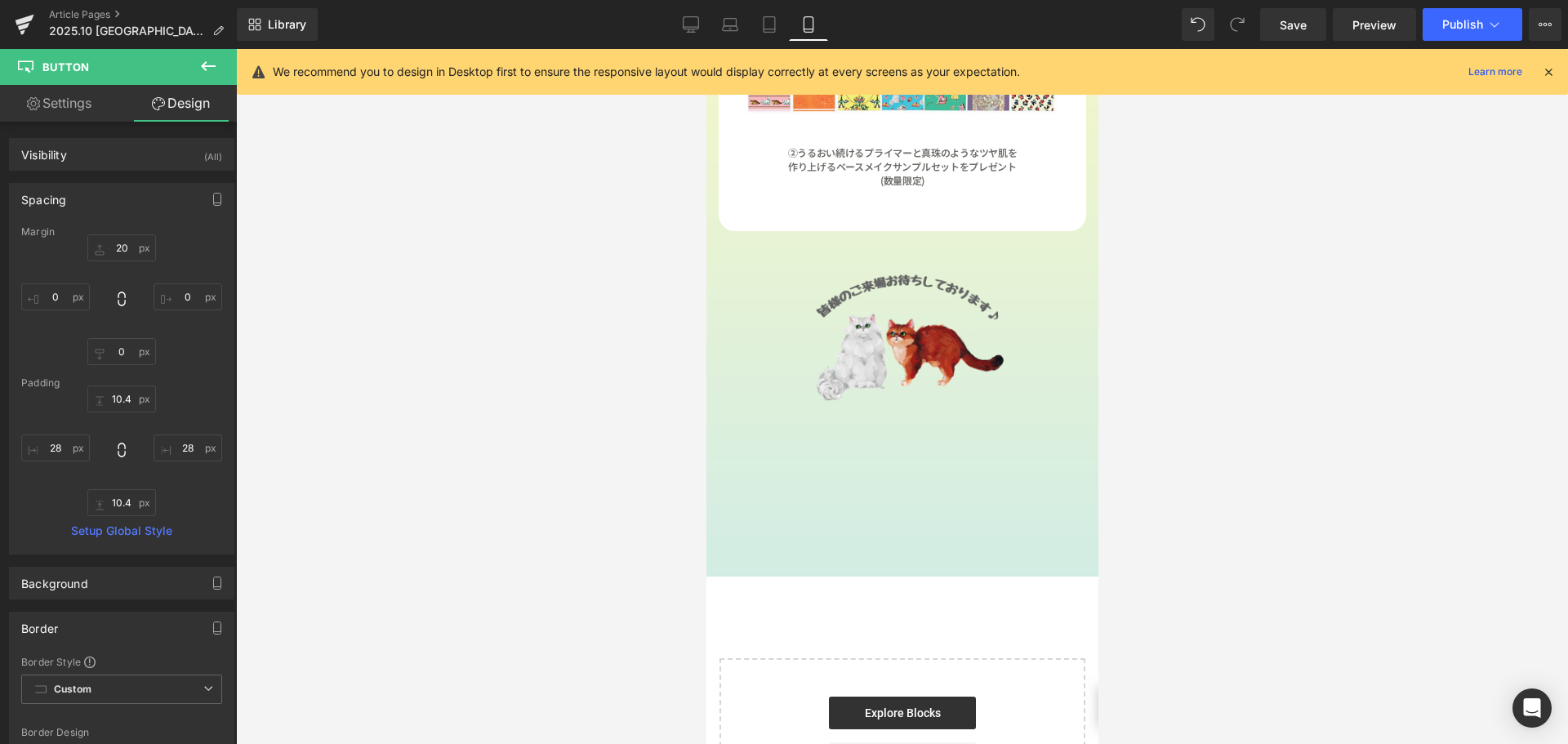
scroll to position [958, 0]
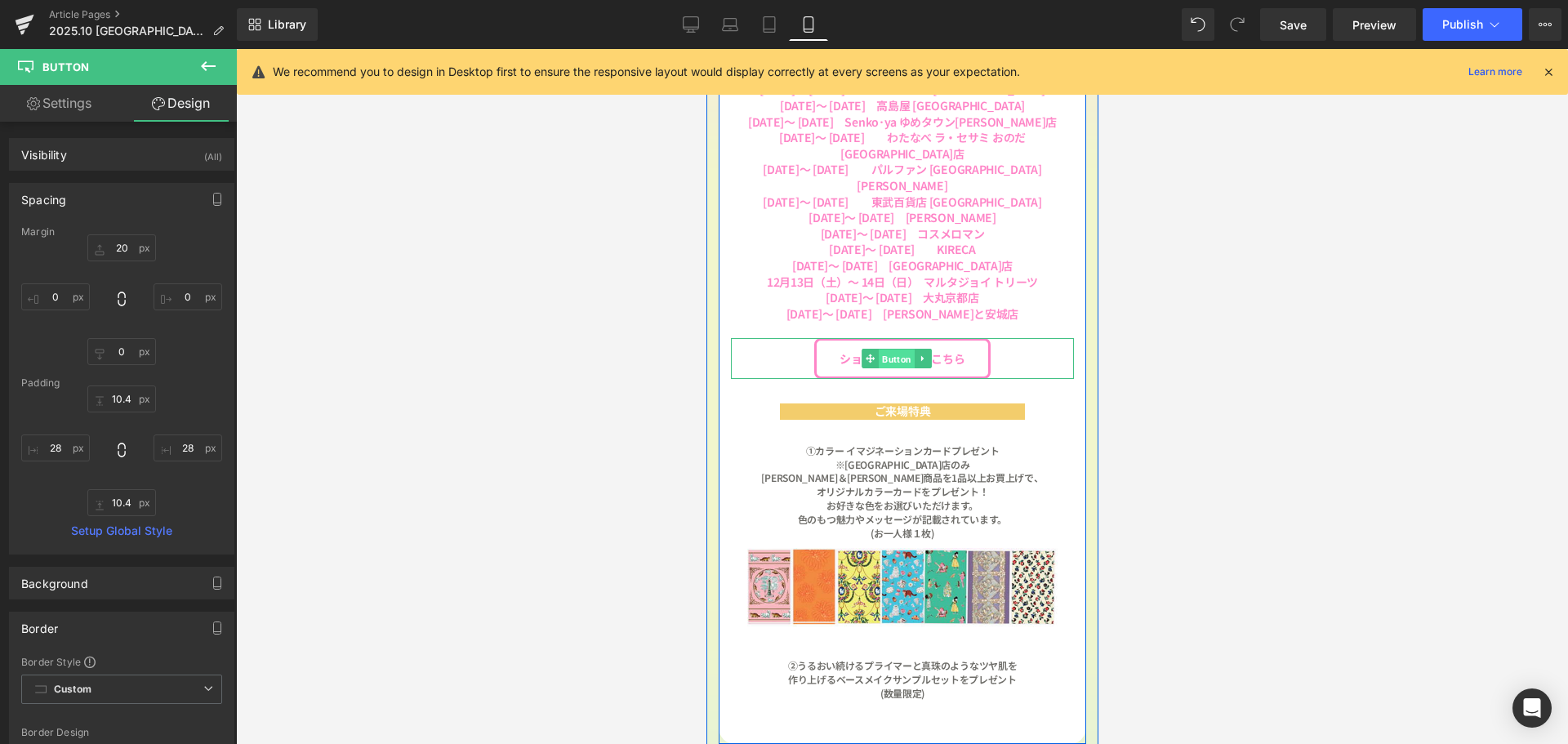
click at [896, 350] on span "Button" at bounding box center [897, 360] width 36 height 20
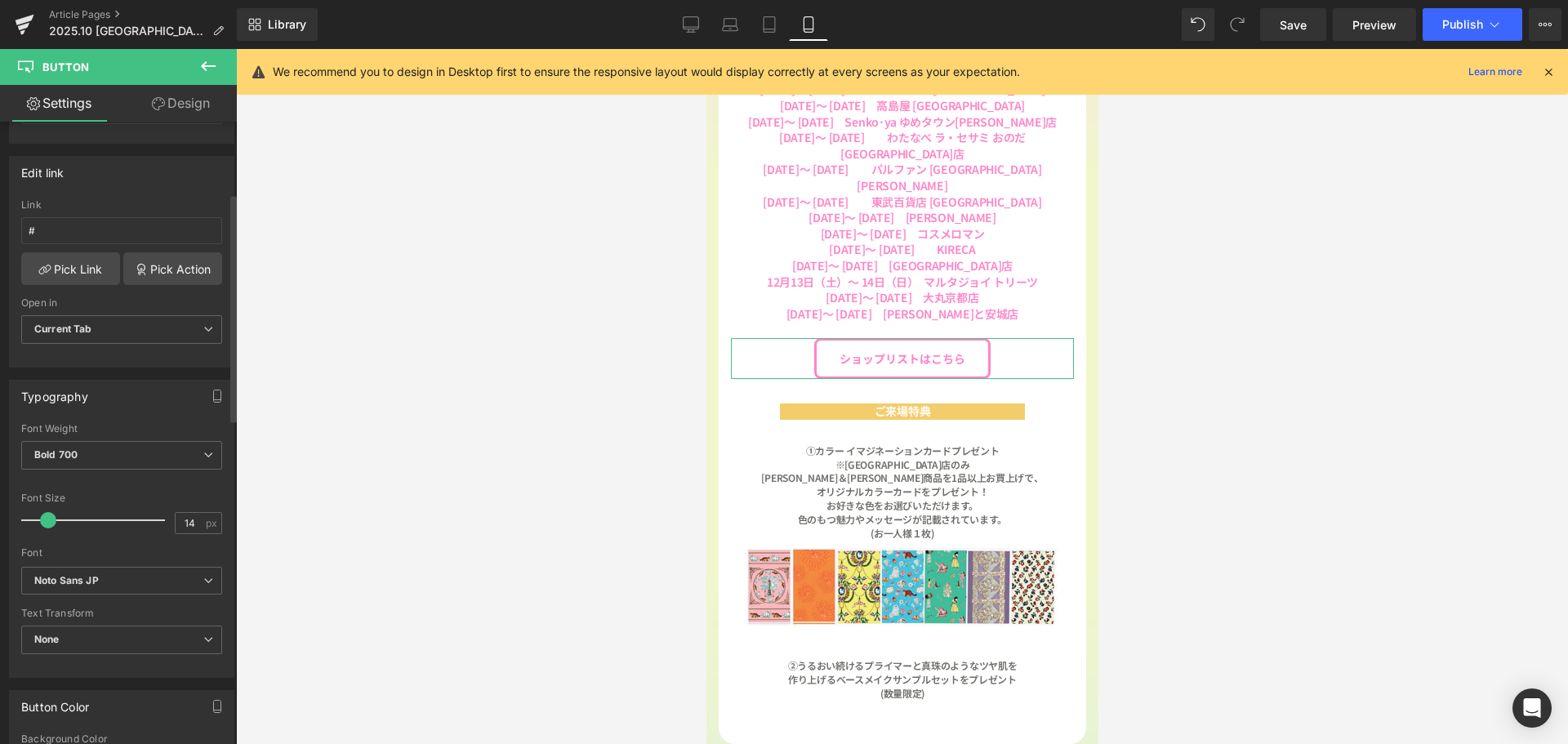
scroll to position [245, 0]
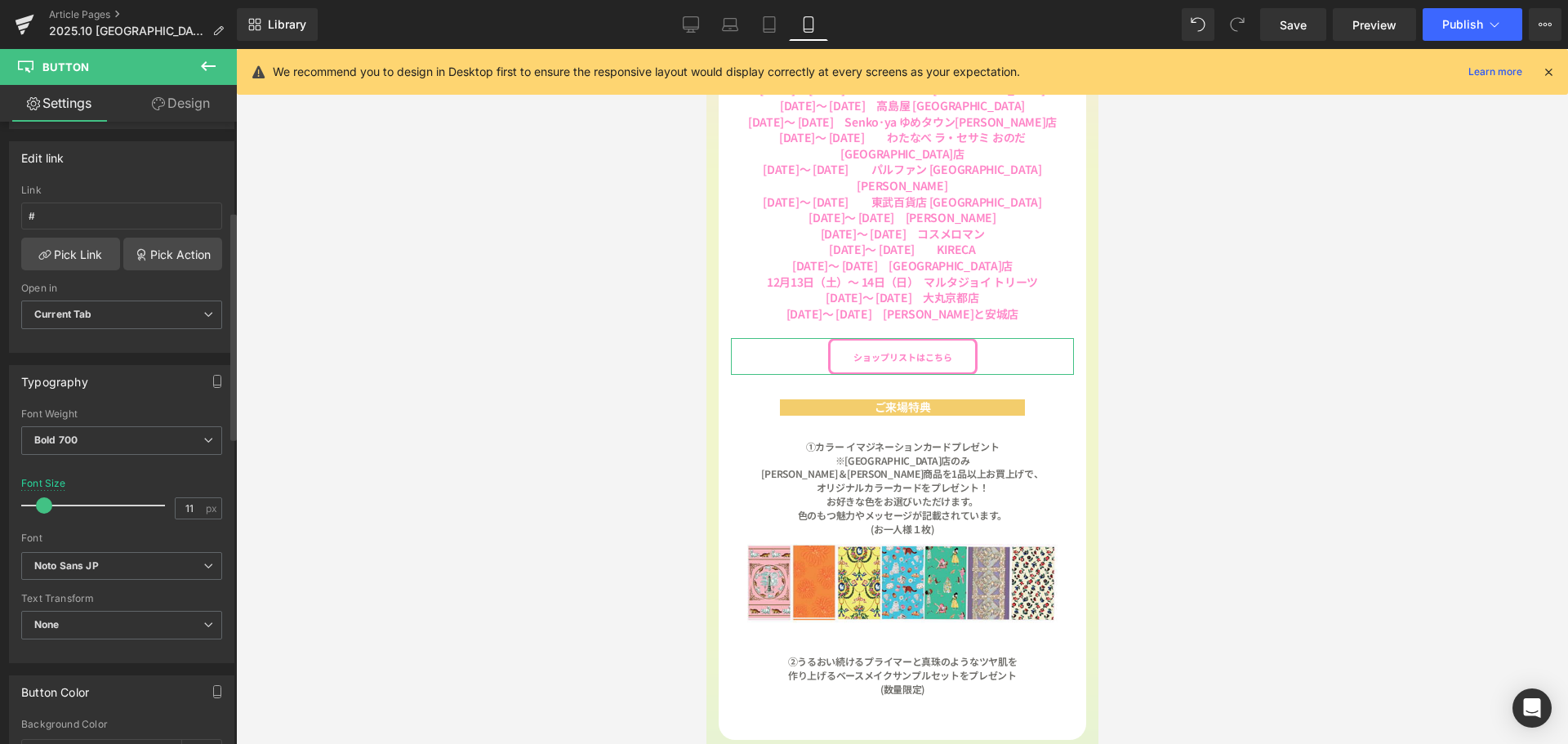
type input "12"
click at [46, 504] on span at bounding box center [45, 506] width 16 height 16
click at [200, 106] on link "Design" at bounding box center [181, 103] width 118 height 37
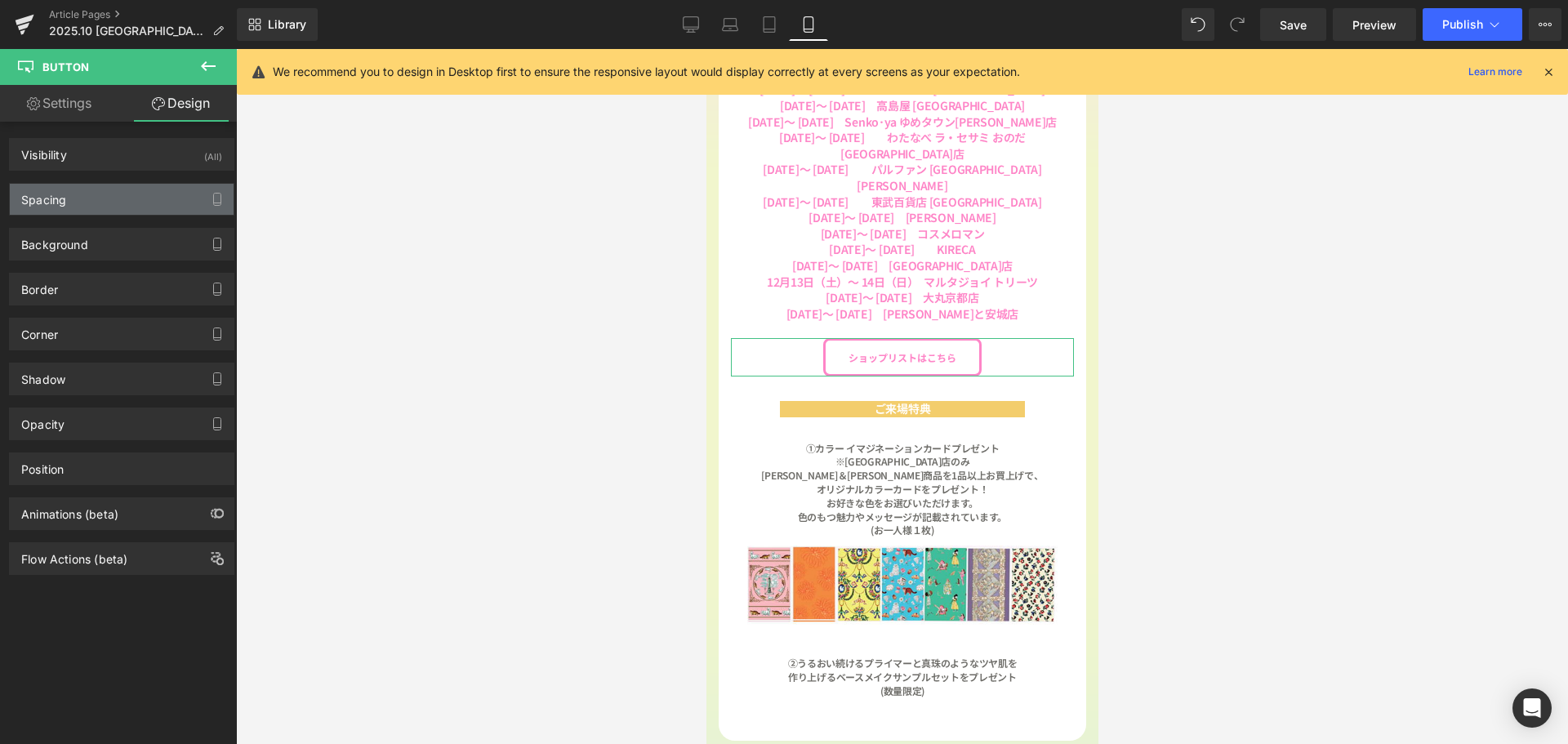
click at [105, 199] on div "Spacing" at bounding box center [121, 199] width 224 height 31
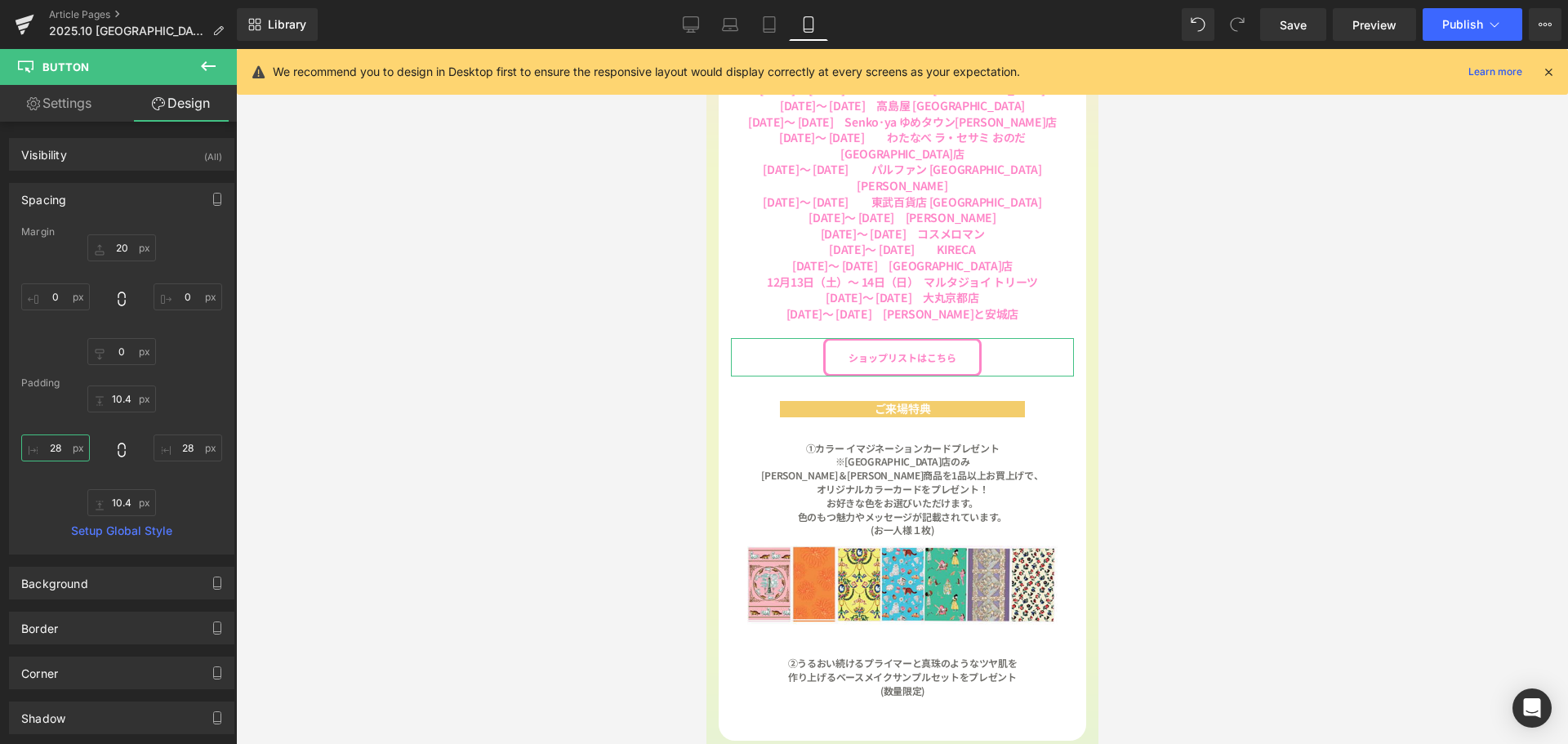
click at [64, 444] on input "28" at bounding box center [55, 448] width 69 height 27
type input "２"
type input "２３"
type input "23"
click at [192, 450] on input "28" at bounding box center [188, 448] width 69 height 27
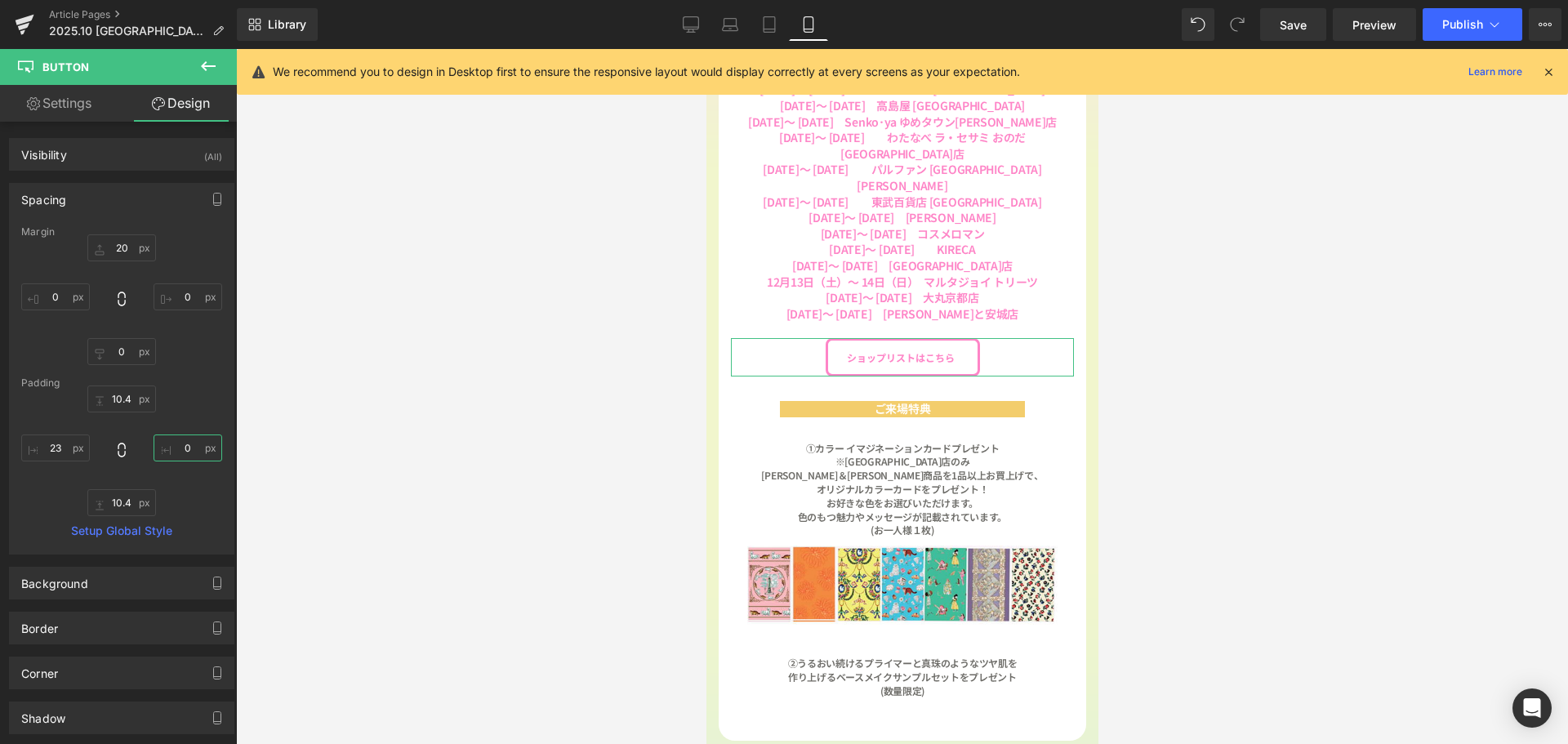
type input "２"
type input "２３"
type input "23"
click at [133, 405] on input "10.4" at bounding box center [122, 399] width 69 height 27
type input "６"
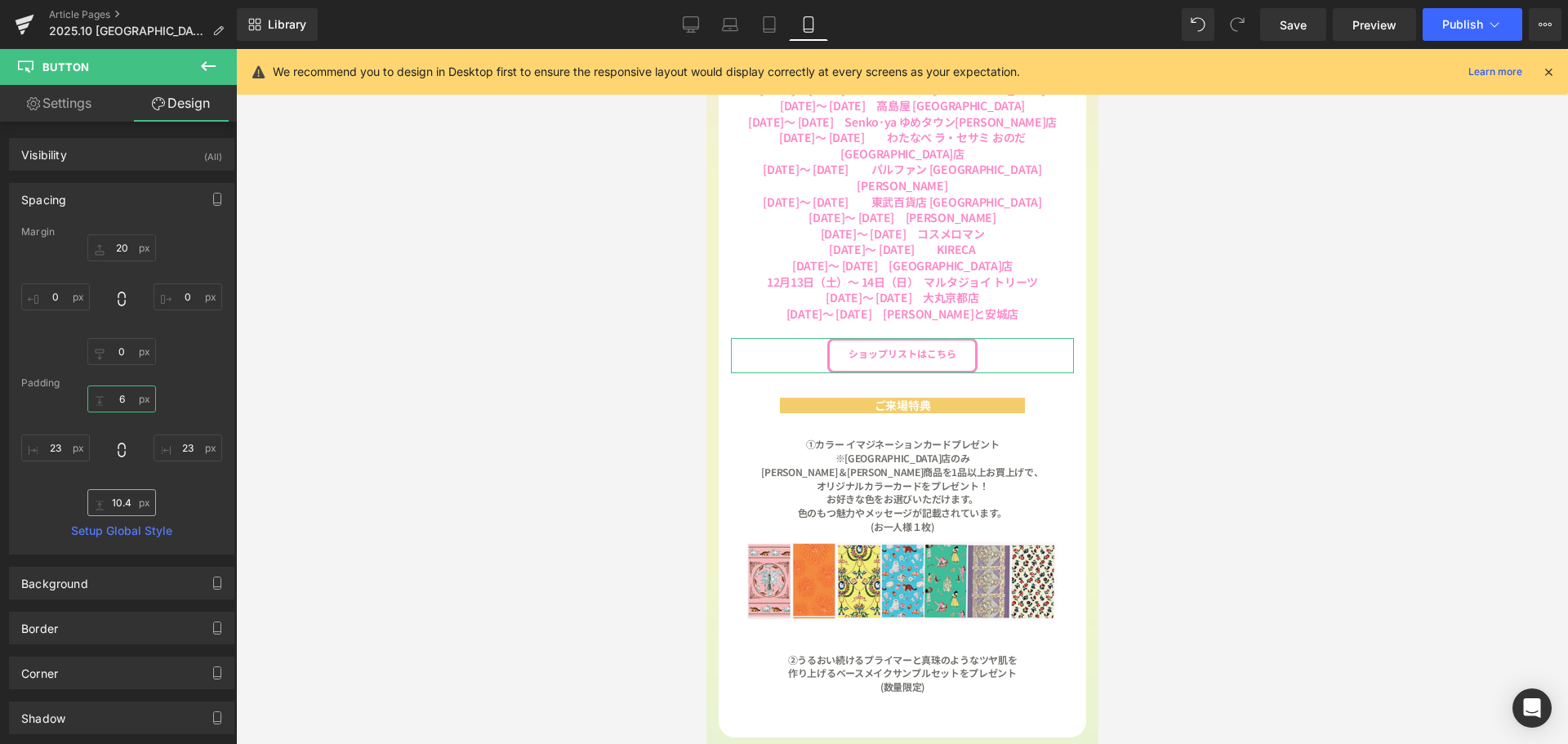
type input "6"
click at [134, 503] on input "10.4" at bounding box center [122, 503] width 69 height 27
type input "６"
type input "6"
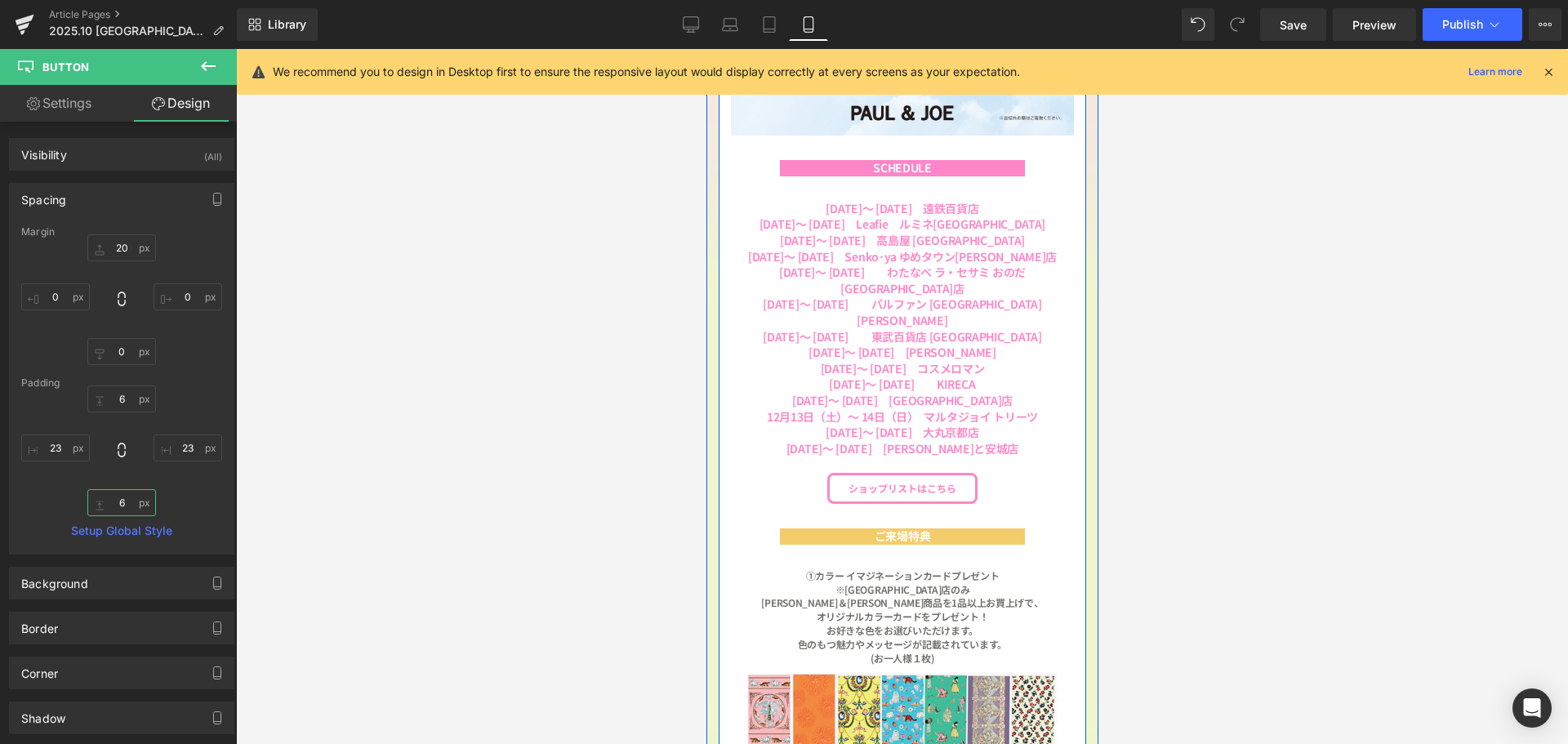
scroll to position [794, 0]
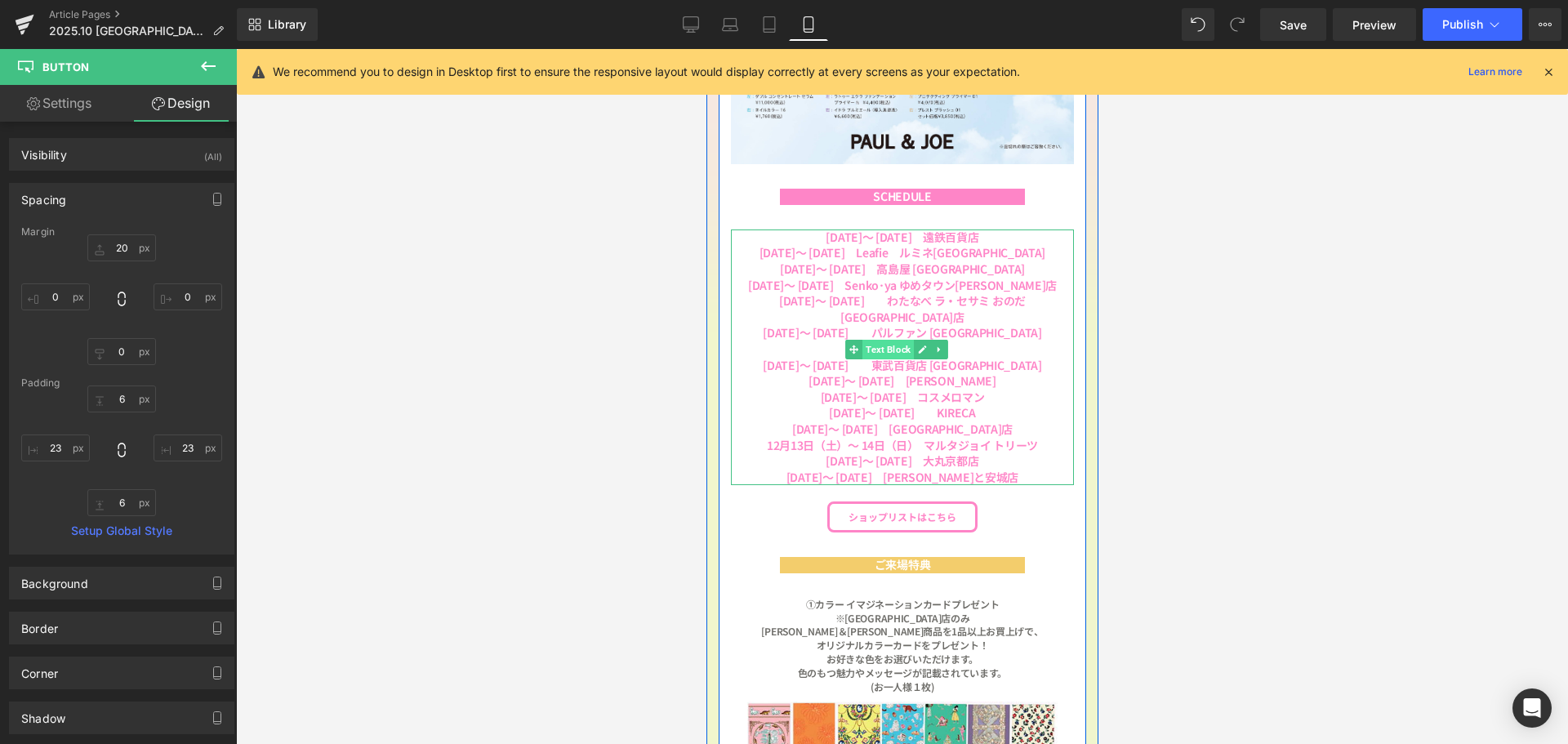
click at [885, 340] on span "Text Block" at bounding box center [888, 349] width 52 height 20
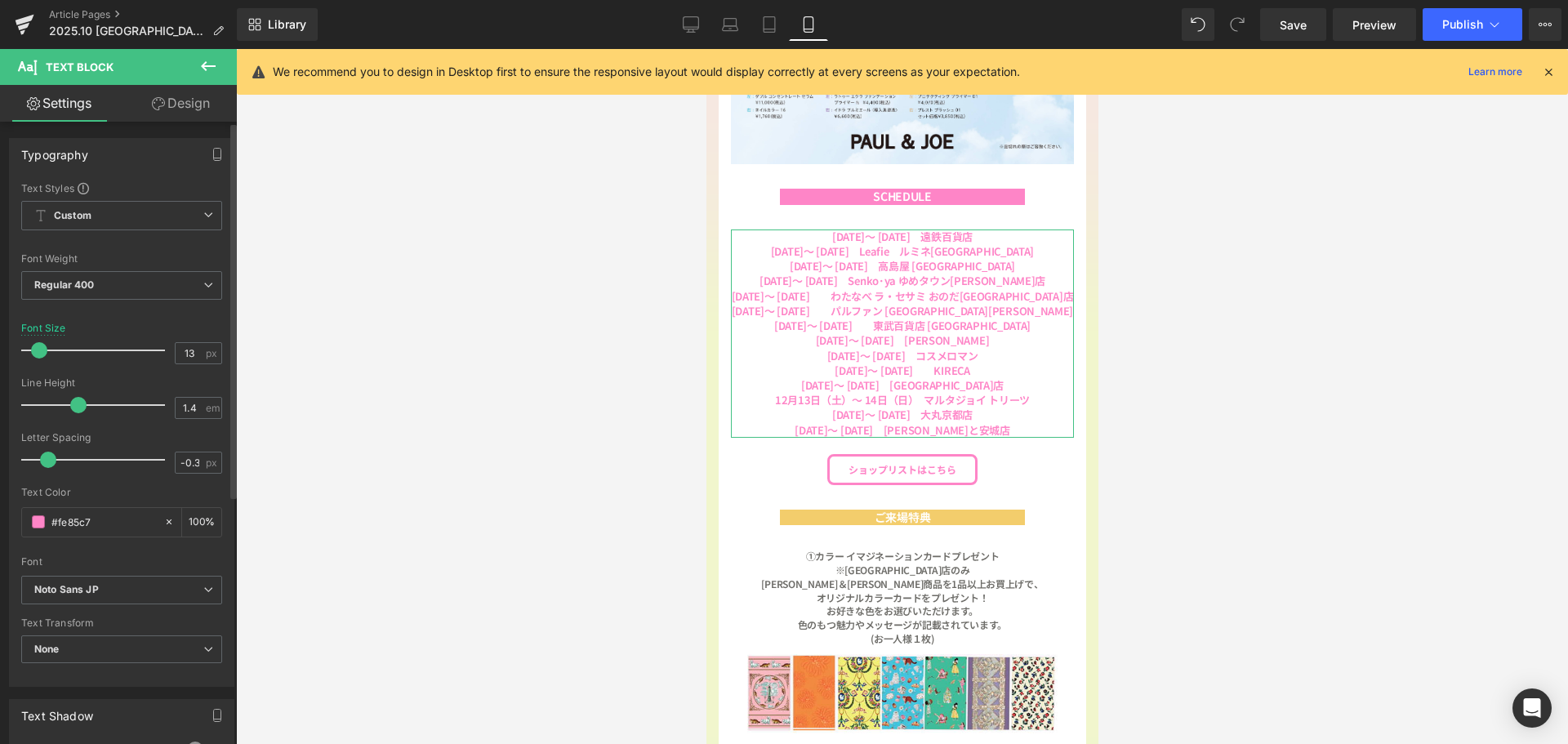
type input "12"
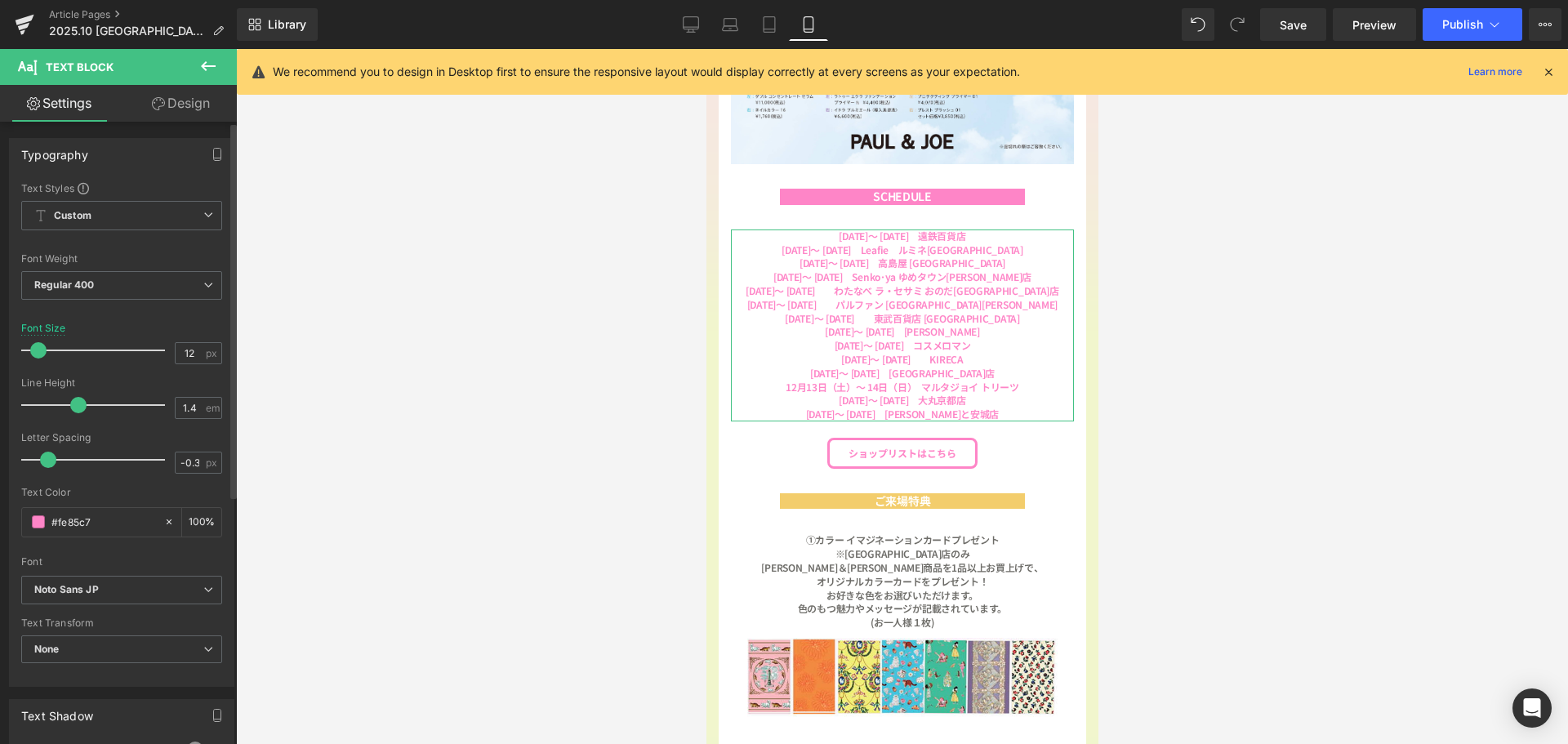
click at [38, 351] on span at bounding box center [38, 350] width 16 height 16
type input "-1"
drag, startPoint x: 47, startPoint y: 458, endPoint x: 1, endPoint y: 458, distance: 46.0
click at [1, 458] on div "Typography Text Styles Custom Custom Setup Global Style Custom Setup Global Sty…" at bounding box center [122, 406] width 244 height 561
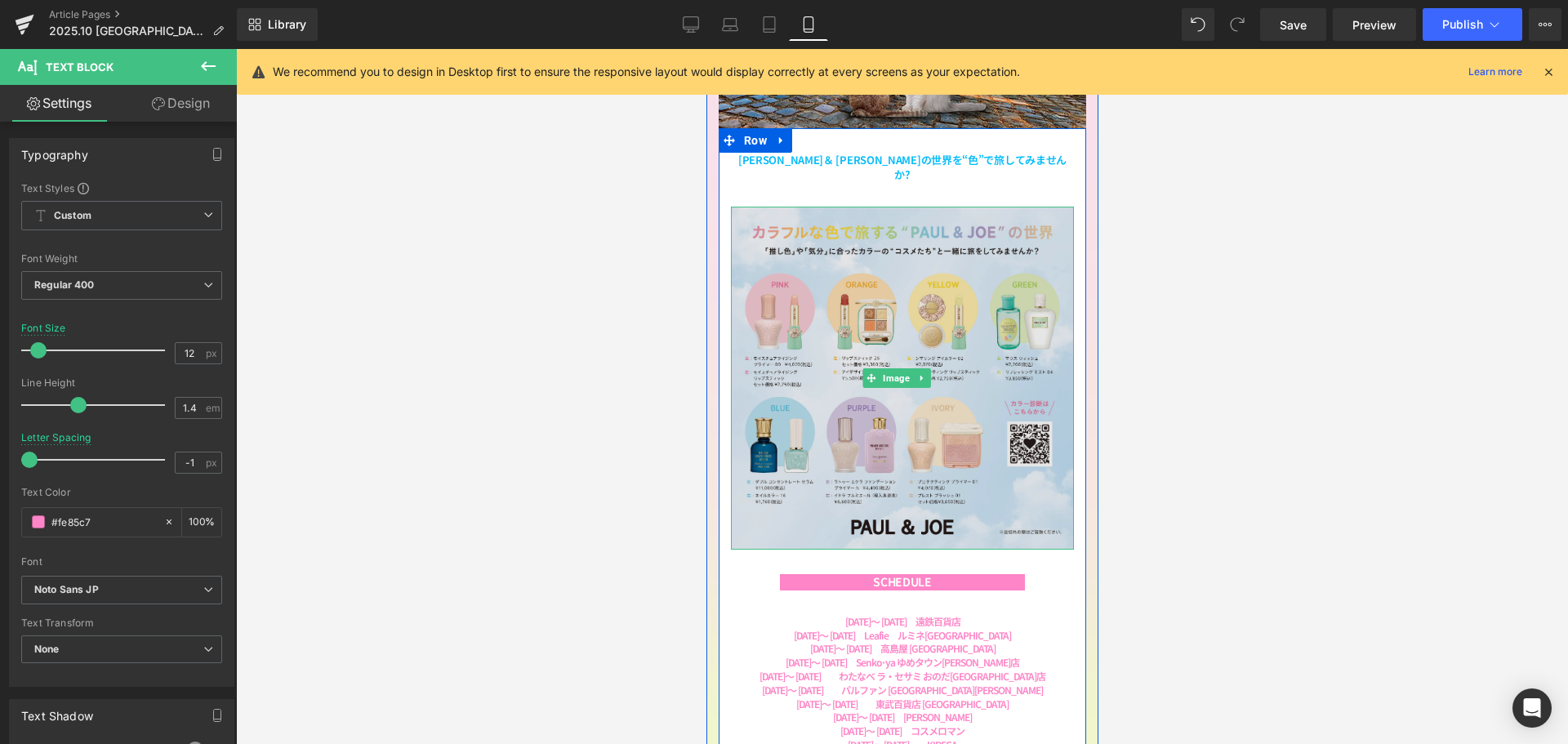
scroll to position [653, 0]
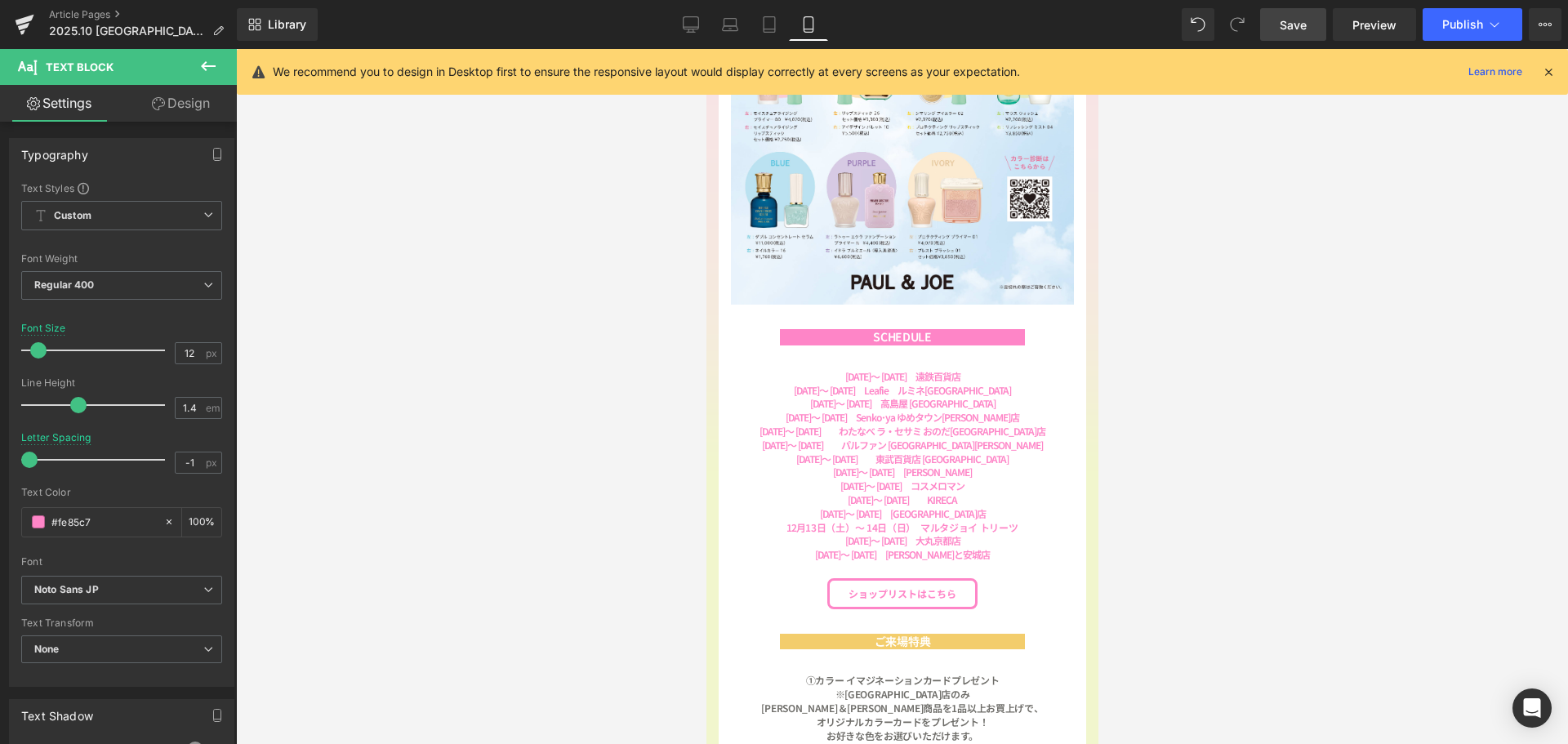
click at [1310, 31] on link "Save" at bounding box center [1292, 25] width 66 height 32
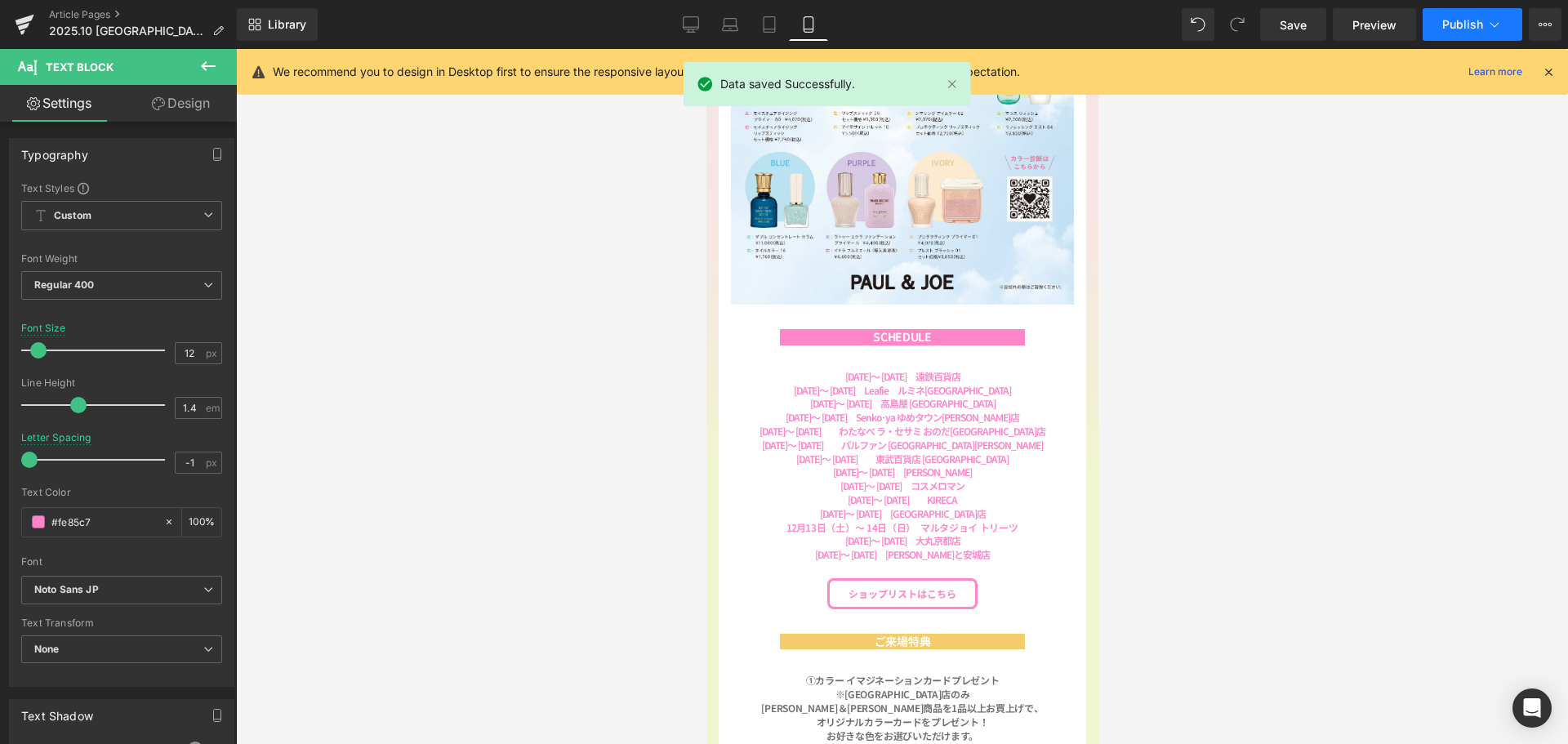
click at [1471, 26] on span "Publish" at bounding box center [1462, 25] width 41 height 13
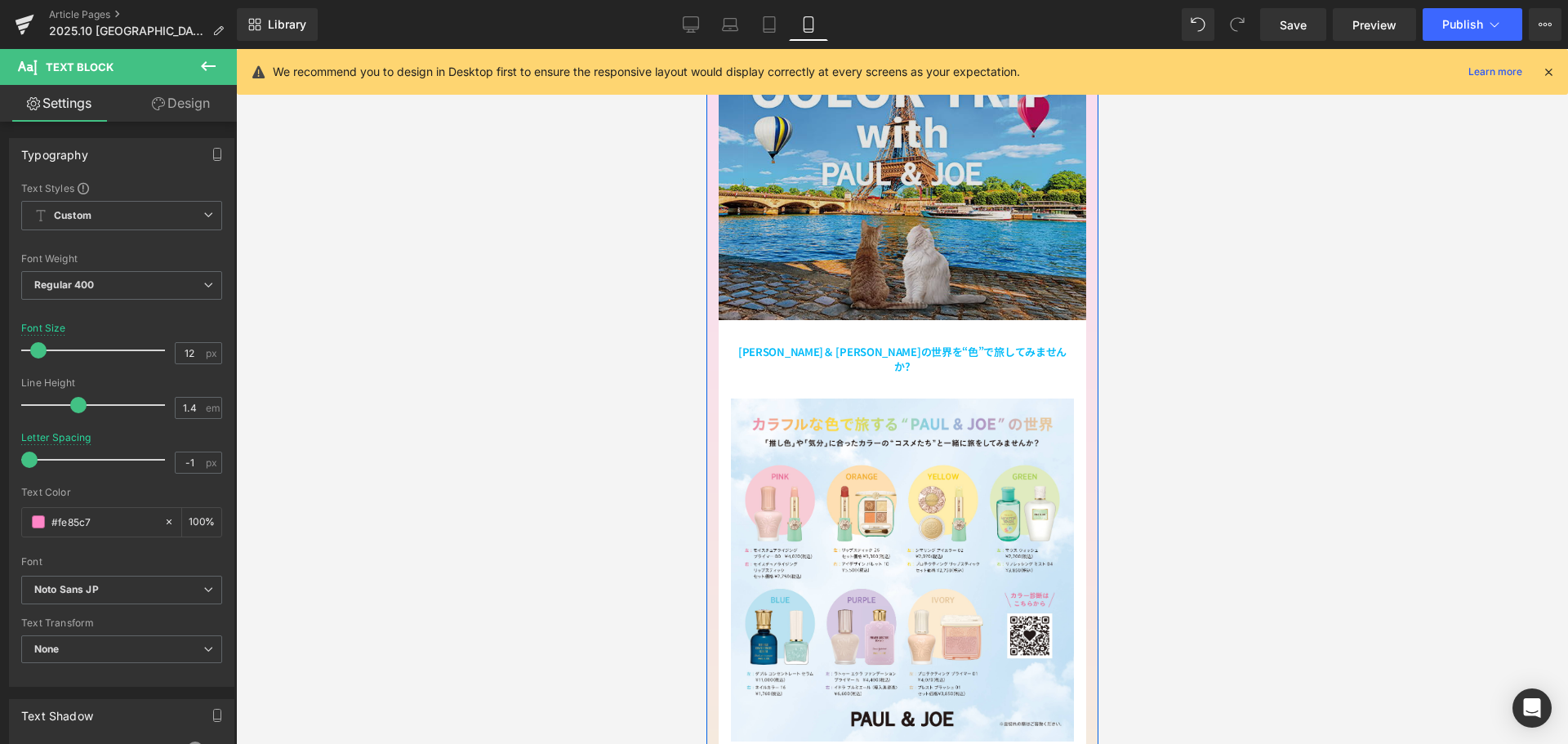
scroll to position [0, 0]
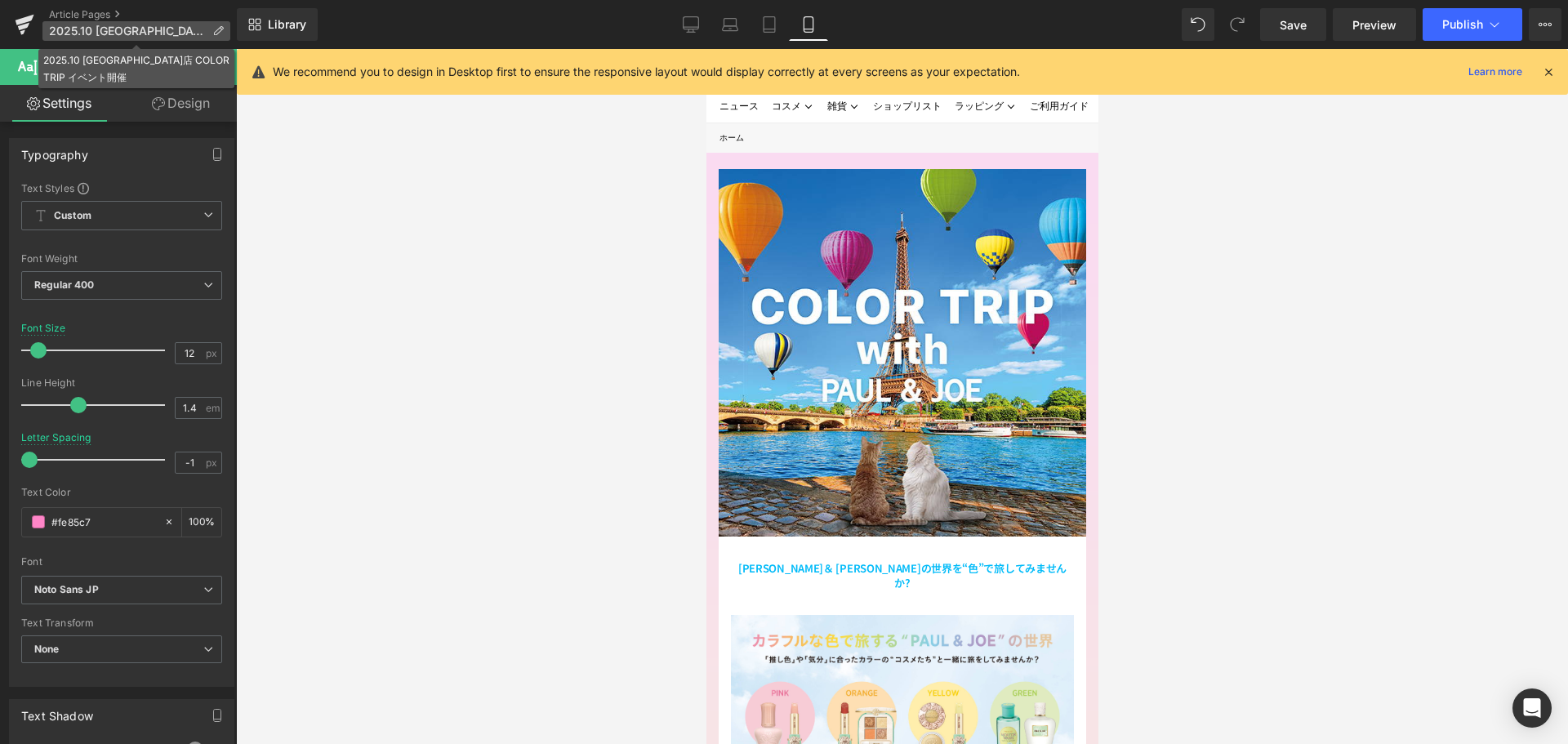
click at [214, 31] on icon at bounding box center [218, 31] width 11 height 11
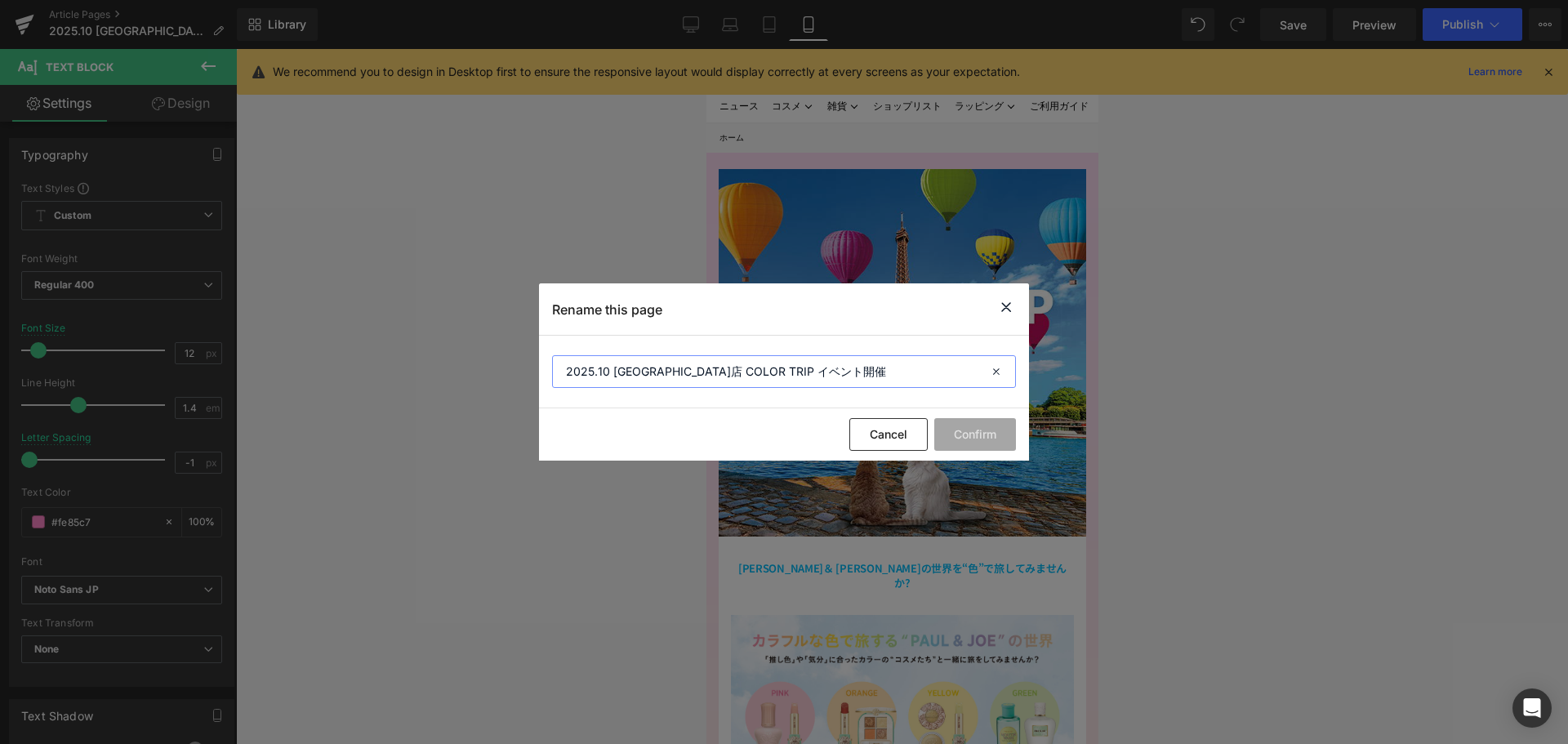
click at [717, 374] on input "2025.10 [GEOGRAPHIC_DATA]店 COLOR TRIP イベント開催" at bounding box center [784, 372] width 464 height 32
type input "[DATE] COLOR TRIP イベント開催"
click at [967, 440] on button "Confirm" at bounding box center [976, 434] width 82 height 32
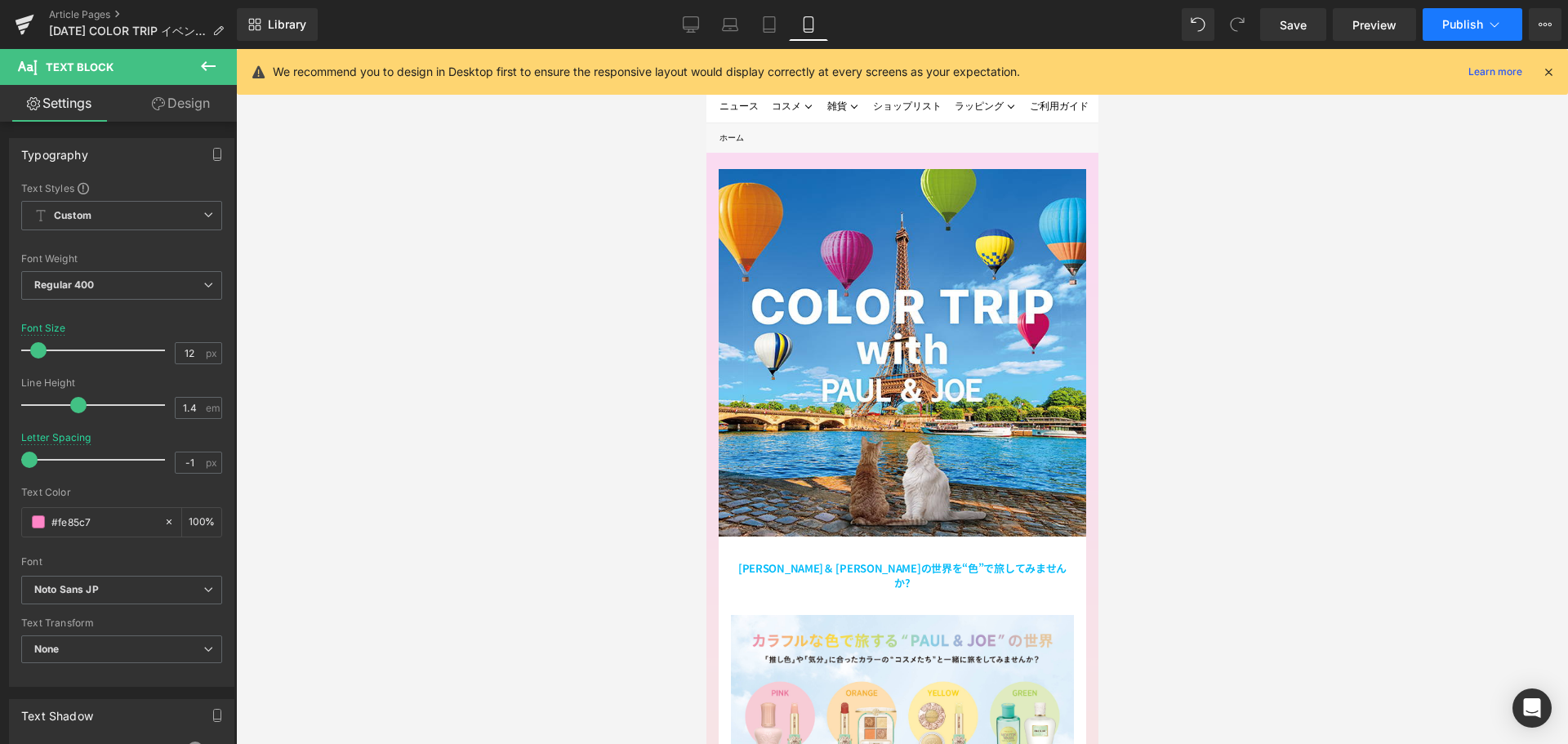
click at [1454, 30] on span "Publish" at bounding box center [1462, 25] width 41 height 13
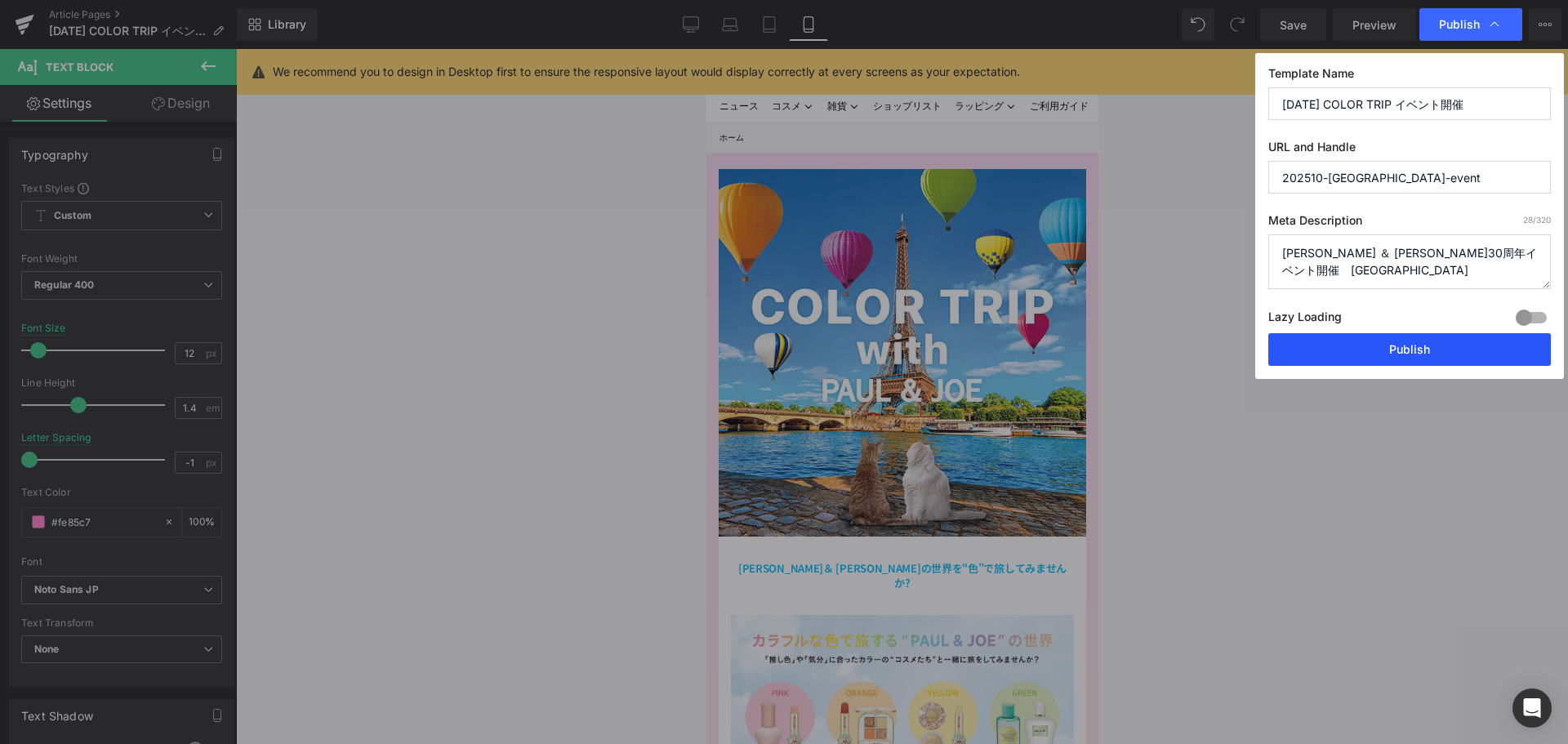
click at [1292, 355] on button "Publish" at bounding box center [1410, 349] width 282 height 32
